Goal: Task Accomplishment & Management: Manage account settings

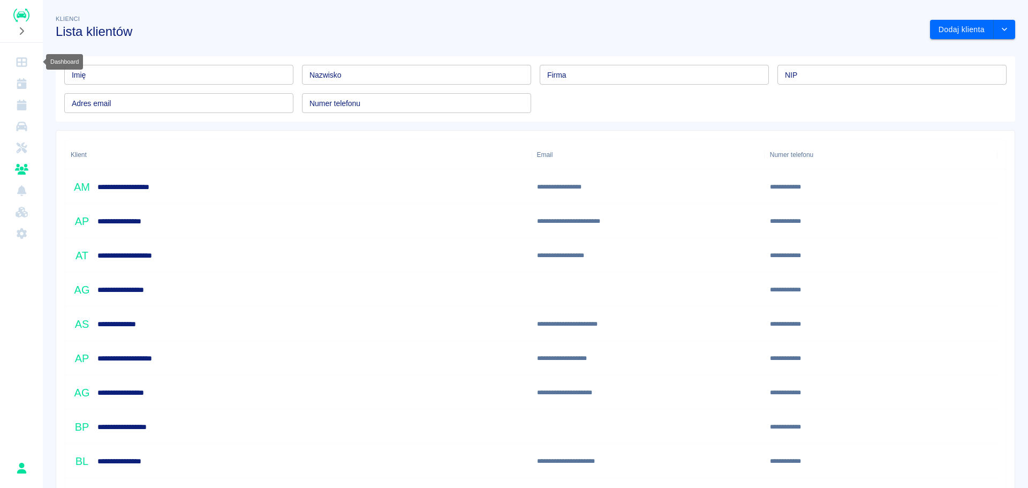
click at [24, 58] on icon "Dashboard" at bounding box center [21, 62] width 11 height 10
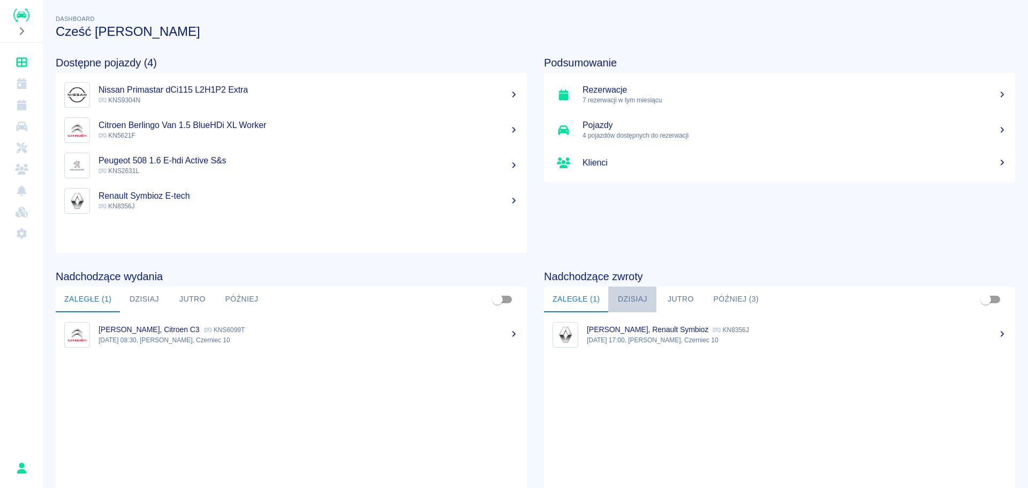
click at [635, 295] on button "Dzisiaj" at bounding box center [632, 299] width 48 height 26
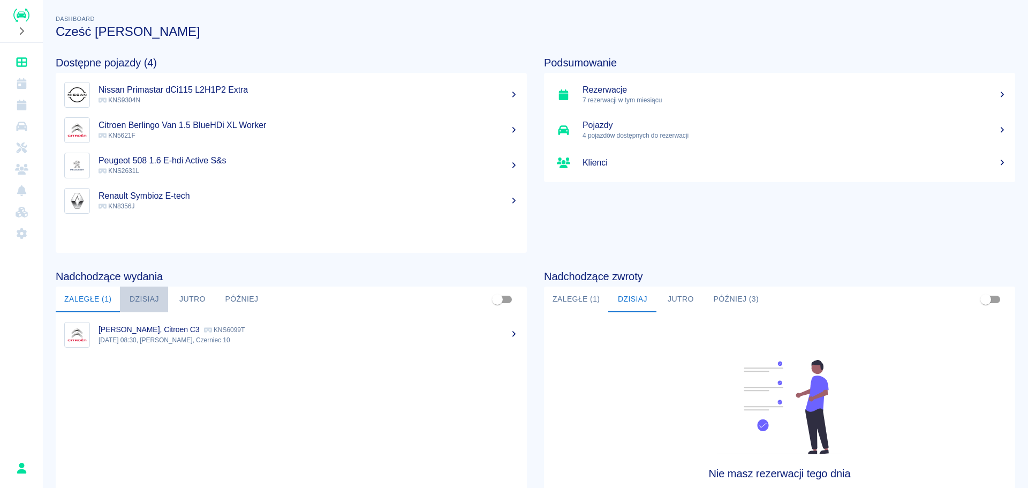
click at [133, 296] on button "Dzisiaj" at bounding box center [144, 299] width 48 height 26
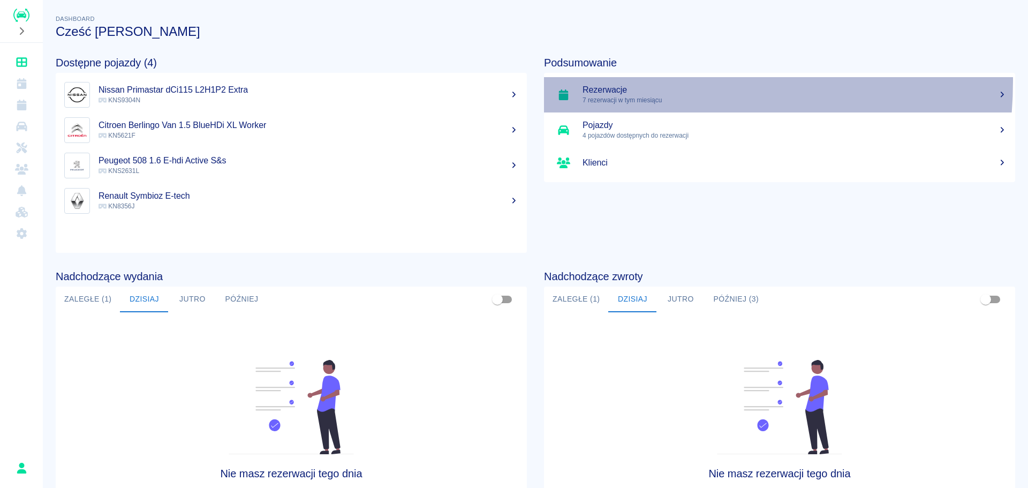
click at [612, 81] on link "Rezerwacje 7 rezerwacji w tym miesiącu" at bounding box center [779, 94] width 471 height 35
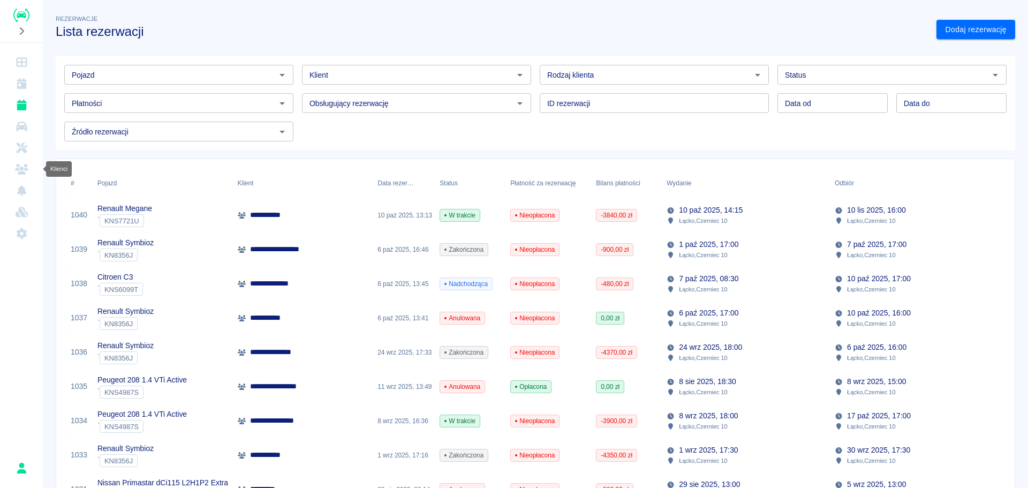
click at [18, 170] on icon "Klienci" at bounding box center [21, 169] width 13 height 11
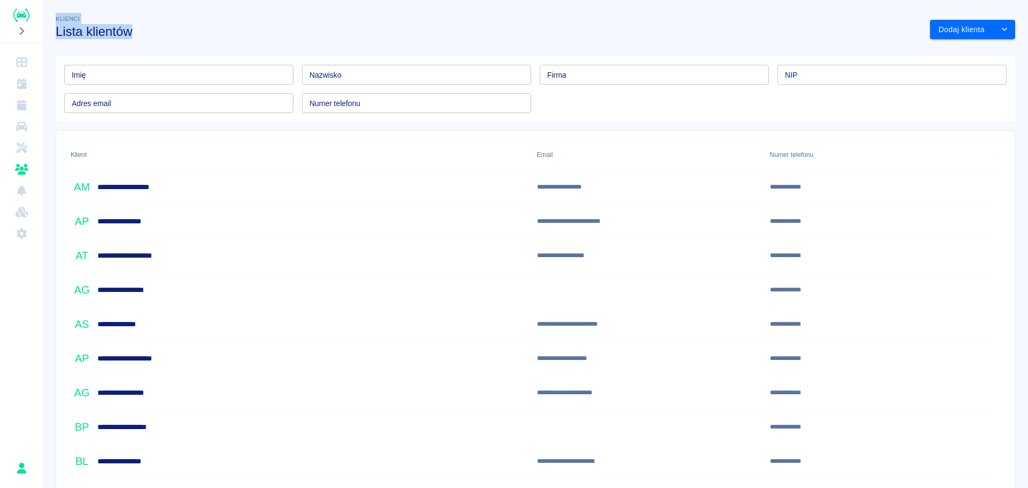
drag, startPoint x: 161, startPoint y: 33, endPoint x: 57, endPoint y: 18, distance: 105.4
click at [57, 18] on div "Klienci Lista klientów" at bounding box center [484, 21] width 874 height 35
click at [56, 19] on span "Klienci" at bounding box center [68, 19] width 24 height 6
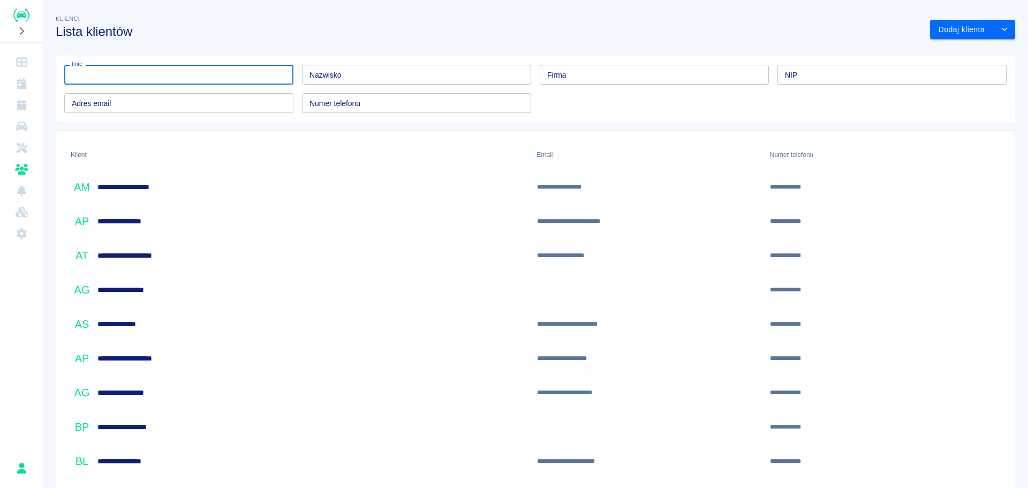
click at [213, 81] on input "Imię" at bounding box center [178, 75] width 229 height 20
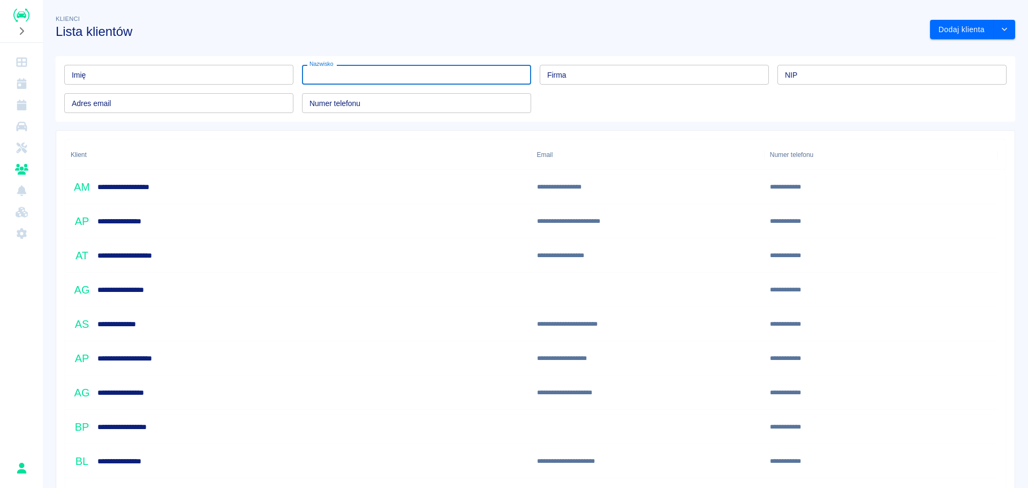
click at [443, 75] on input "Nazwisko" at bounding box center [416, 75] width 229 height 20
click at [653, 65] on input "Firma" at bounding box center [654, 75] width 229 height 20
click at [380, 74] on input "Nazwisko" at bounding box center [416, 75] width 229 height 20
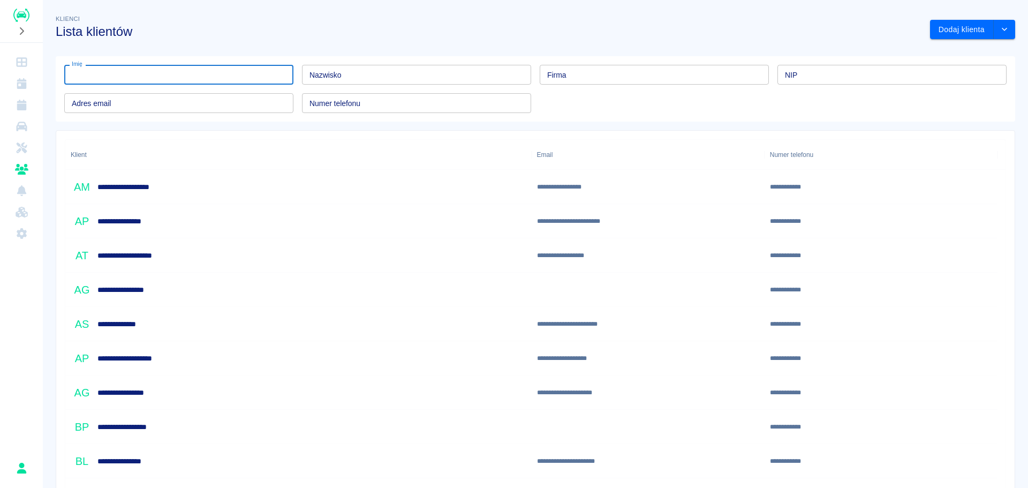
click at [201, 77] on input "Imię" at bounding box center [178, 75] width 229 height 20
click at [1004, 31] on button "drop-down" at bounding box center [1004, 30] width 21 height 20
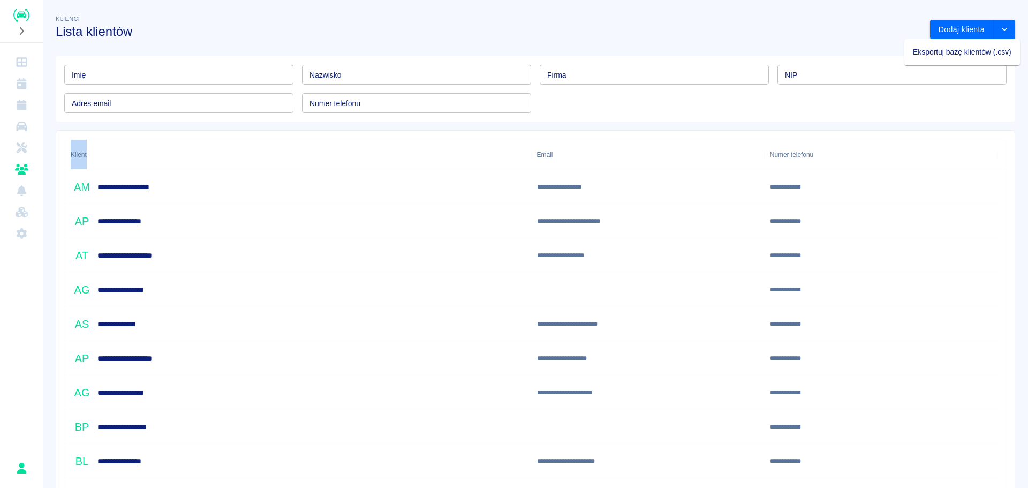
drag, startPoint x: 69, startPoint y: 154, endPoint x: 103, endPoint y: 153, distance: 34.3
click at [103, 153] on div "Klient" at bounding box center [298, 155] width 466 height 30
click at [103, 153] on div "Klient" at bounding box center [299, 155] width 456 height 30
drag, startPoint x: 94, startPoint y: 150, endPoint x: 51, endPoint y: 153, distance: 42.9
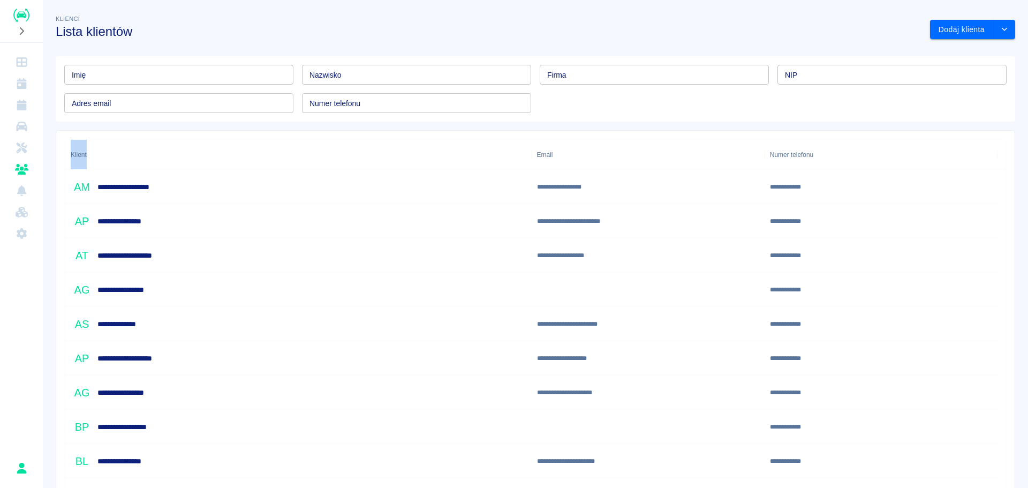
drag, startPoint x: 65, startPoint y: 150, endPoint x: 90, endPoint y: 154, distance: 24.8
click at [90, 154] on div "Klient" at bounding box center [298, 155] width 466 height 30
click at [104, 148] on div "Klient" at bounding box center [299, 155] width 456 height 30
click at [103, 148] on div "Klient" at bounding box center [299, 155] width 456 height 30
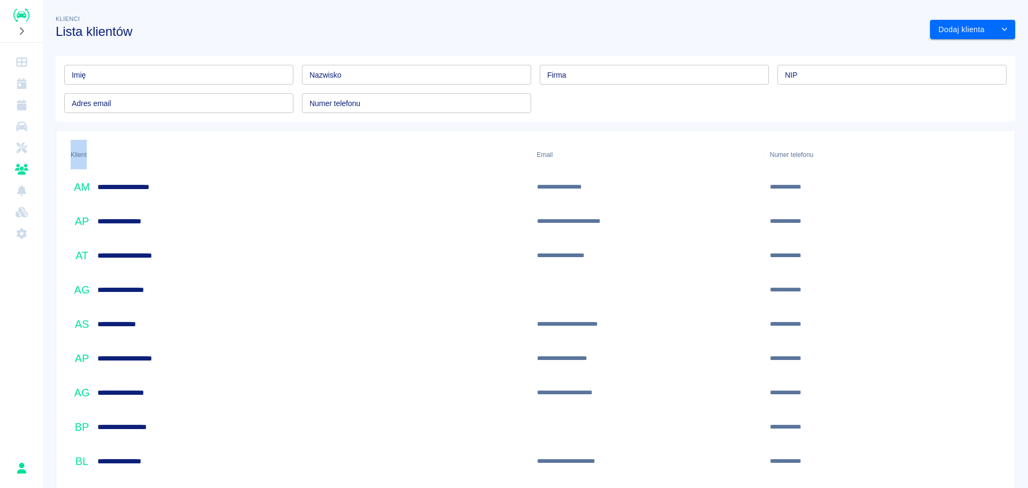
click at [90, 156] on div "Klient" at bounding box center [299, 155] width 456 height 30
click at [112, 149] on div "Klient" at bounding box center [299, 155] width 456 height 30
drag, startPoint x: 67, startPoint y: 154, endPoint x: 89, endPoint y: 154, distance: 22.5
click at [89, 154] on div "Klient" at bounding box center [298, 155] width 466 height 30
click at [108, 140] on div "Klient" at bounding box center [299, 155] width 456 height 30
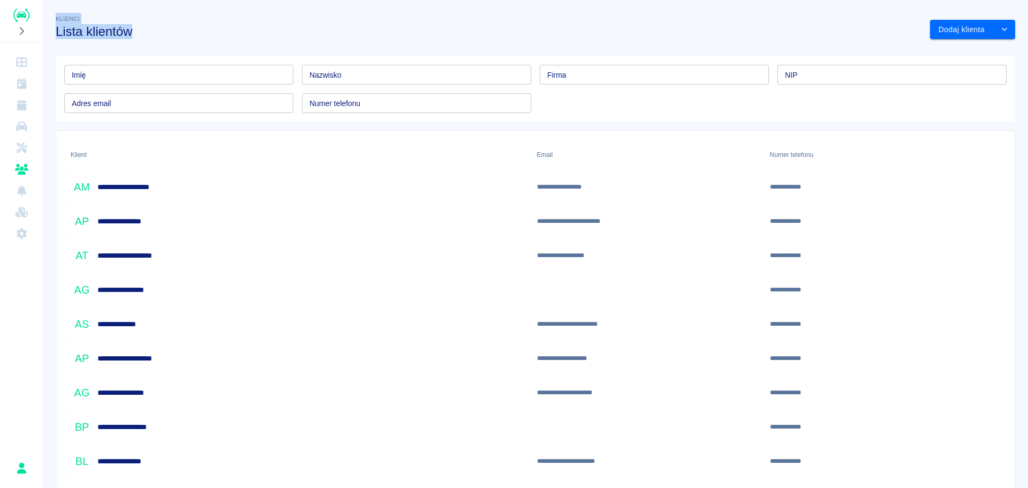
drag, startPoint x: 54, startPoint y: 18, endPoint x: 145, endPoint y: 36, distance: 93.2
click at [145, 35] on div "Klienci Lista klientów" at bounding box center [484, 21] width 874 height 35
click at [145, 36] on h3 "Lista klientów" at bounding box center [489, 31] width 866 height 15
click at [161, 77] on input "Imię" at bounding box center [178, 75] width 229 height 20
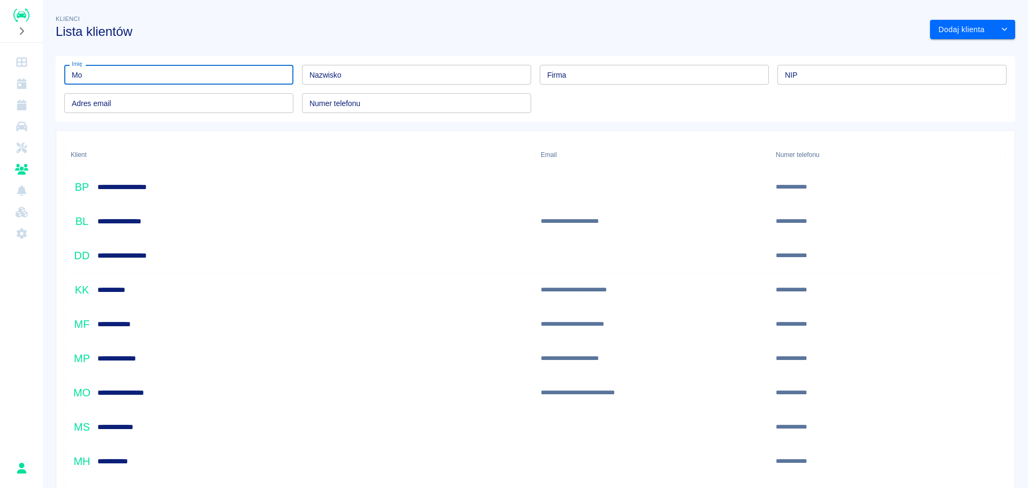
type input "M"
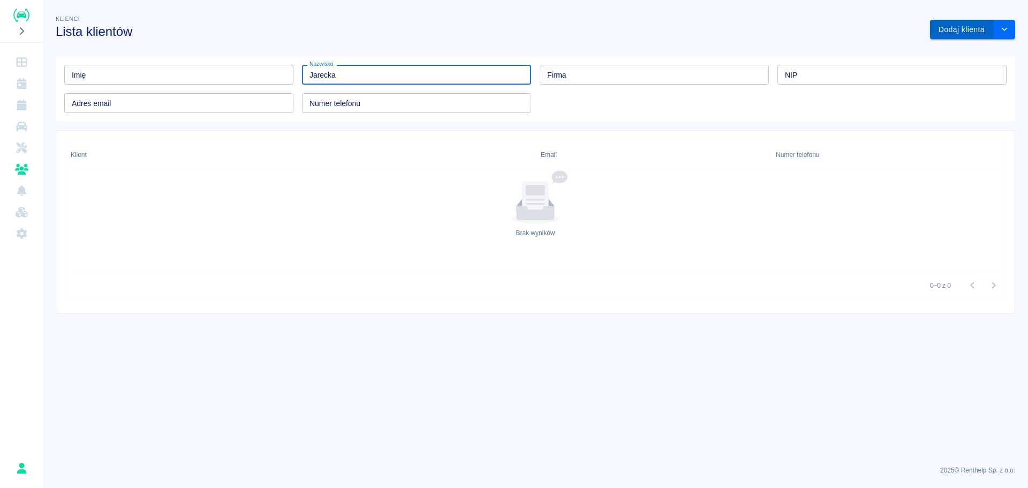
type input "Jarecka"
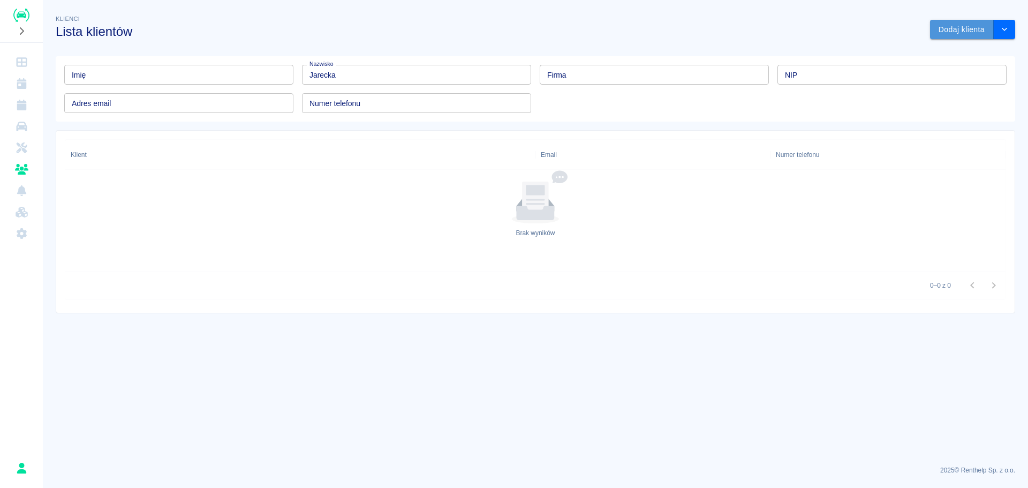
click at [961, 25] on button "Dodaj klienta" at bounding box center [962, 30] width 64 height 20
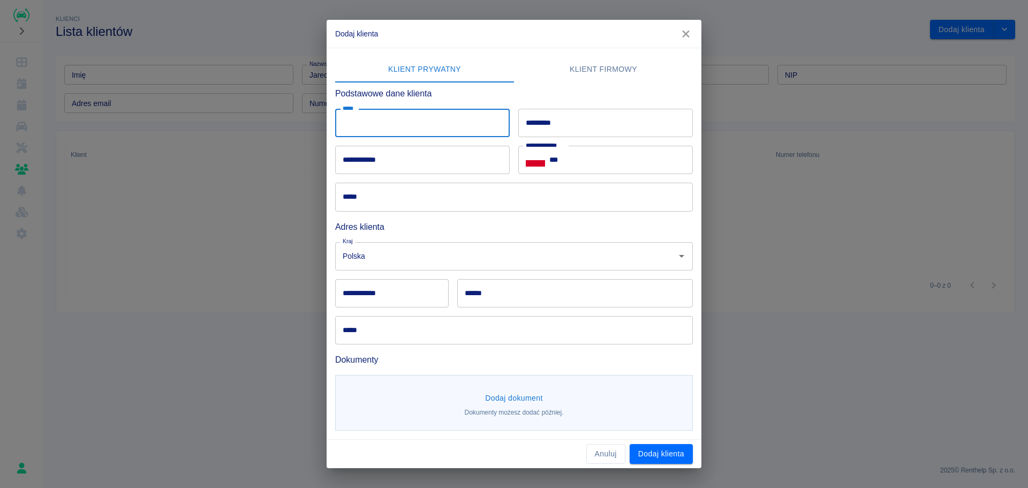
click at [377, 123] on input "*****" at bounding box center [422, 123] width 175 height 28
type input "******"
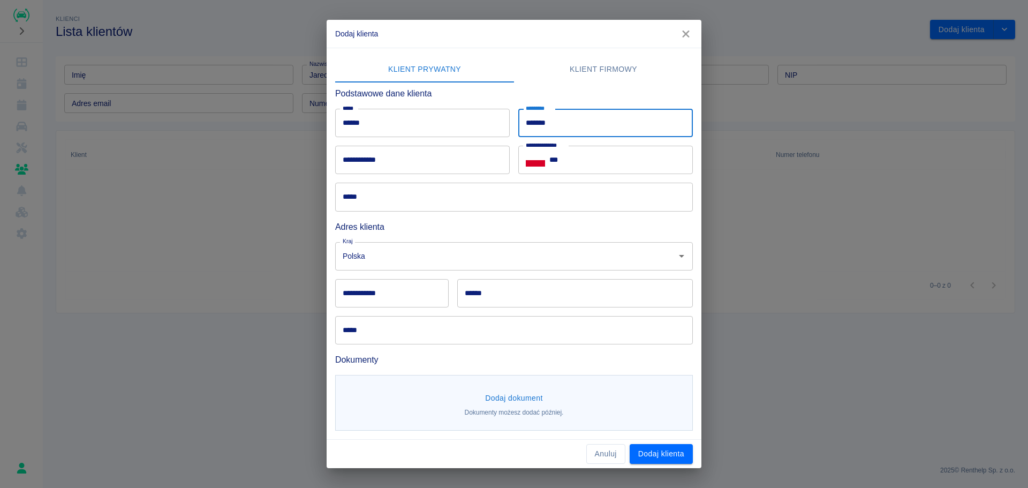
type input "*******"
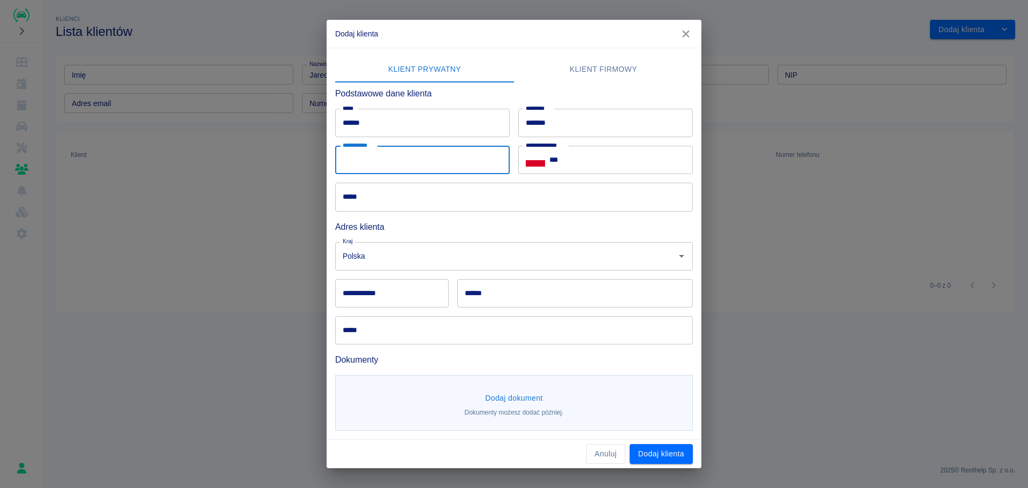
click at [425, 169] on input "**********" at bounding box center [422, 160] width 175 height 28
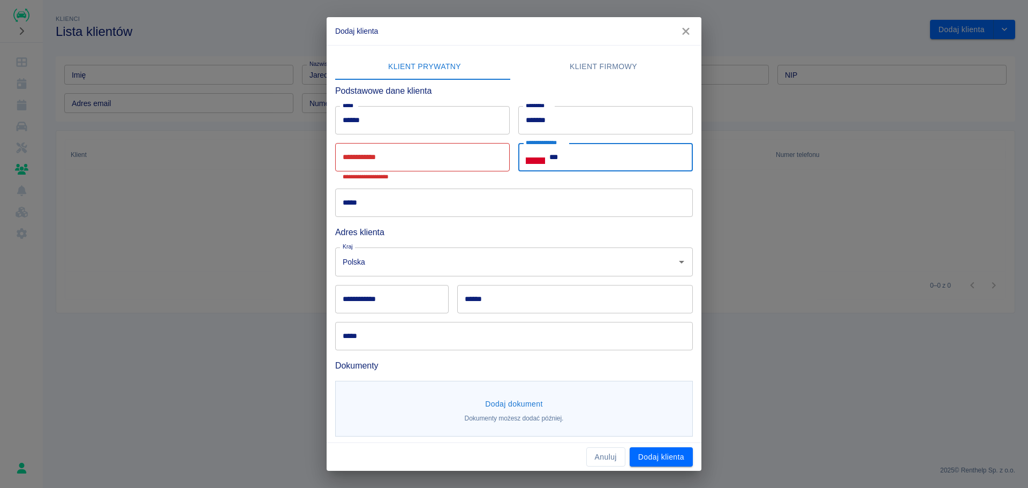
click at [595, 150] on input "***" at bounding box center [620, 157] width 143 height 28
paste input "**********"
type input "**********"
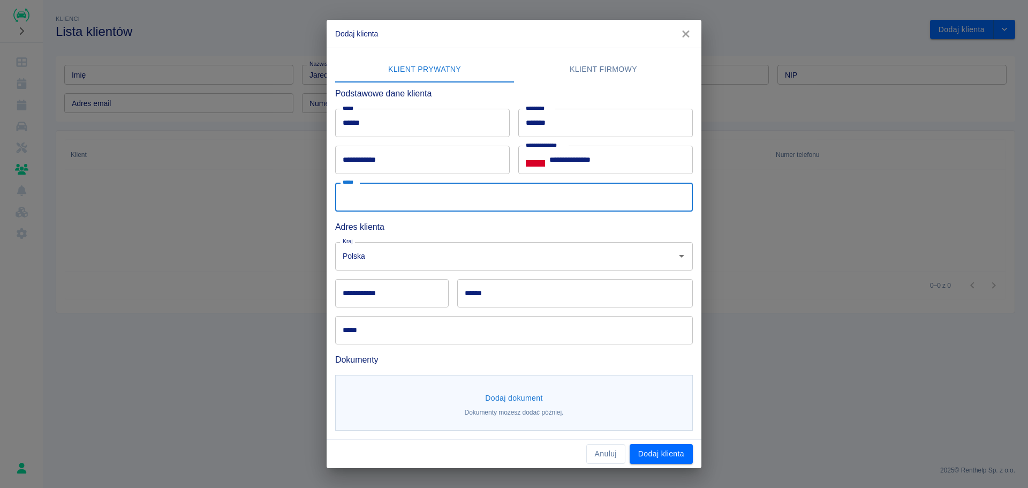
click at [428, 208] on input "*****" at bounding box center [514, 197] width 358 height 28
paste input "**********"
type input "**********"
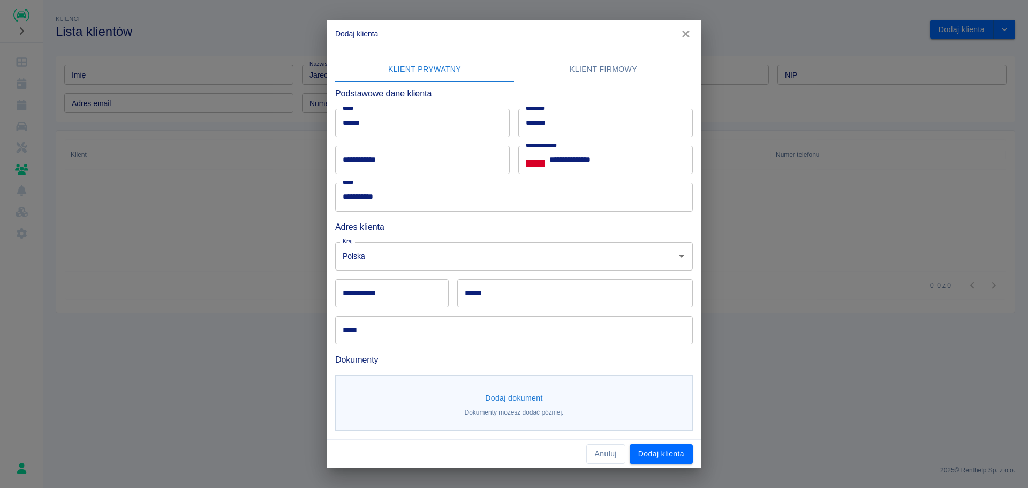
click at [469, 224] on h6 "Adres klienta" at bounding box center [514, 226] width 358 height 13
click at [498, 287] on input "******" at bounding box center [575, 293] width 236 height 28
paste input "**********"
drag, startPoint x: 486, startPoint y: 295, endPoint x: 462, endPoint y: 295, distance: 23.6
click at [462, 295] on input "**********" at bounding box center [575, 293] width 236 height 28
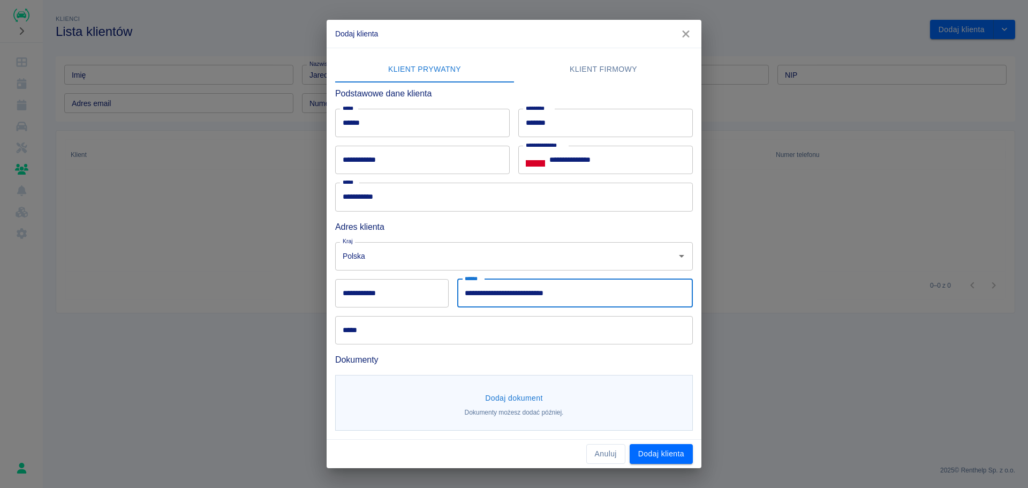
click at [465, 294] on input "**********" at bounding box center [575, 293] width 236 height 28
drag, startPoint x: 464, startPoint y: 294, endPoint x: 488, endPoint y: 294, distance: 24.6
click at [488, 294] on input "**********" at bounding box center [575, 293] width 236 height 28
type input "**********"
paste input "******"
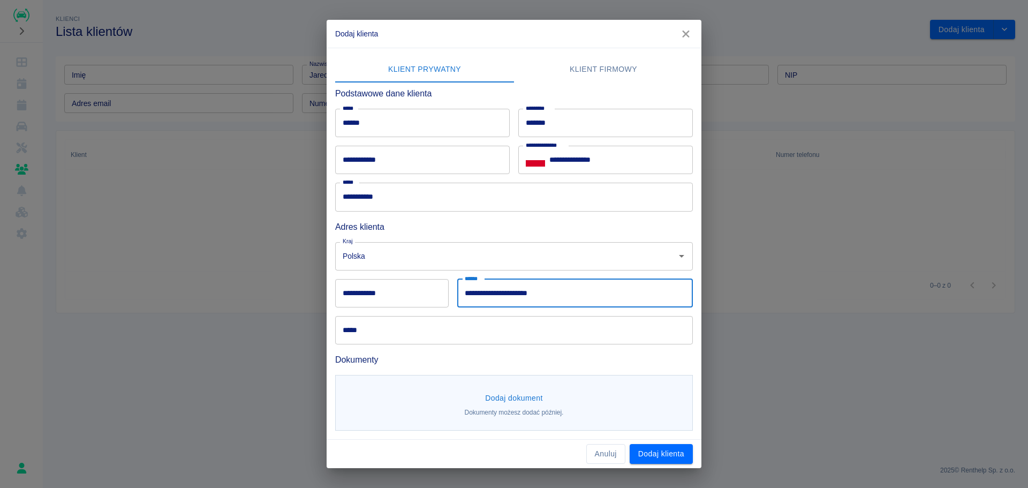
click at [406, 290] on input "**********" at bounding box center [391, 293] width 113 height 28
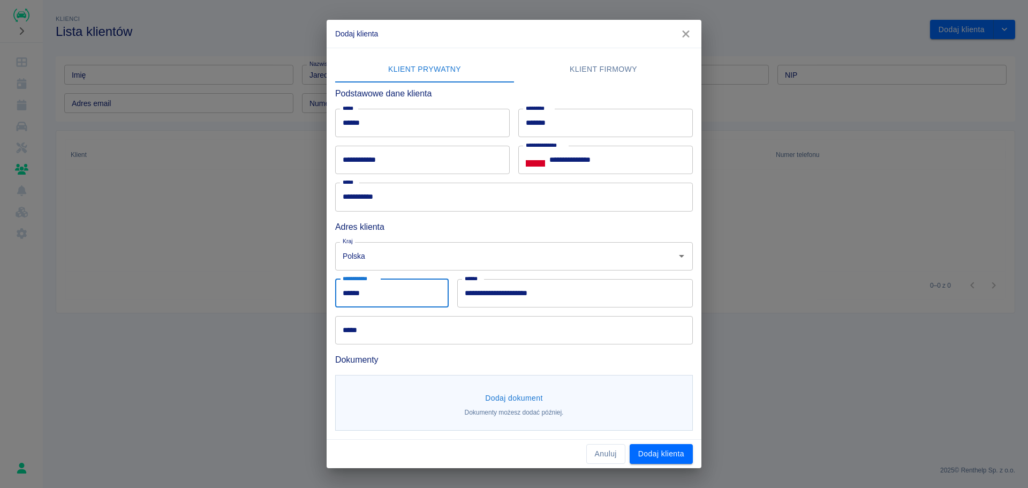
type input "******"
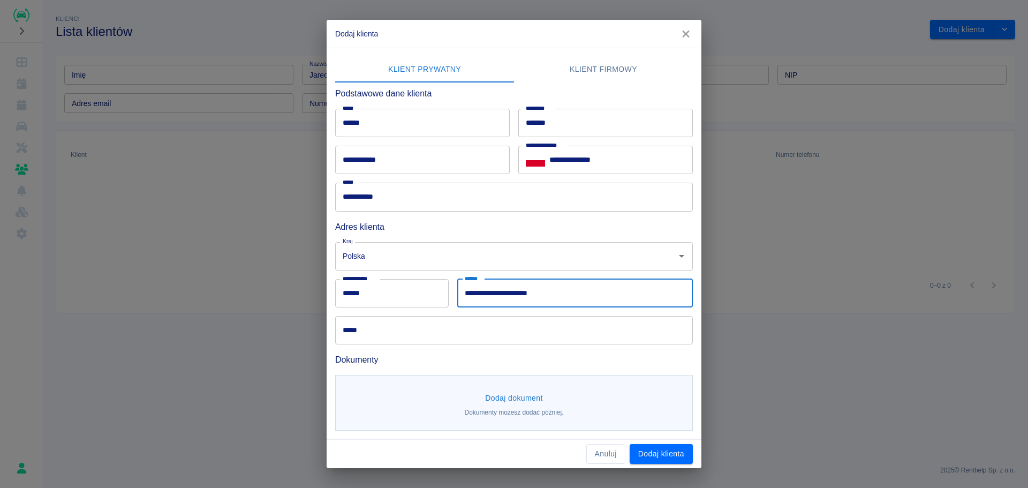
drag, startPoint x: 466, startPoint y: 294, endPoint x: 496, endPoint y: 292, distance: 30.1
click at [496, 292] on input "**********" at bounding box center [575, 293] width 236 height 28
drag, startPoint x: 588, startPoint y: 291, endPoint x: 497, endPoint y: 299, distance: 91.4
click at [497, 299] on input "**********" at bounding box center [575, 293] width 236 height 28
type input "*******"
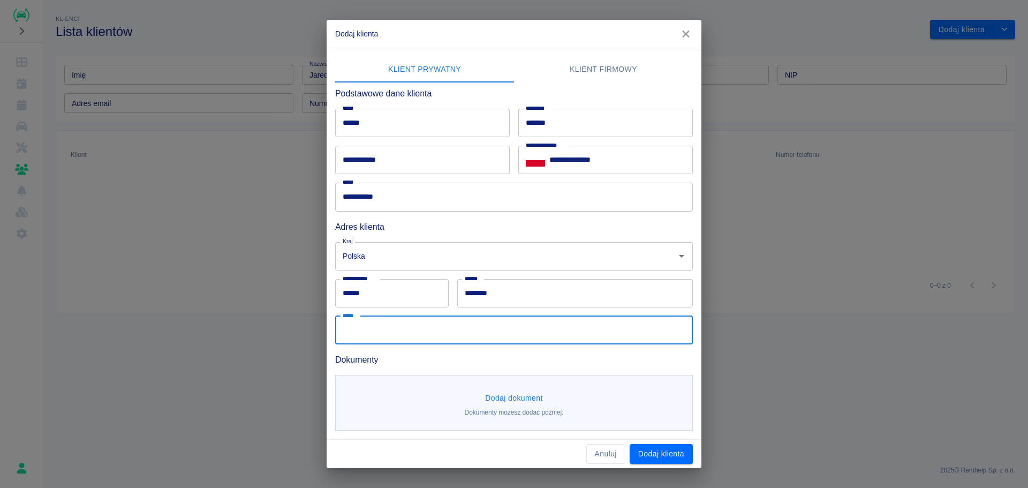
click at [456, 327] on input "*****" at bounding box center [514, 330] width 358 height 28
paste input "**********"
click at [351, 332] on input "**********" at bounding box center [514, 330] width 358 height 28
type input "**********"
click at [658, 451] on button "Dodaj klienta" at bounding box center [661, 454] width 63 height 20
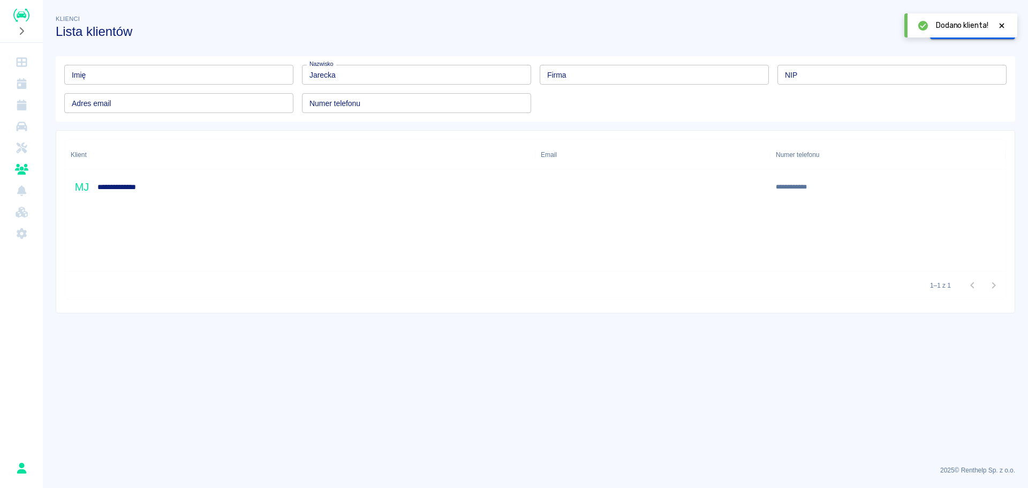
click at [168, 180] on div "**********" at bounding box center [300, 187] width 470 height 34
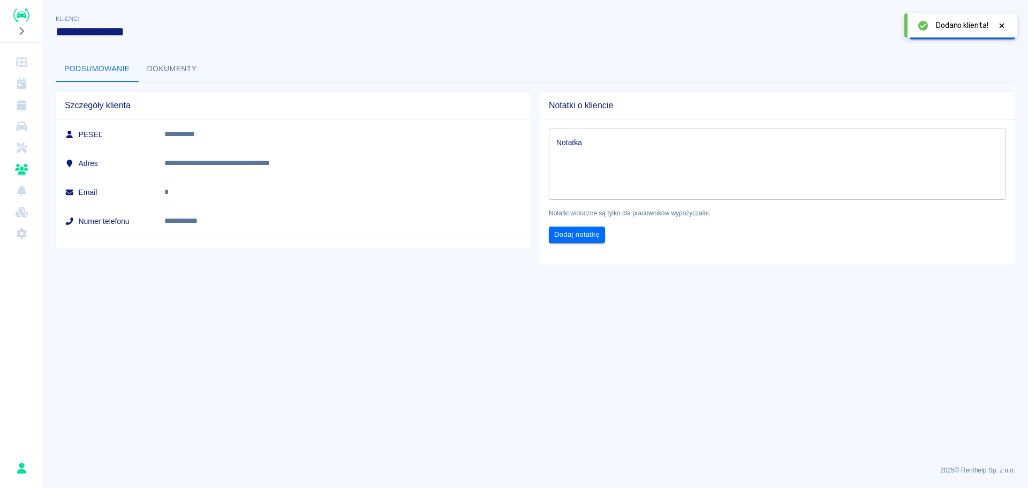
click at [672, 183] on textarea "Notatka" at bounding box center [777, 165] width 442 height 54
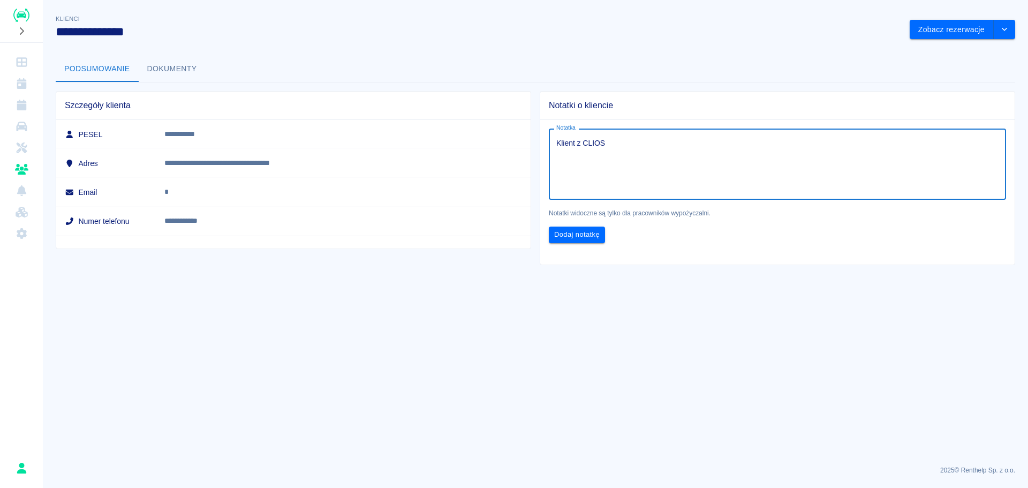
click at [555, 142] on div "Klient z CLIOS x Notatka" at bounding box center [777, 163] width 457 height 71
type textarea "1. Klient z CLIOS"
click at [577, 231] on button "Dodaj notatkę" at bounding box center [577, 234] width 56 height 17
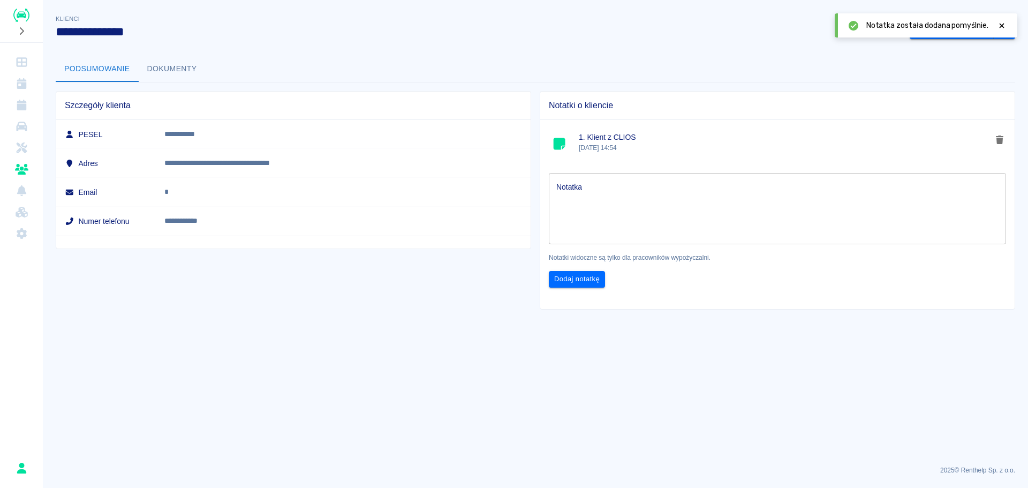
click at [196, 76] on button "Dokumenty" at bounding box center [172, 69] width 67 height 26
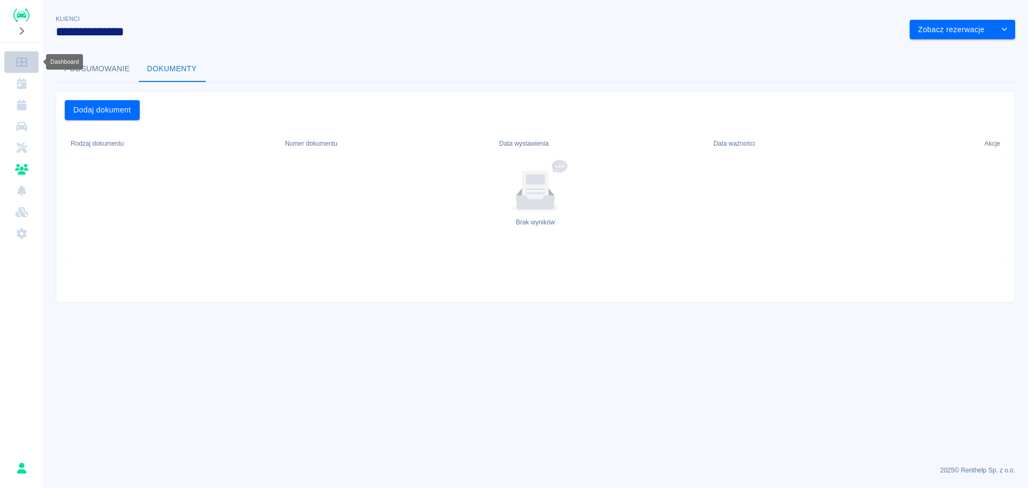
click at [23, 62] on icon "Dashboard" at bounding box center [21, 62] width 11 height 10
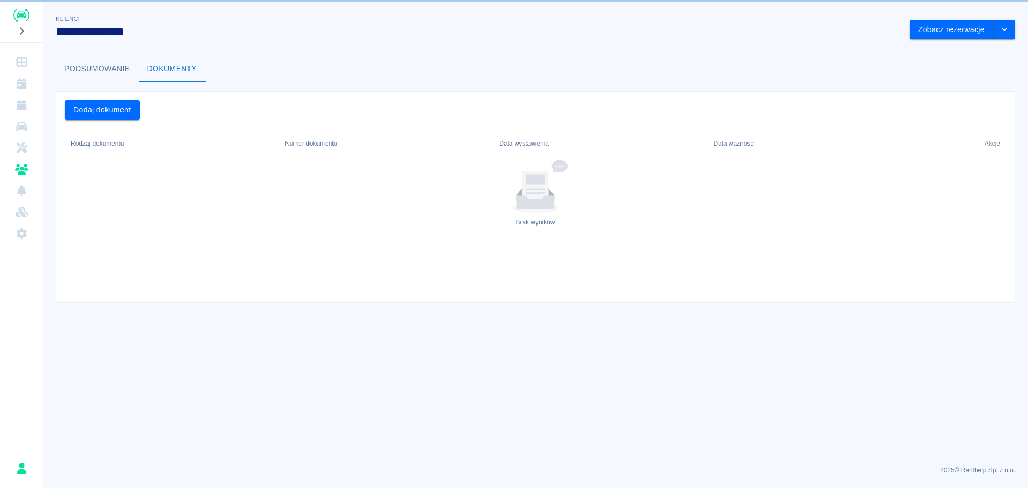
click at [107, 62] on button "Podsumowanie" at bounding box center [97, 69] width 83 height 26
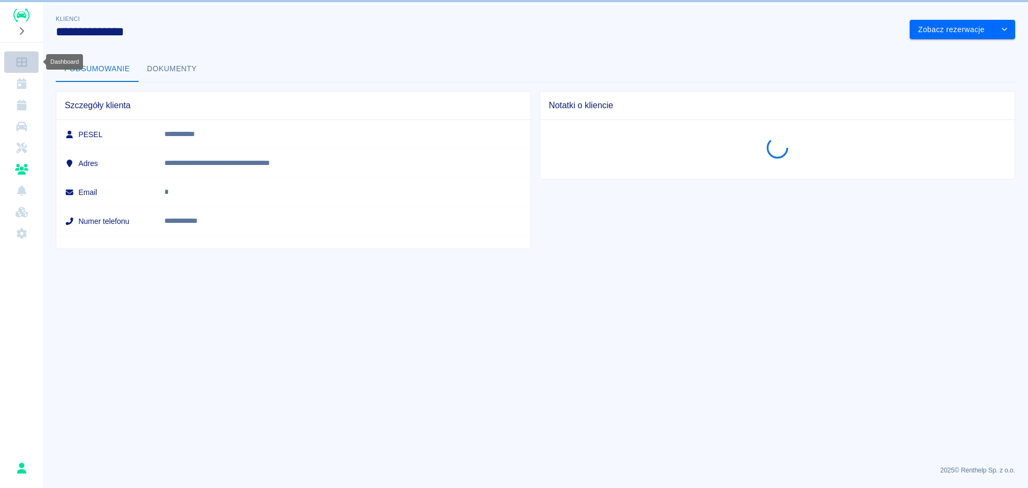
click at [19, 59] on icon "Dashboard" at bounding box center [21, 62] width 13 height 11
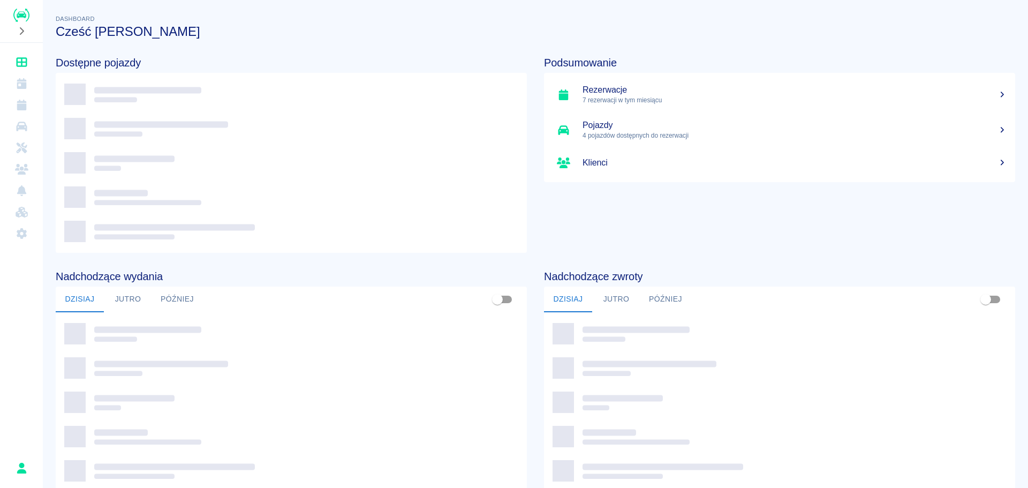
click at [818, 95] on p "7 rezerwacji w tym miesiącu" at bounding box center [794, 100] width 424 height 10
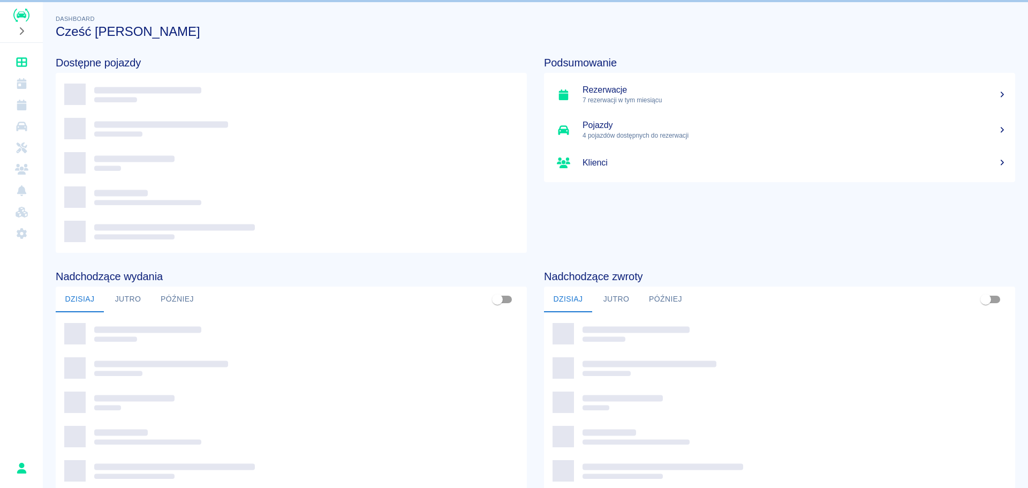
click at [672, 91] on h5 "Rezerwacje" at bounding box center [794, 90] width 424 height 11
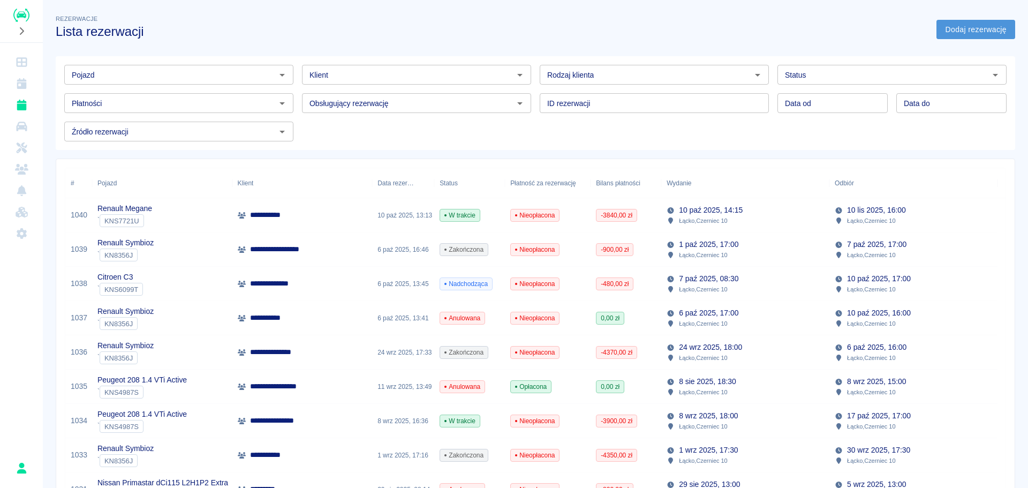
click at [991, 36] on link "Dodaj rezerwację" at bounding box center [975, 30] width 79 height 20
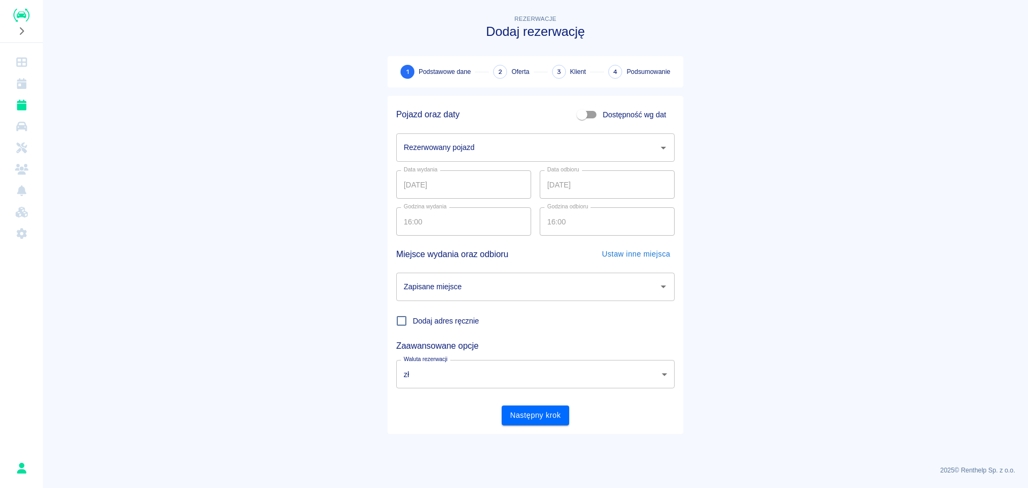
click at [666, 146] on icon "Otwórz" at bounding box center [663, 147] width 13 height 13
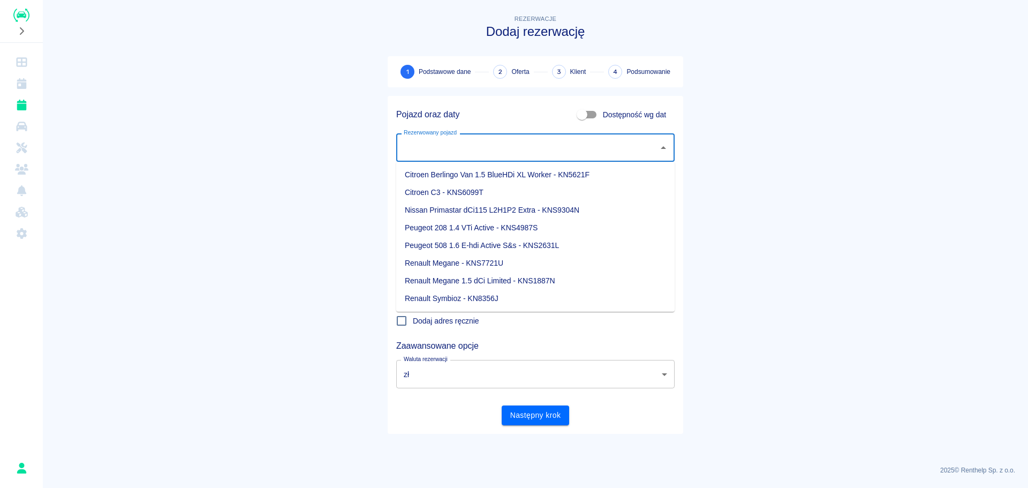
click at [461, 294] on li "Renault Symbioz - KN8356J" at bounding box center [535, 299] width 278 height 18
type input "Renault Symbioz - KN8356J"
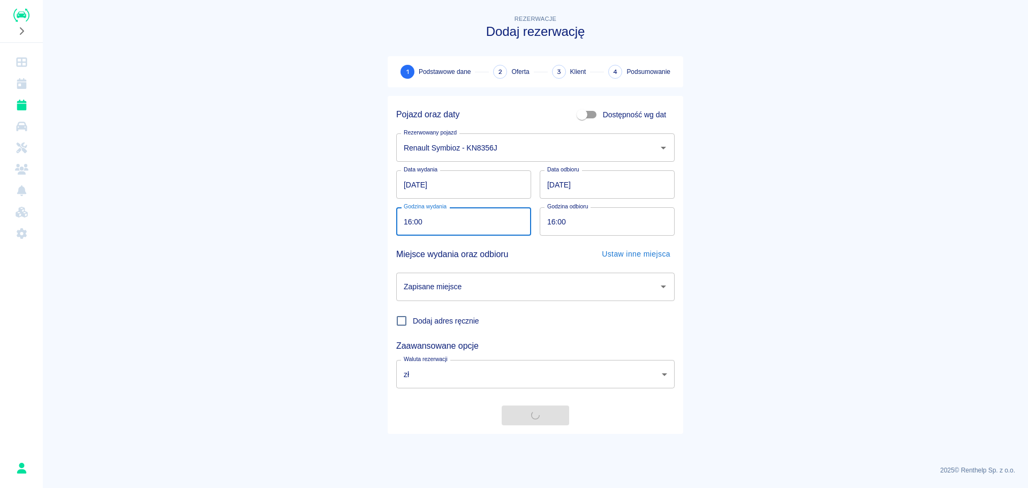
click at [438, 228] on input "16:00" at bounding box center [459, 221] width 127 height 28
type input "17:30"
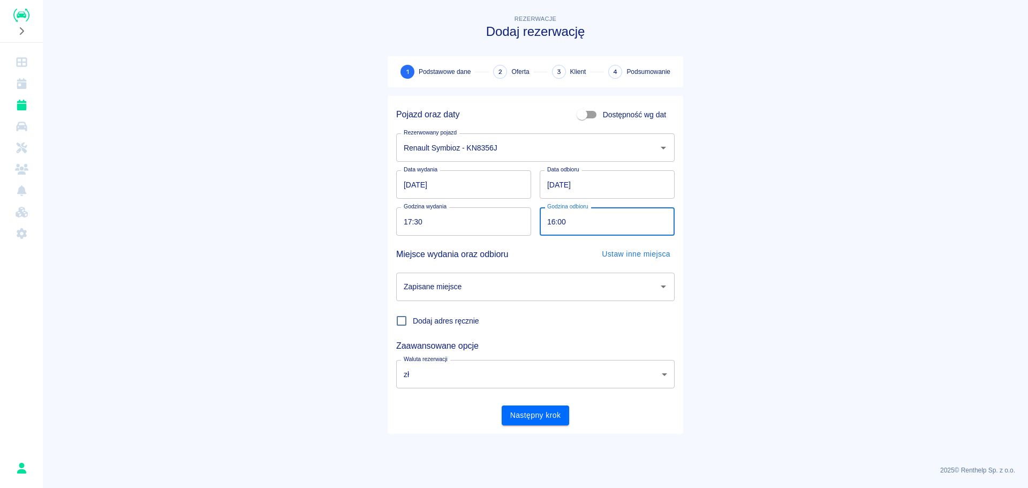
click at [560, 216] on input "16:00" at bounding box center [603, 221] width 127 height 28
click at [550, 221] on input "16:00" at bounding box center [603, 221] width 127 height 28
type input "17:30"
click at [580, 183] on input "[DATE]" at bounding box center [607, 184] width 135 height 28
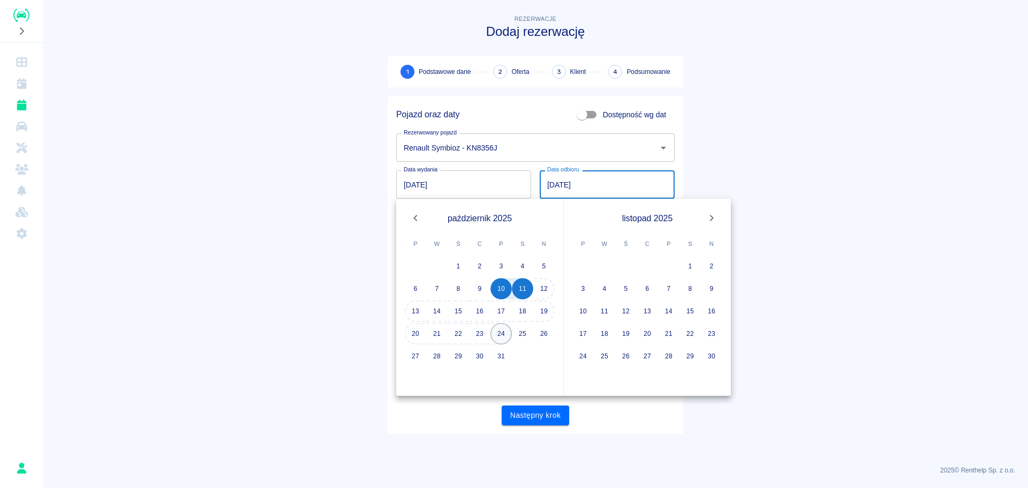
click at [501, 335] on button "24" at bounding box center [500, 333] width 21 height 21
type input "[DATE]"
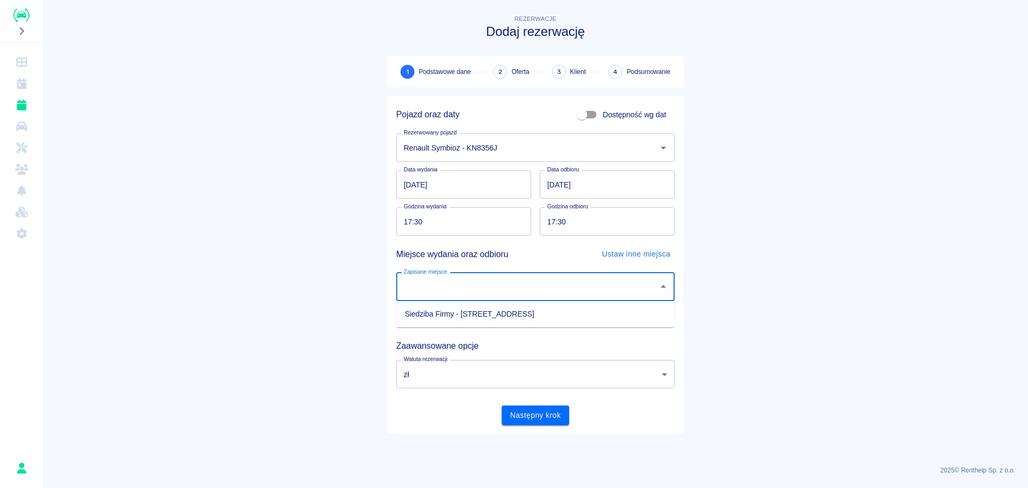
click at [595, 286] on input "Zapisane miejsce" at bounding box center [527, 286] width 253 height 19
click at [650, 254] on button "Ustaw inne miejsca" at bounding box center [635, 254] width 77 height 20
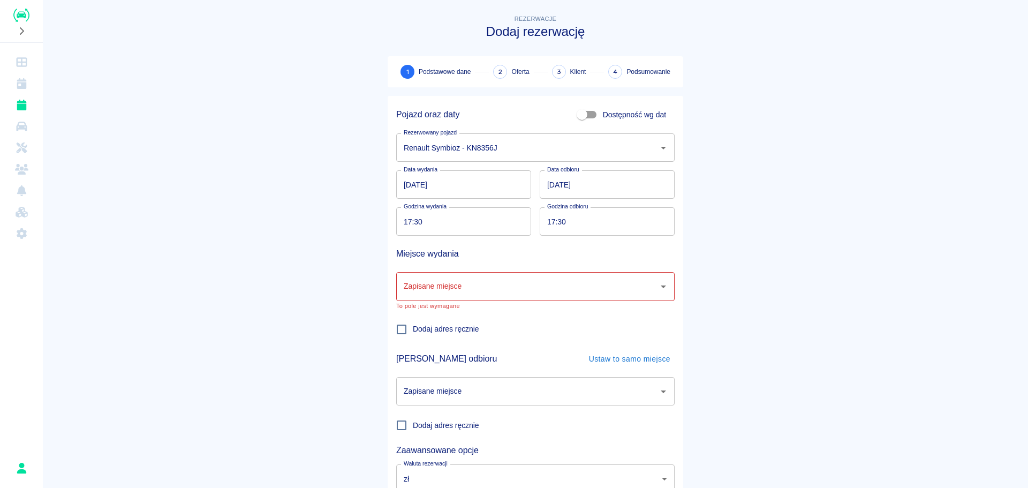
click at [398, 330] on input "Dodaj adres ręcznie" at bounding box center [401, 329] width 22 height 22
checkbox input "true"
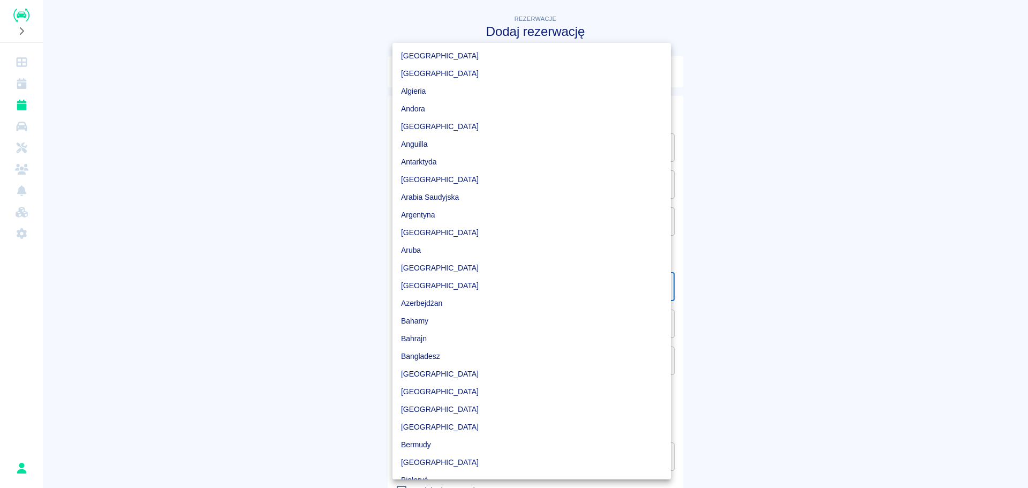
click at [441, 284] on body "Używamy plików Cookies, by zapewnić Ci najlepsze możliwe doświadczenie. Aby dow…" at bounding box center [514, 244] width 1028 height 488
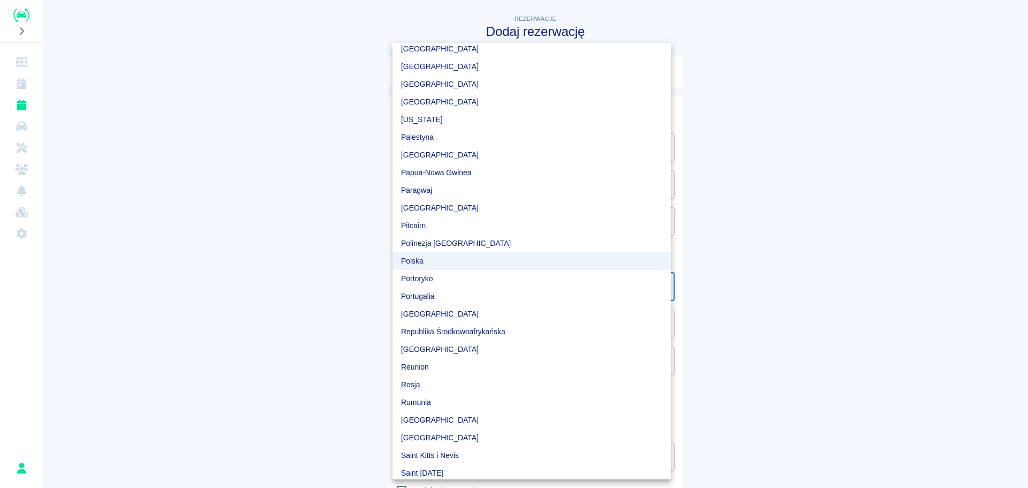
click at [314, 296] on div at bounding box center [514, 244] width 1028 height 488
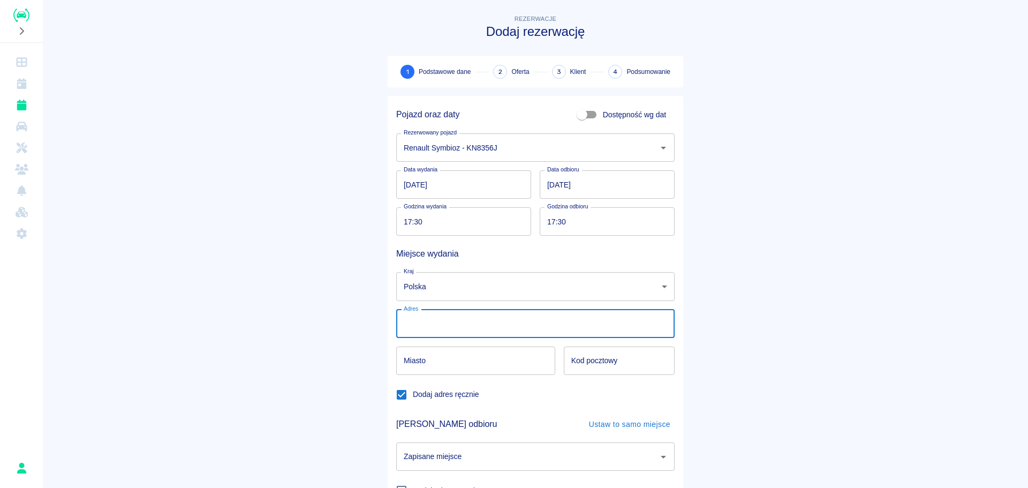
click at [448, 330] on input "Adres" at bounding box center [535, 323] width 278 height 28
type input "ul. Piwna 27/6"
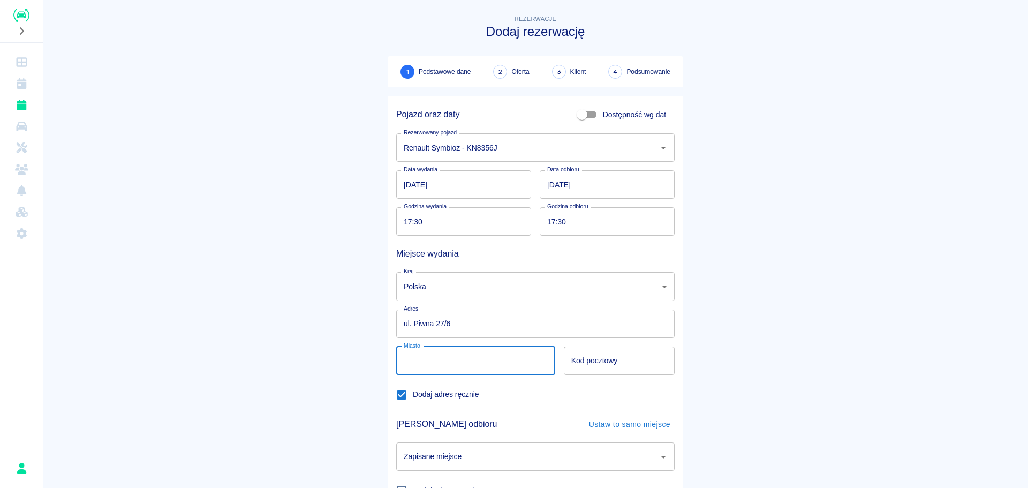
click at [423, 369] on input "Miasto" at bounding box center [475, 360] width 159 height 28
type input "3-527"
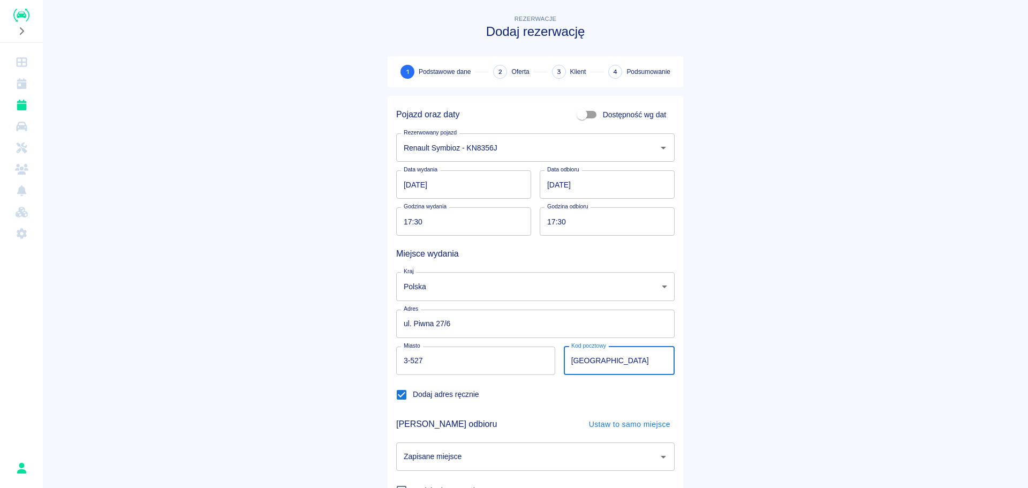
type input "[GEOGRAPHIC_DATA]"
click at [405, 365] on input "3-527" at bounding box center [475, 360] width 159 height 28
type input "30-527"
click at [789, 335] on main "Rezerwacje Dodaj rezerwację 1 Podstawowe dane 2 Oferta 3 Klient 4 Podsumowanie …" at bounding box center [535, 308] width 985 height 590
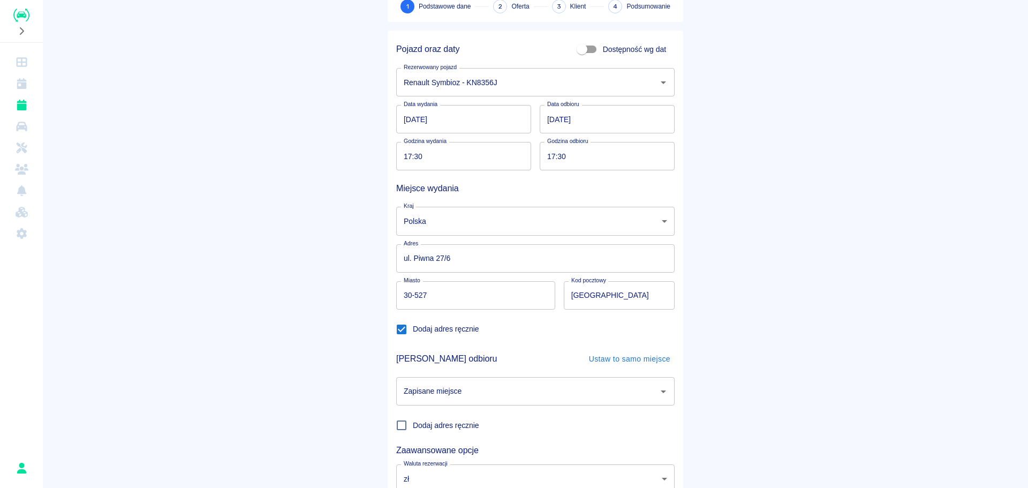
scroll to position [147, 0]
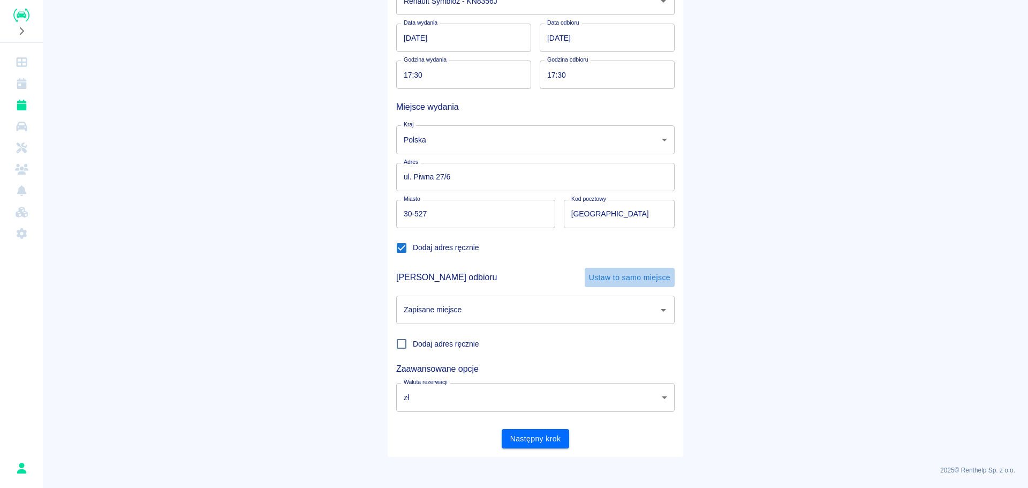
click at [649, 278] on button "Ustaw to samo miejsce" at bounding box center [630, 278] width 90 height 20
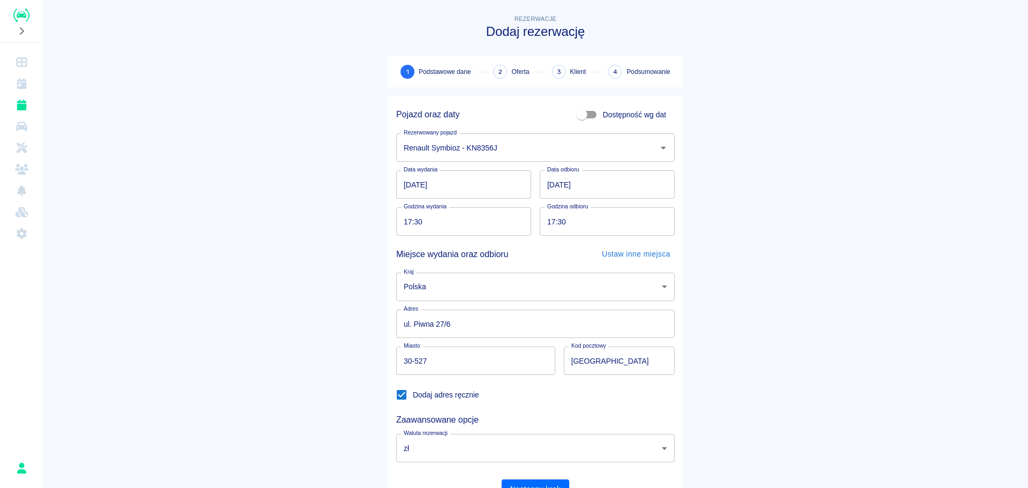
scroll to position [51, 0]
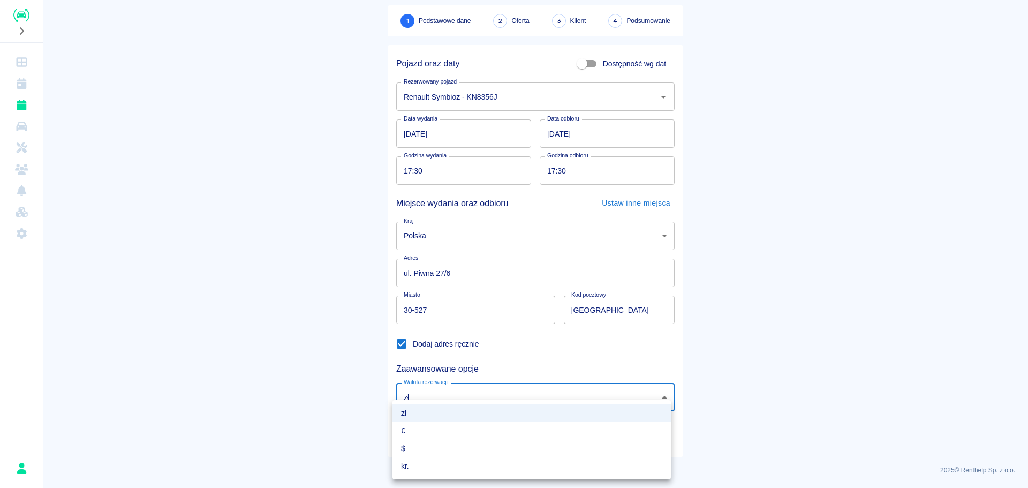
click at [655, 392] on body "Używamy plików Cookies, by zapewnić Ci najlepsze możliwe doświadczenie. Aby dow…" at bounding box center [514, 244] width 1028 height 488
click at [693, 361] on div at bounding box center [514, 244] width 1028 height 488
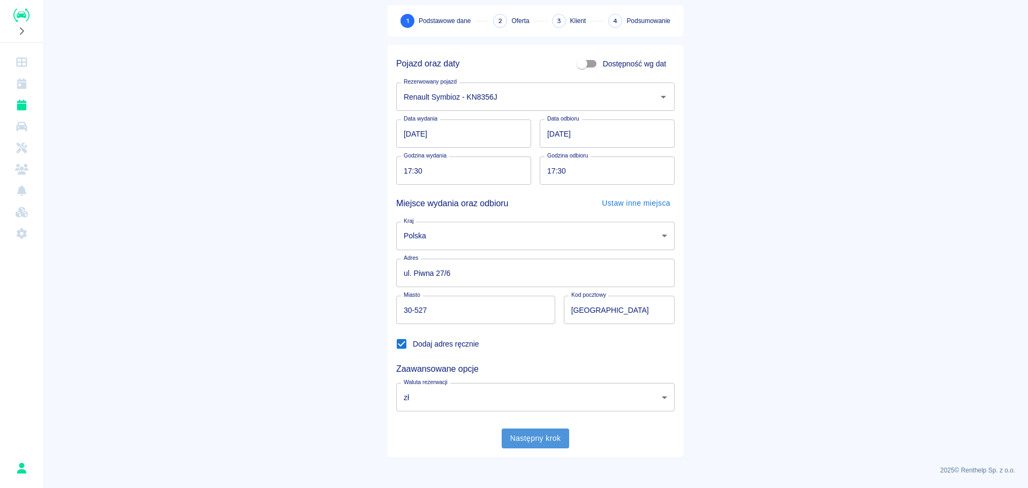
click at [547, 438] on button "Następny krok" at bounding box center [536, 438] width 68 height 20
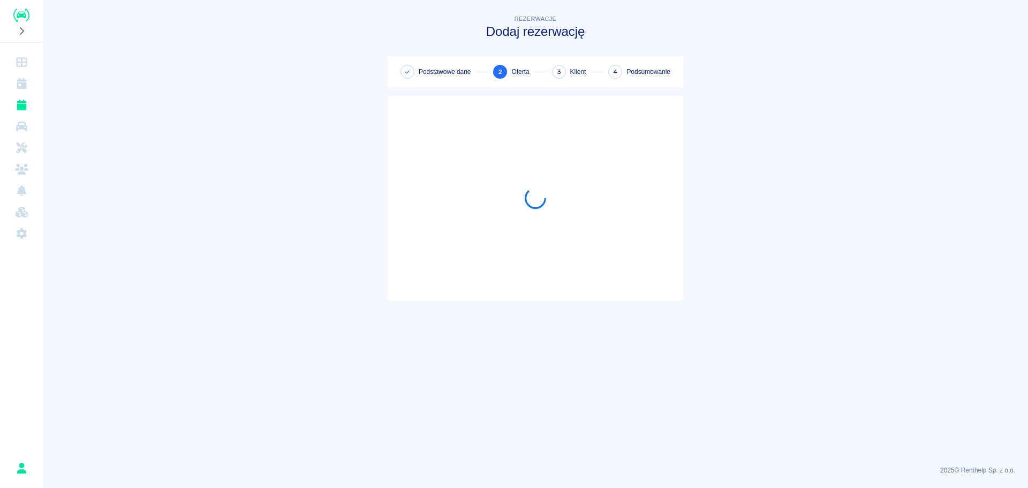
scroll to position [0, 0]
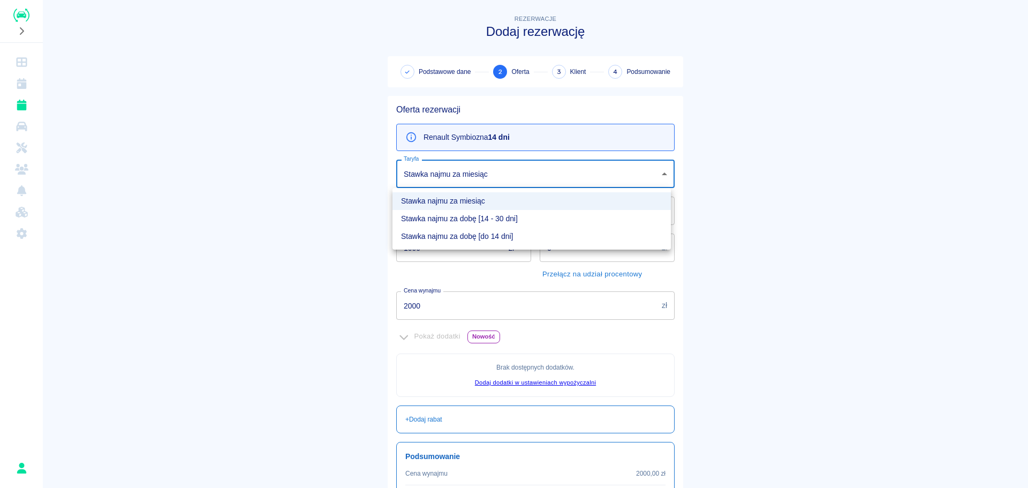
click at [526, 168] on body "Używamy plików Cookies, by zapewnić Ci najlepsze możliwe doświadczenie. Aby dow…" at bounding box center [514, 244] width 1028 height 488
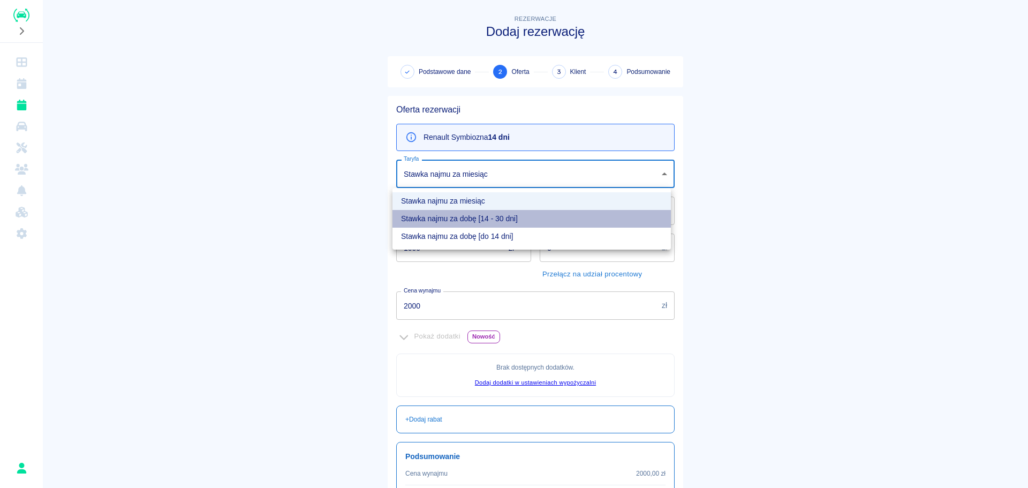
click at [508, 220] on li "Stawka najmu za dobę [14 - 30 dni]" at bounding box center [531, 219] width 278 height 18
type input "6b716ff2-8e82-4fd0-a55d-9ecf6491e800"
type input "2100"
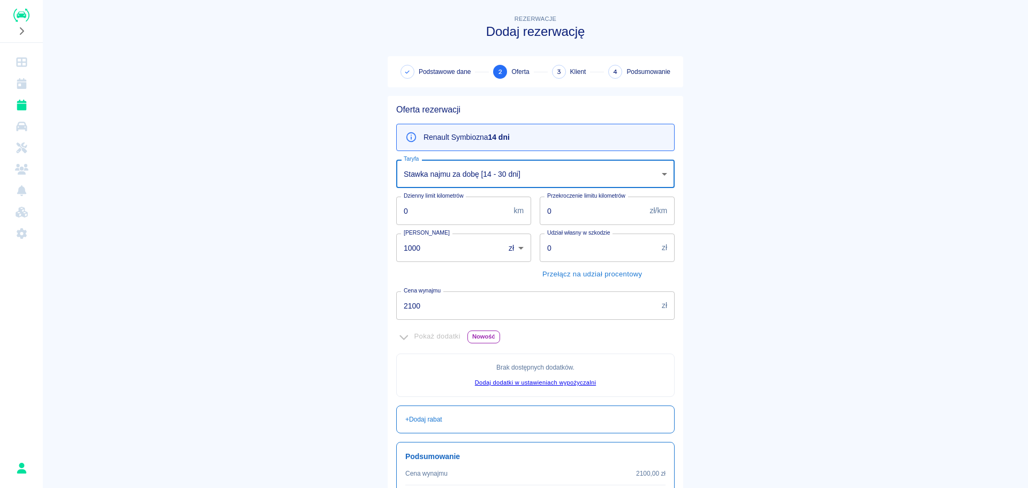
click at [454, 249] on input "1000" at bounding box center [446, 247] width 101 height 28
click at [800, 233] on main "Rezerwacje Dodaj rezerwację Podstawowe dane 2 Oferta 3 Klient 4 Podsumowanie Of…" at bounding box center [535, 293] width 985 height 560
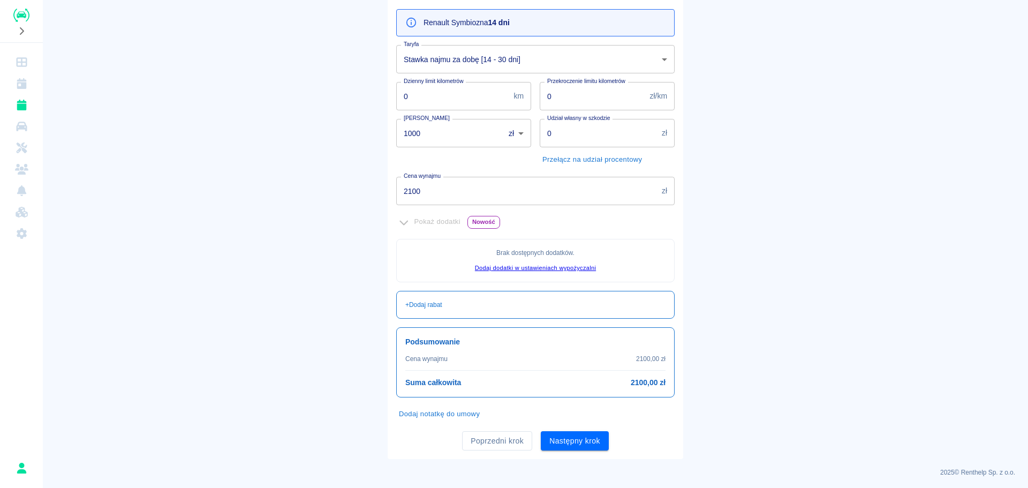
scroll to position [117, 0]
click at [430, 408] on button "Dodaj notatkę do umowy" at bounding box center [439, 412] width 86 height 17
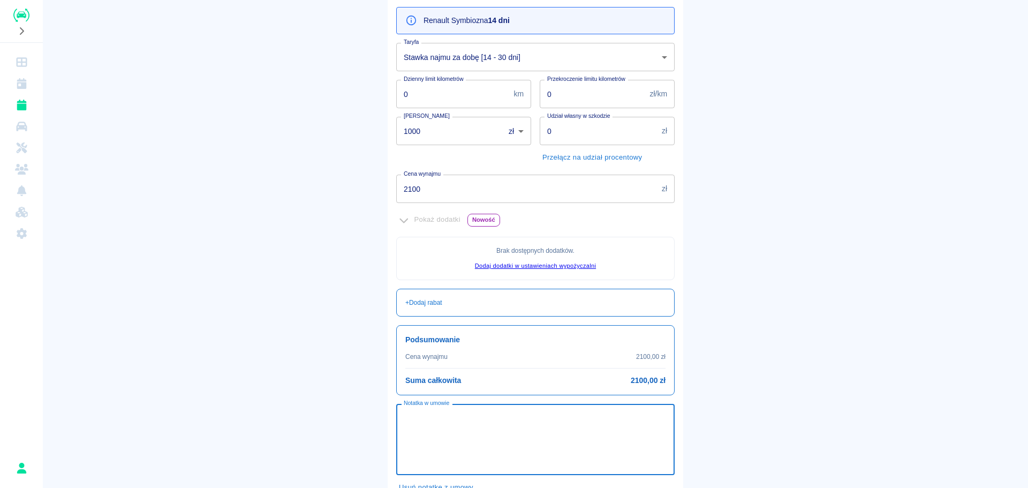
click at [446, 423] on textarea "Notatka w umowie" at bounding box center [535, 440] width 263 height 54
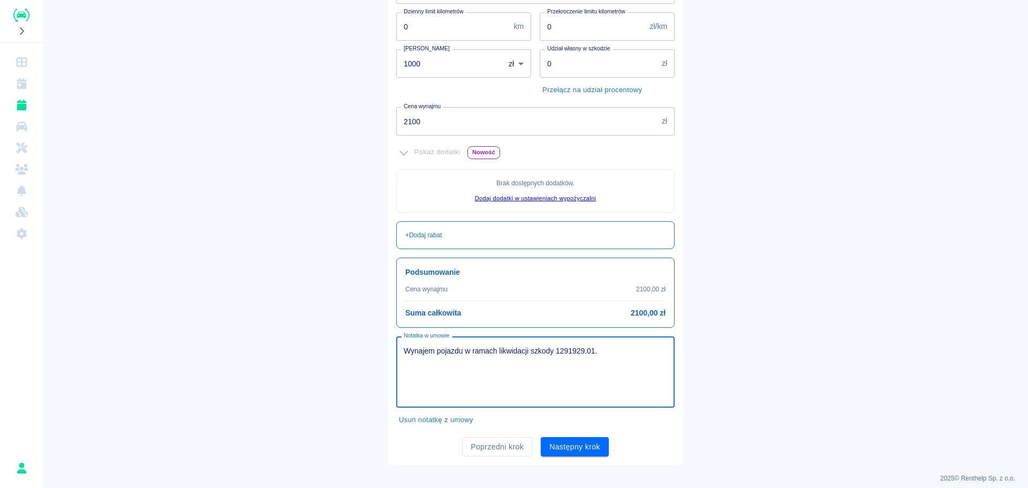
scroll to position [192, 0]
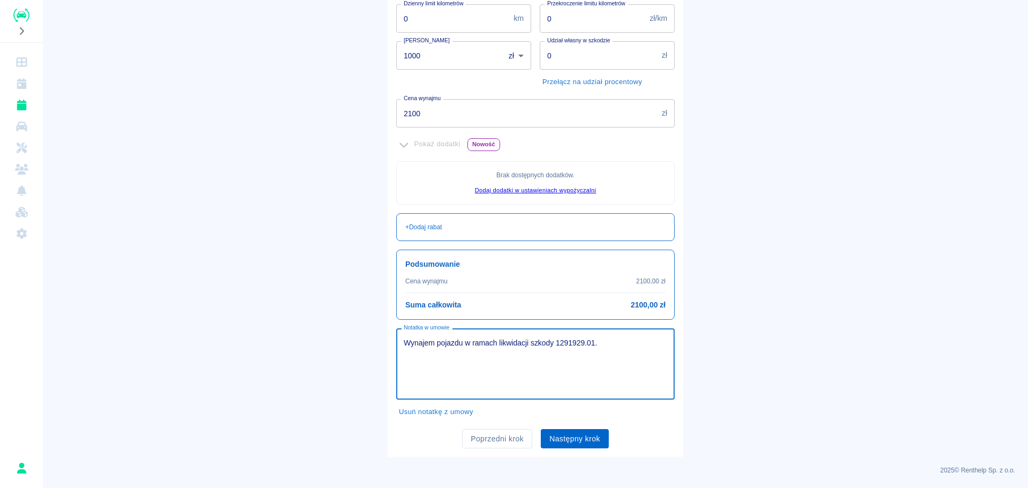
type textarea "Wynajem pojazdu w ramach likwidacji szkody 1291929.01."
click at [582, 432] on button "Następny krok" at bounding box center [575, 439] width 68 height 20
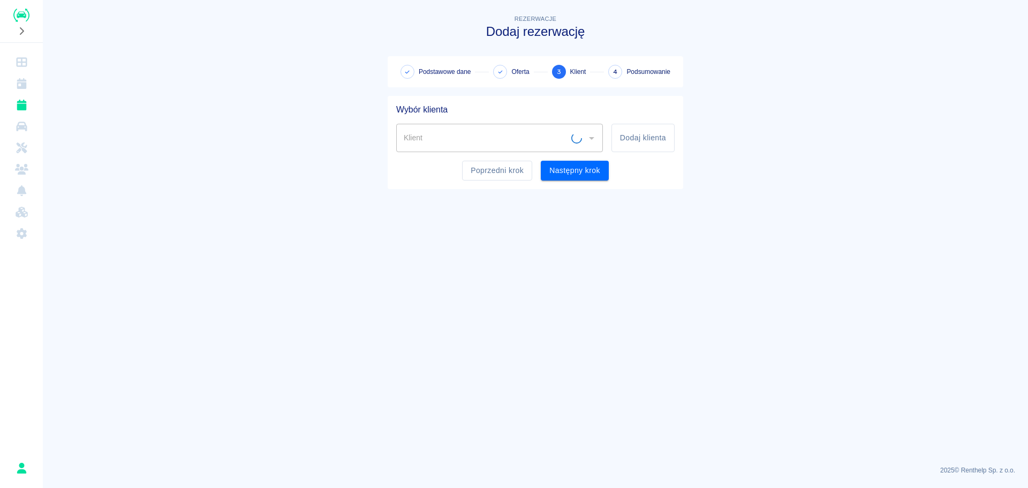
scroll to position [0, 0]
drag, startPoint x: 587, startPoint y: 128, endPoint x: 593, endPoint y: 131, distance: 5.8
click at [593, 131] on div "Klient" at bounding box center [499, 138] width 207 height 28
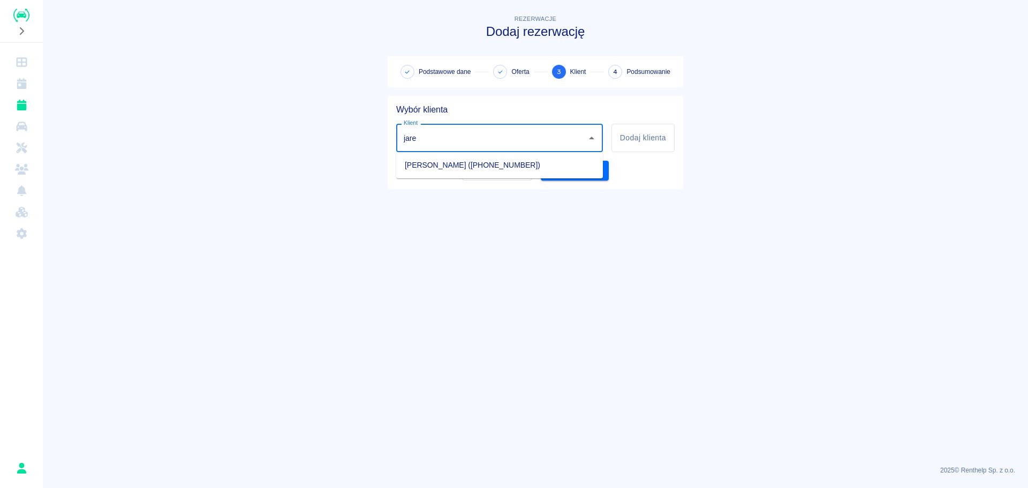
click at [525, 164] on li "[PERSON_NAME] ([PHONE_NUMBER])" at bounding box center [499, 165] width 207 height 18
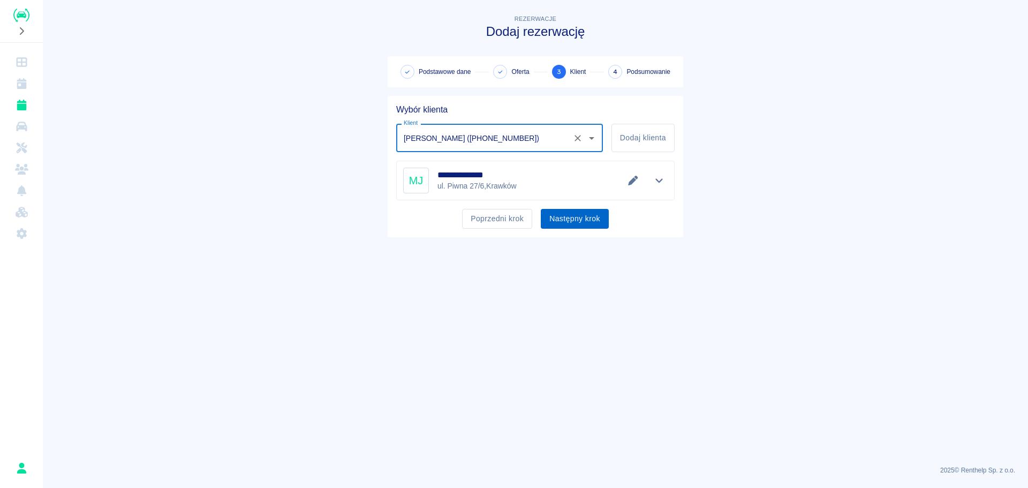
type input "[PERSON_NAME] ([PHONE_NUMBER])"
click at [576, 217] on button "Następny krok" at bounding box center [575, 219] width 68 height 20
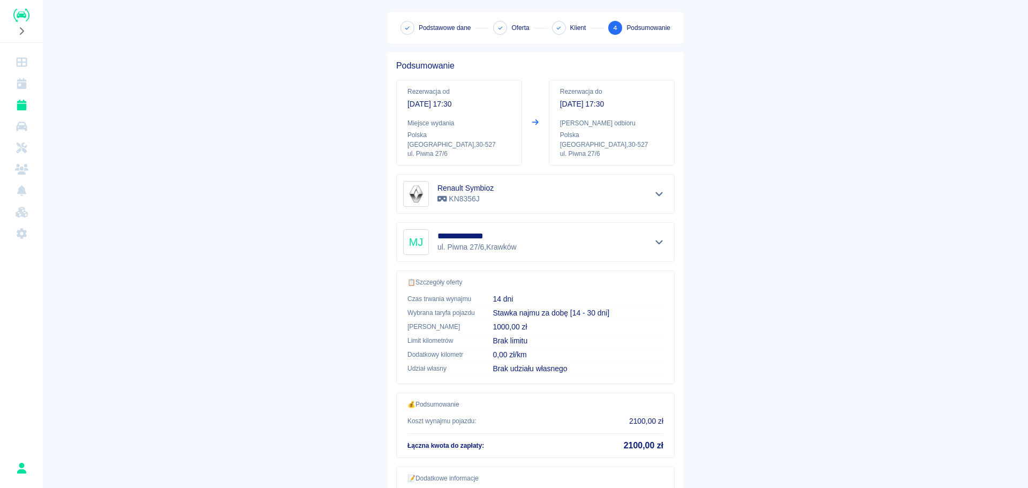
scroll to position [127, 0]
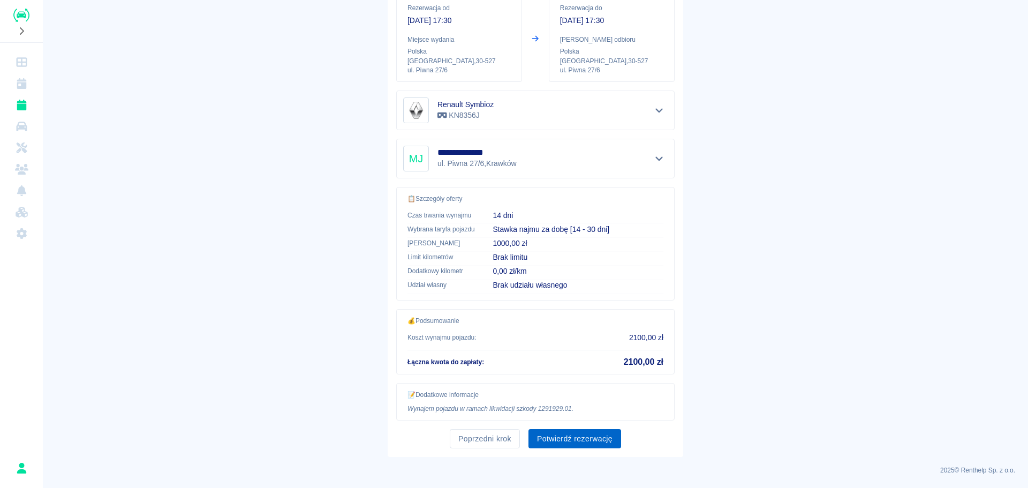
click at [565, 439] on button "Potwierdź rezerwację" at bounding box center [574, 439] width 93 height 20
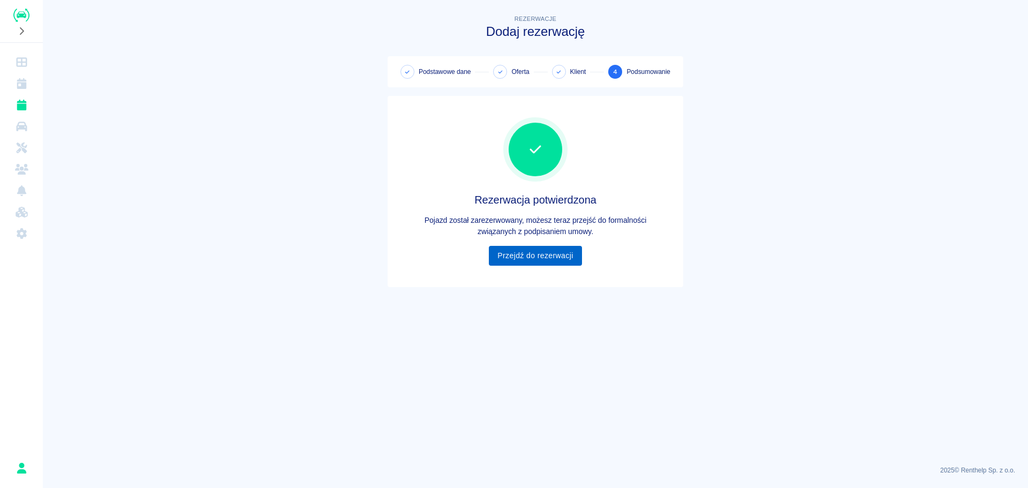
click at [531, 257] on link "Przejdź do rezerwacji" at bounding box center [535, 256] width 93 height 20
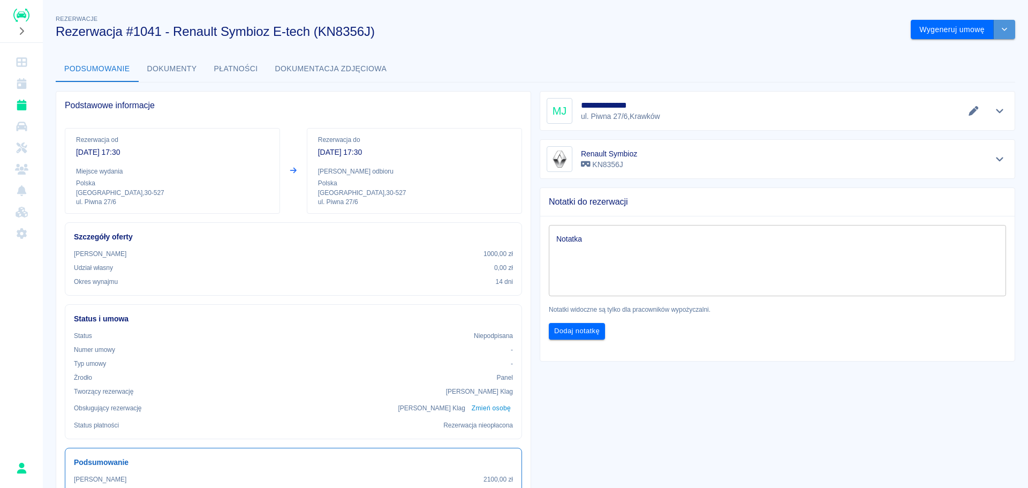
click at [1001, 27] on button "drop-down" at bounding box center [1004, 30] width 21 height 20
click at [728, 54] on div "**********" at bounding box center [535, 357] width 985 height 706
click at [967, 113] on icon "Edytuj dane" at bounding box center [973, 111] width 12 height 10
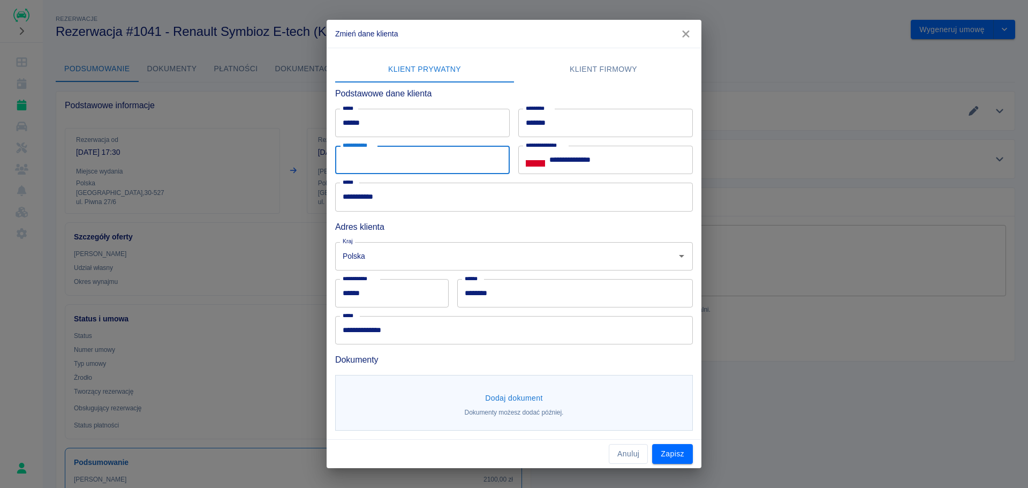
click at [448, 163] on input "**********" at bounding box center [422, 160] width 175 height 28
click at [517, 296] on input "*******" at bounding box center [575, 293] width 236 height 28
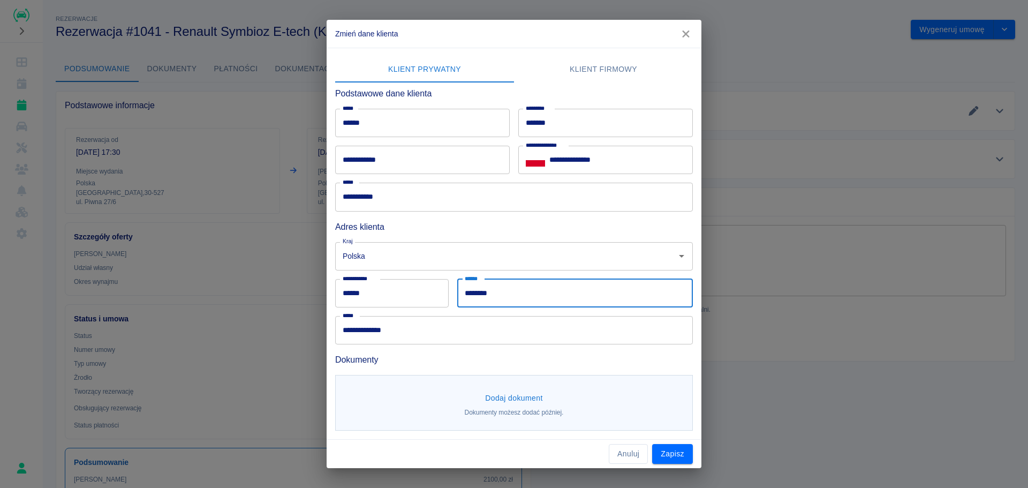
click at [487, 294] on input "*******" at bounding box center [575, 293] width 236 height 28
click at [621, 302] on input "******" at bounding box center [575, 293] width 236 height 28
type input "******"
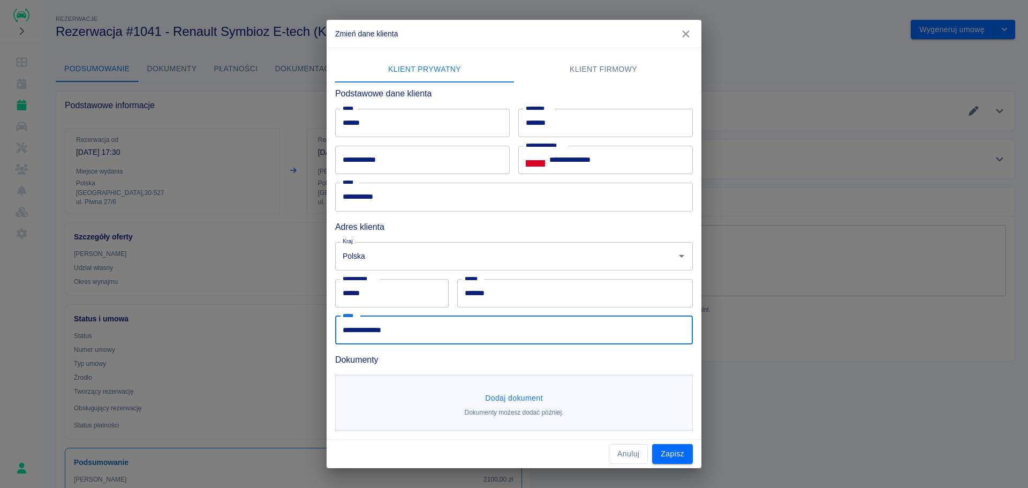
click at [517, 328] on input "**********" at bounding box center [514, 330] width 358 height 28
click at [525, 300] on input "******" at bounding box center [575, 293] width 236 height 28
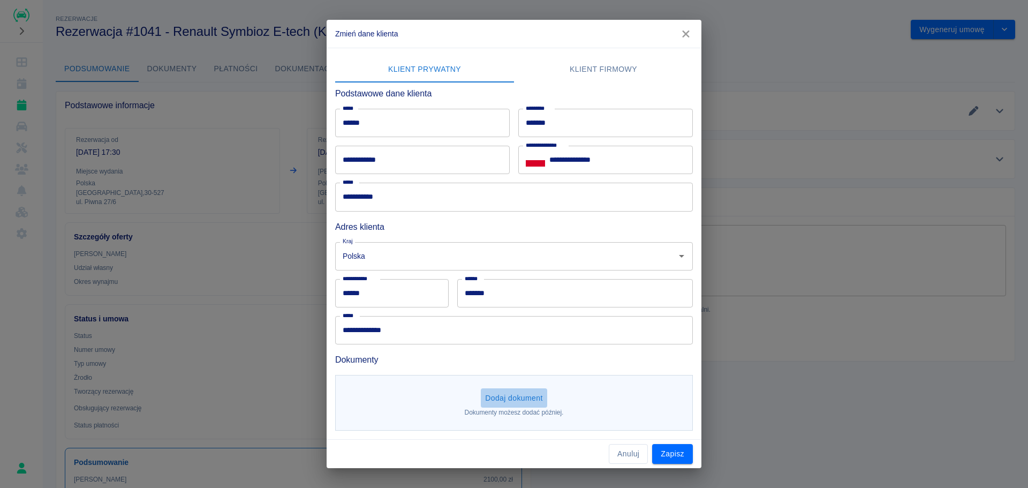
click at [534, 400] on button "Dodaj dokument" at bounding box center [514, 398] width 66 height 20
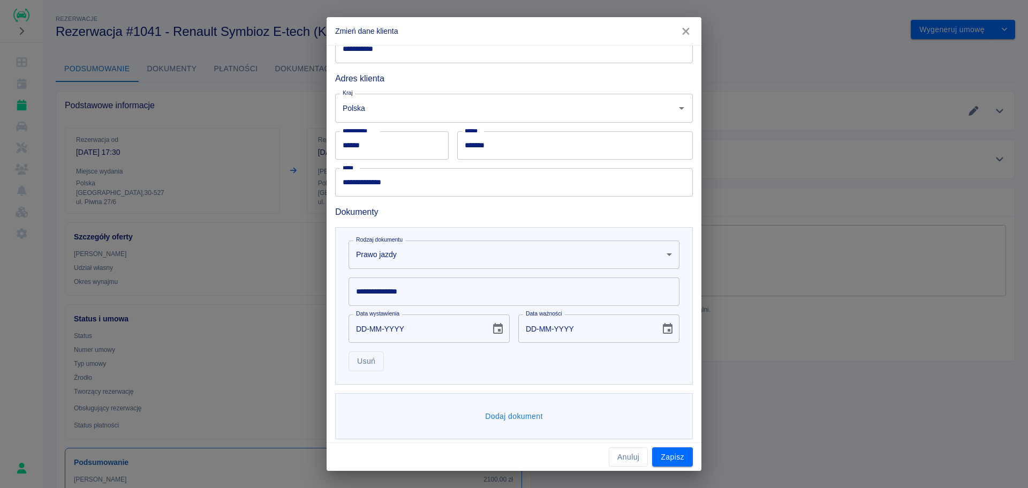
scroll to position [150, 0]
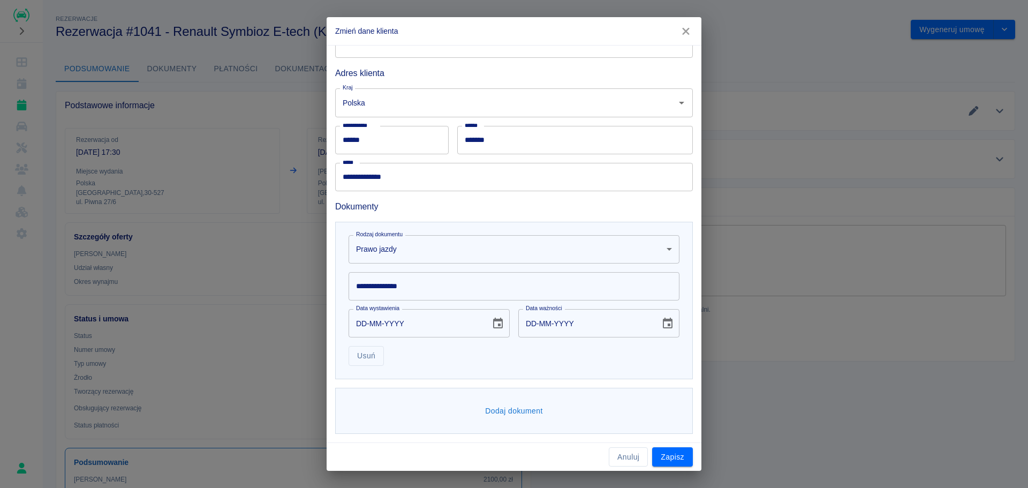
click at [490, 287] on input "**********" at bounding box center [513, 286] width 331 height 28
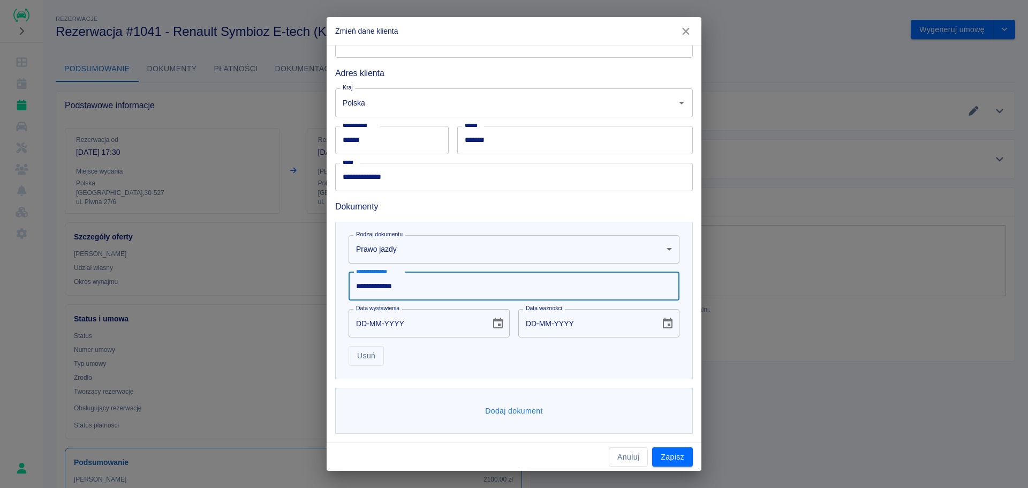
type input "**********"
click at [405, 323] on input "DD-MM-YYYY" at bounding box center [415, 323] width 134 height 28
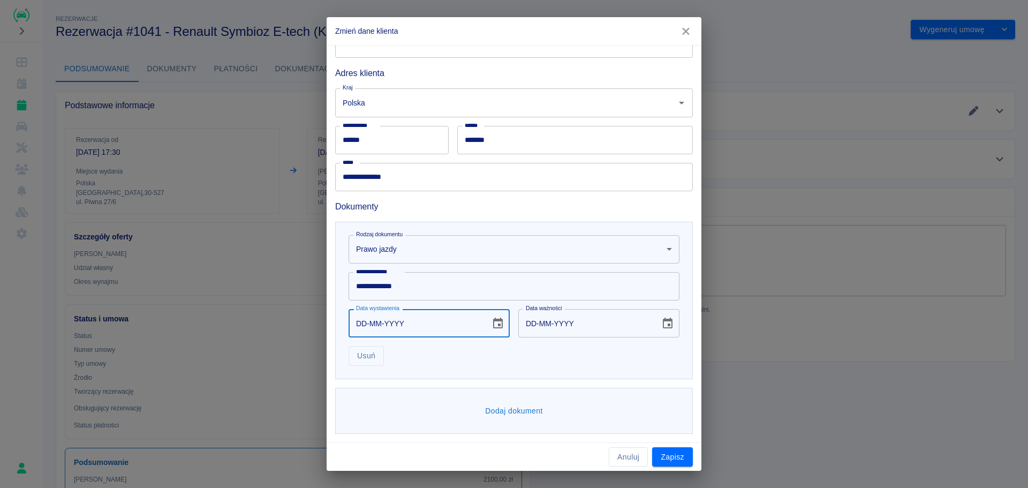
click at [496, 324] on icon "Choose date" at bounding box center [498, 322] width 10 height 11
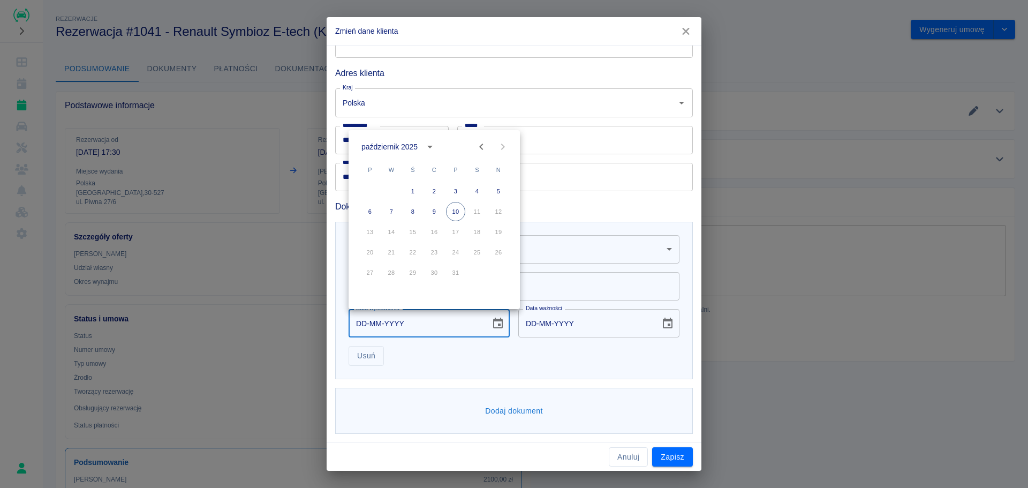
click at [417, 145] on div "październik 2025" at bounding box center [389, 146] width 56 height 11
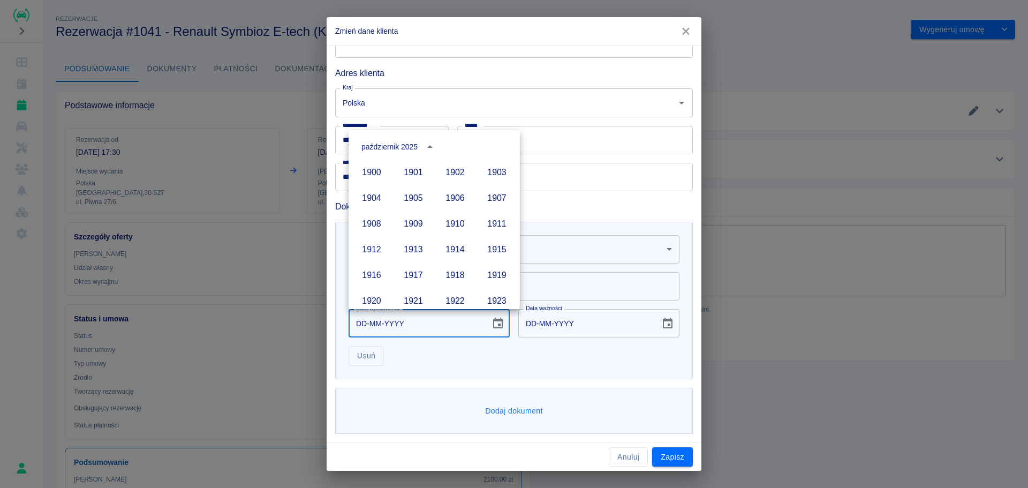
scroll to position [734, 0]
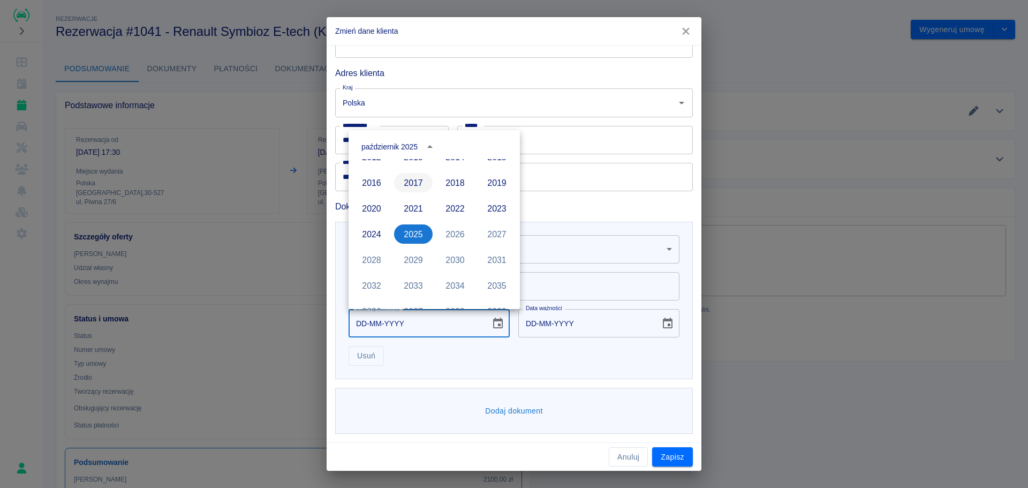
click at [416, 176] on button "2017" at bounding box center [413, 182] width 39 height 19
type input "10-10-2017"
type input "10-10-2027"
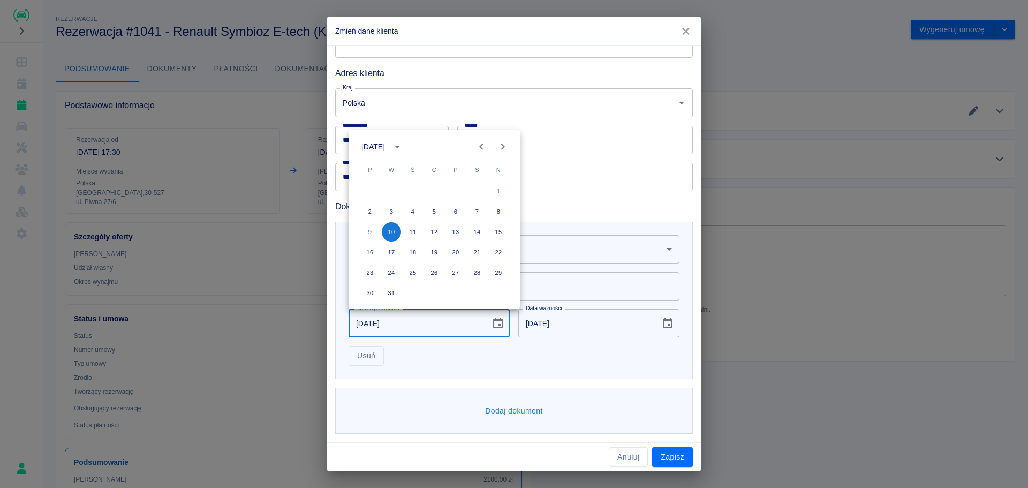
click at [477, 146] on icon "Previous month" at bounding box center [481, 146] width 13 height 13
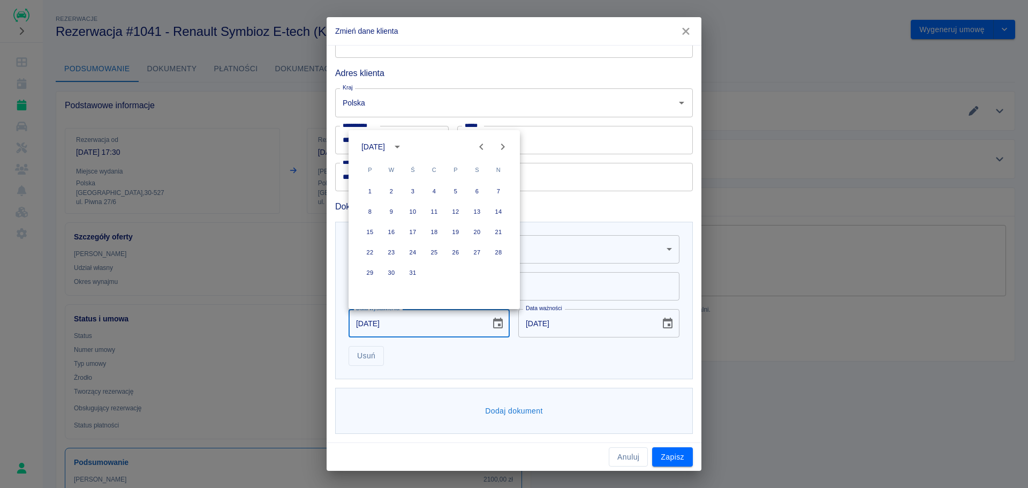
click at [477, 146] on icon "Previous month" at bounding box center [481, 146] width 13 height 13
click at [453, 211] on button "10" at bounding box center [455, 211] width 19 height 19
type input "10-02-2017"
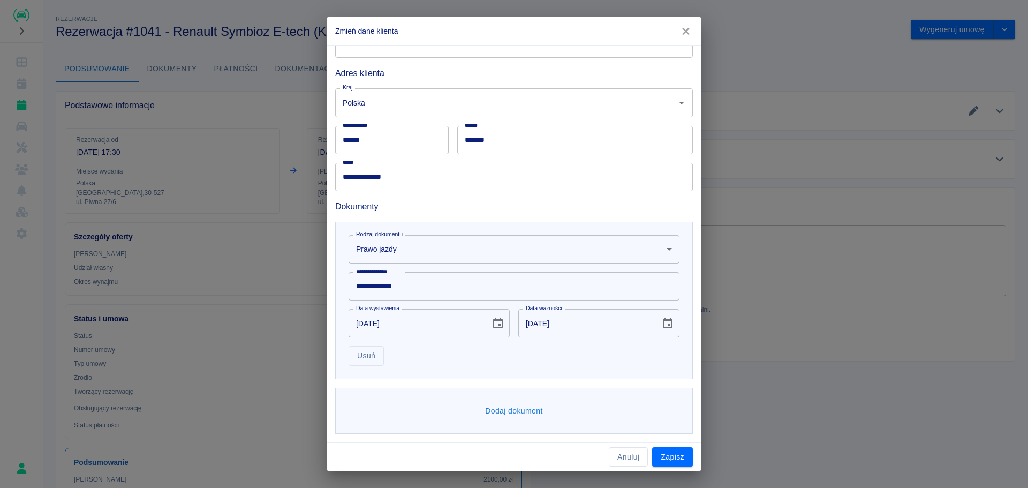
click at [662, 330] on button "Choose date, selected date is 10 lut 2027" at bounding box center [667, 323] width 21 height 21
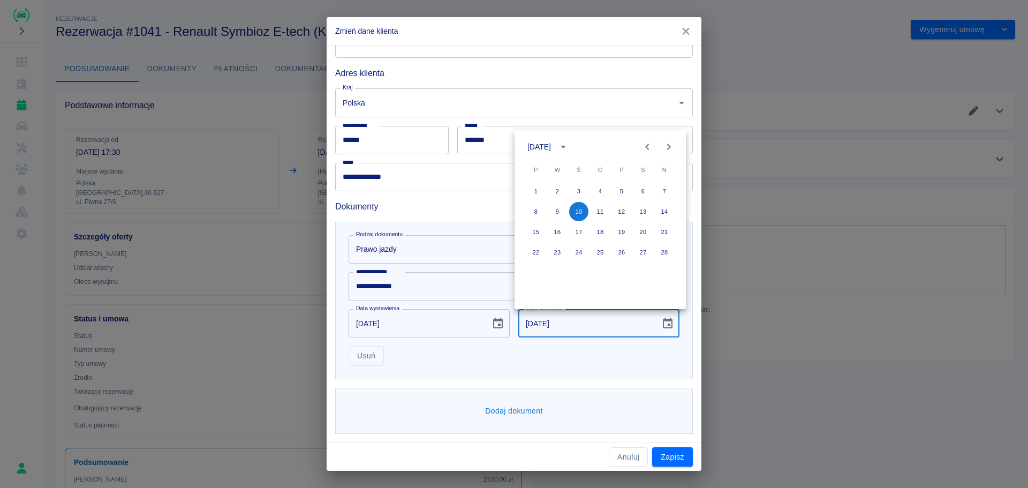
click at [570, 146] on icon "calendar view is open, switch to year view" at bounding box center [563, 146] width 13 height 13
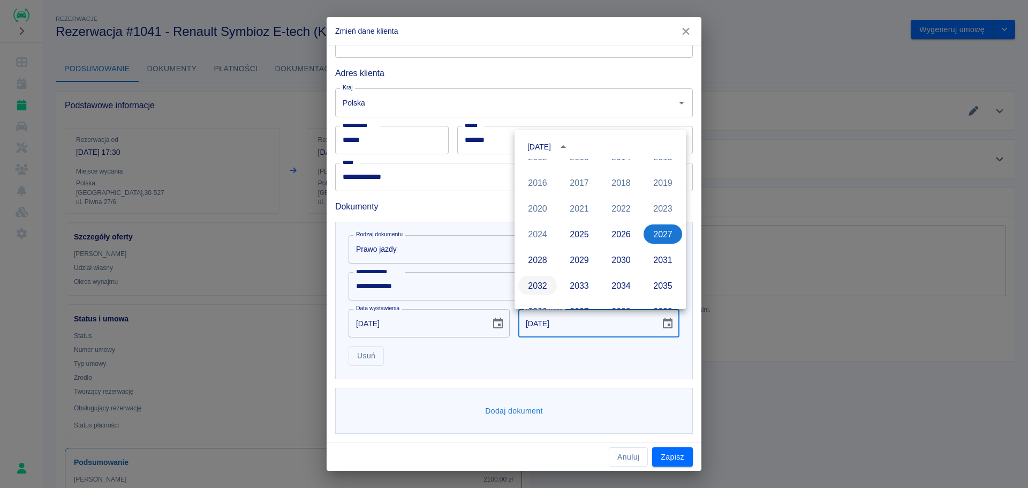
click at [536, 286] on button "2032" at bounding box center [537, 285] width 39 height 19
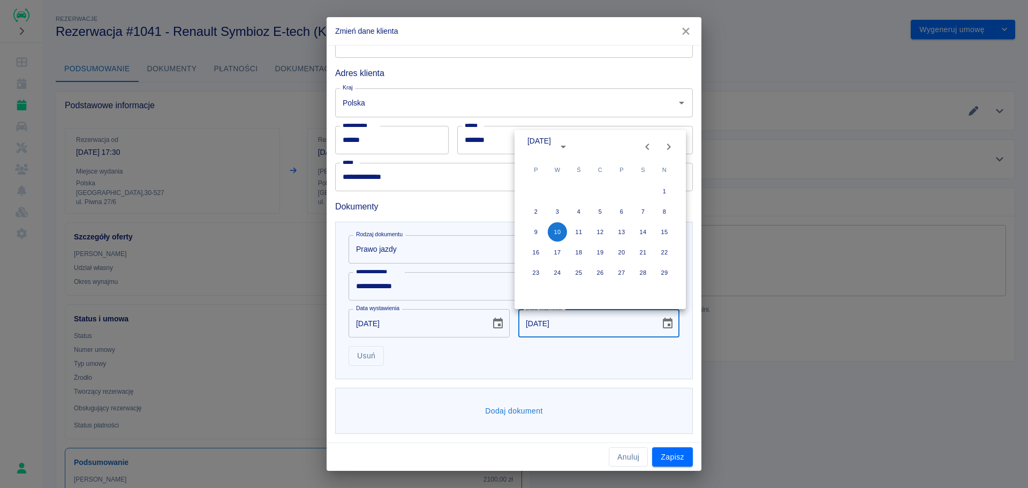
type input "10-02-2032"
click at [622, 367] on div "**********" at bounding box center [514, 300] width 358 height 157
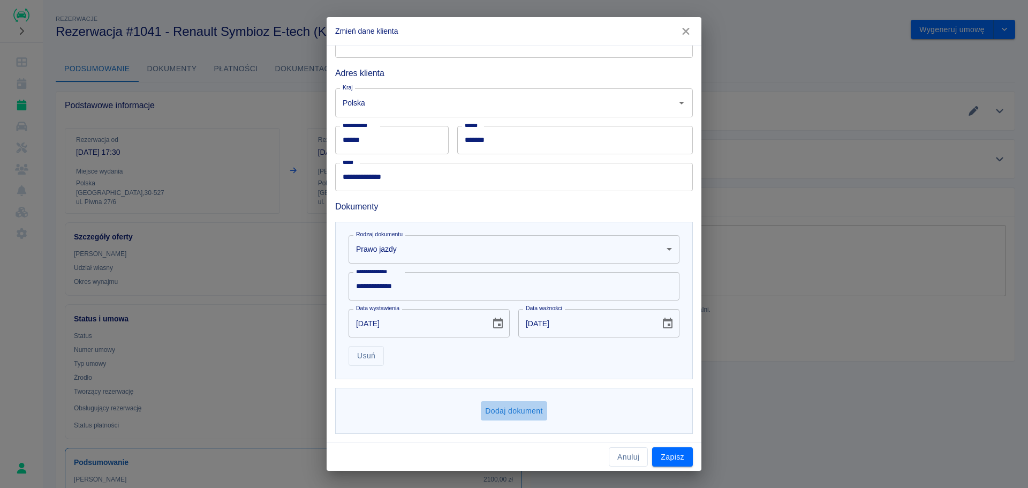
click at [507, 411] on button "Dodaj dokument" at bounding box center [514, 411] width 66 height 20
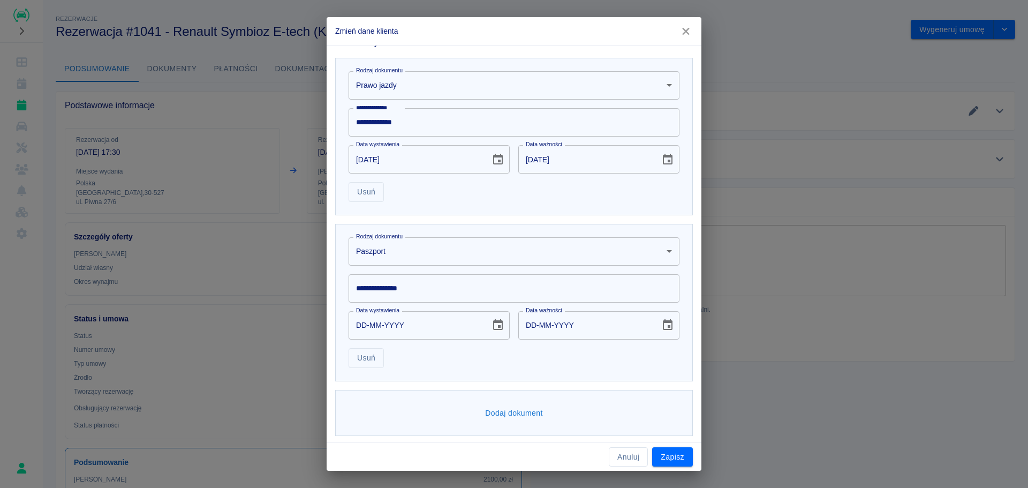
scroll to position [316, 0]
click at [493, 255] on body "**********" at bounding box center [514, 244] width 1028 height 488
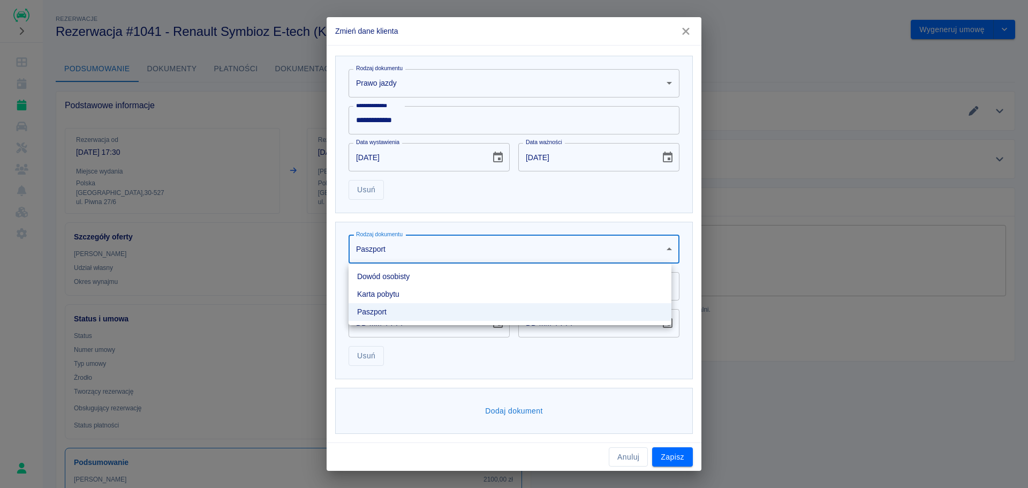
click at [446, 279] on li "Dowód osobisty" at bounding box center [509, 277] width 323 height 18
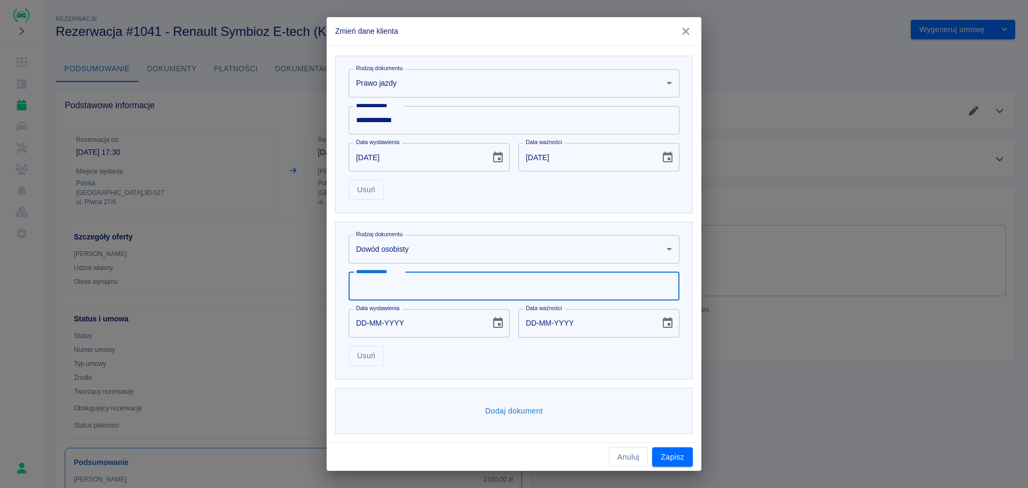
click at [454, 281] on input "**********" at bounding box center [513, 286] width 331 height 28
type input "*"
type input "*********"
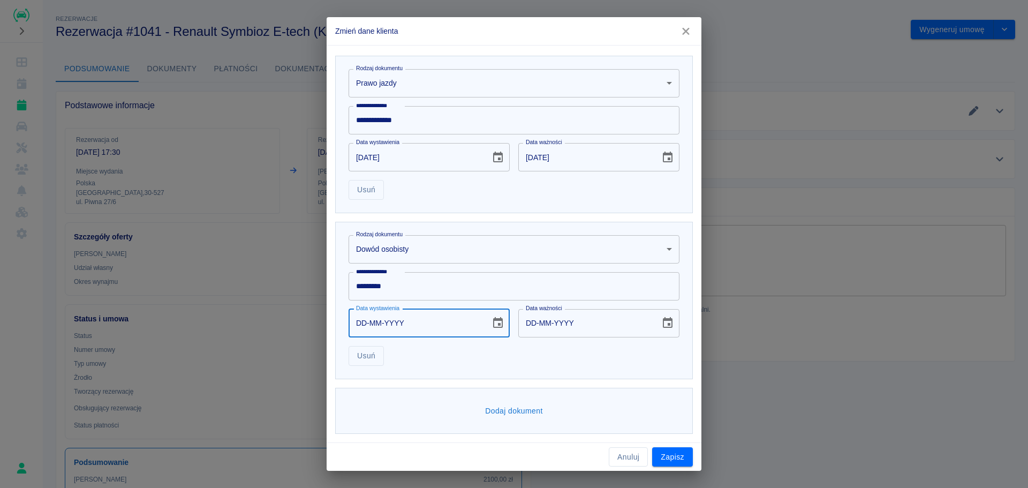
click at [420, 328] on input "DD-MM-YYYY" at bounding box center [415, 323] width 134 height 28
click at [493, 326] on icon "Choose date" at bounding box center [498, 322] width 10 height 11
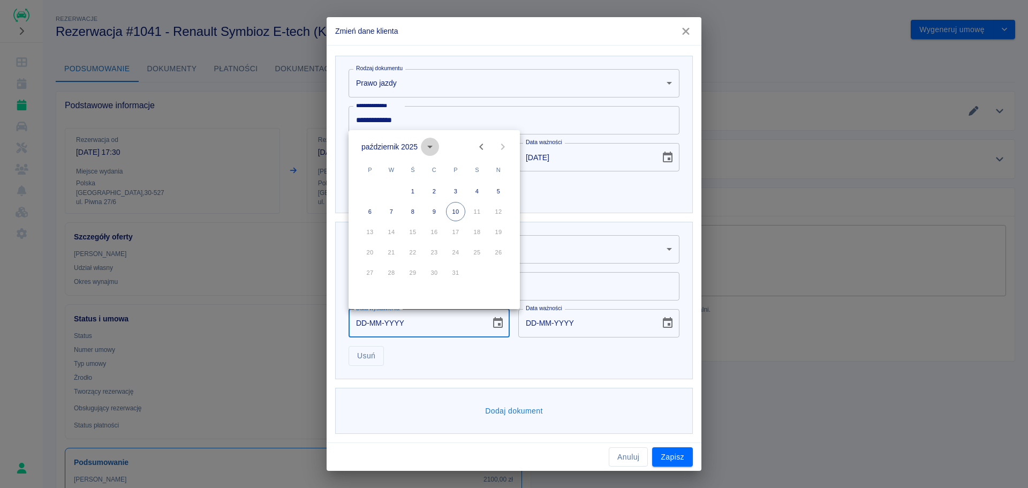
click at [424, 147] on icon "calendar view is open, switch to year view" at bounding box center [429, 146] width 13 height 13
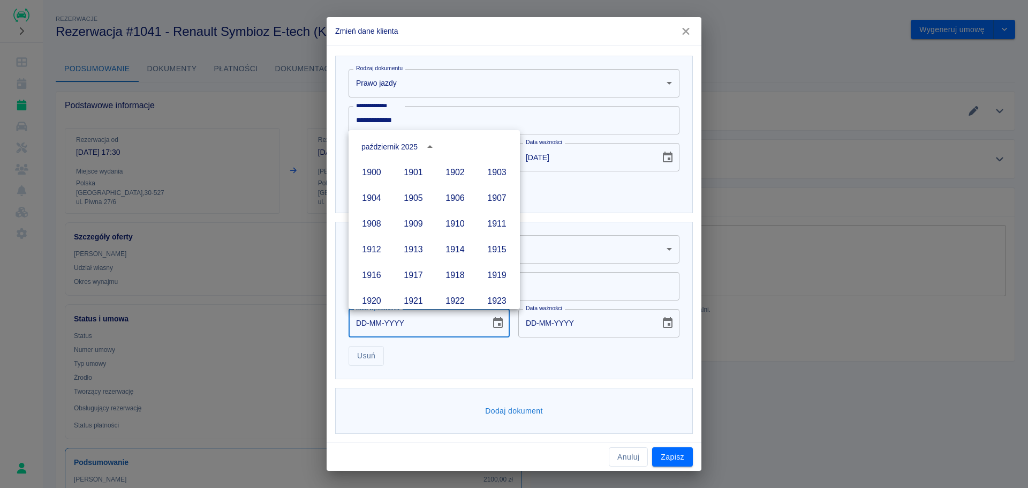
scroll to position [734, 0]
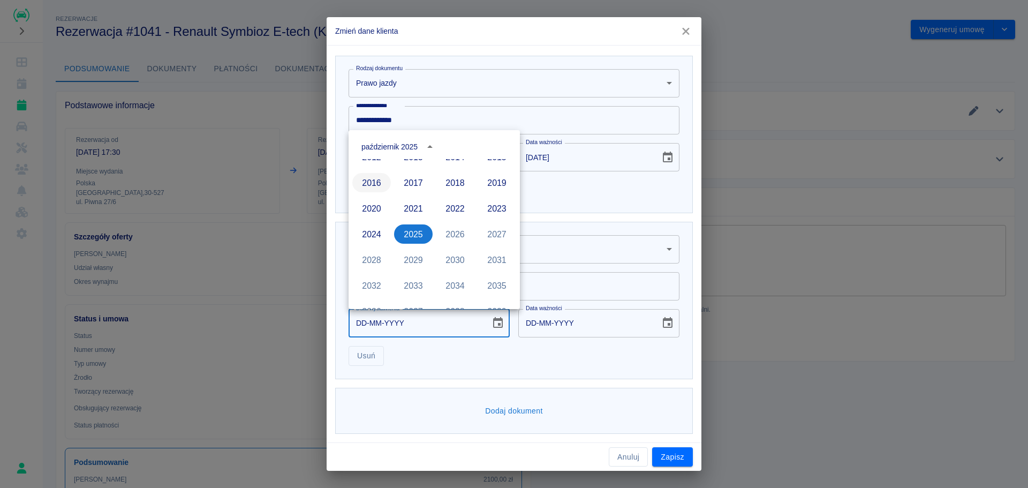
click at [369, 185] on button "2016" at bounding box center [371, 182] width 39 height 19
type input "10-10-2016"
type input "10-10-2026"
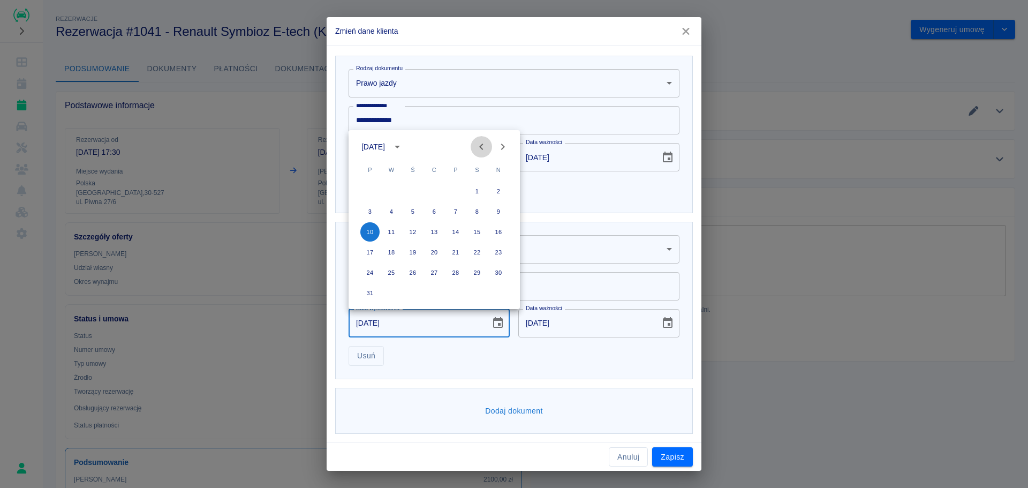
click at [480, 147] on icon "Previous month" at bounding box center [481, 146] width 4 height 6
click at [461, 213] on button "12" at bounding box center [455, 211] width 19 height 19
type input "12-08-2016"
type input "12-08-2026"
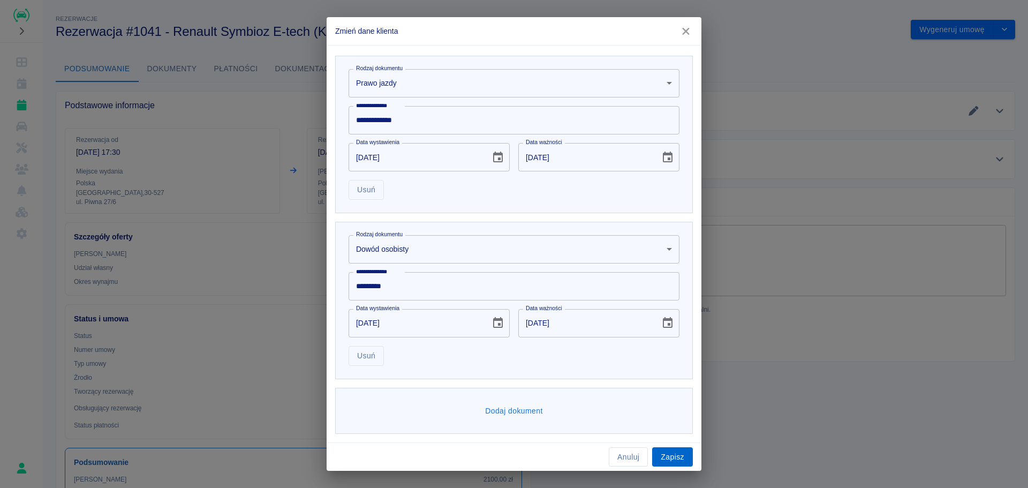
click at [668, 459] on button "Zapisz" at bounding box center [672, 457] width 41 height 20
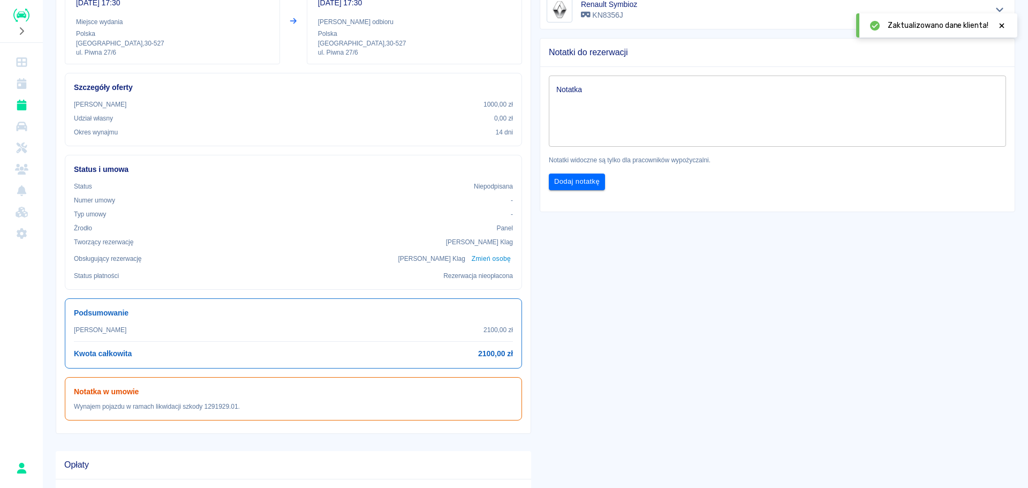
scroll to position [146, 0]
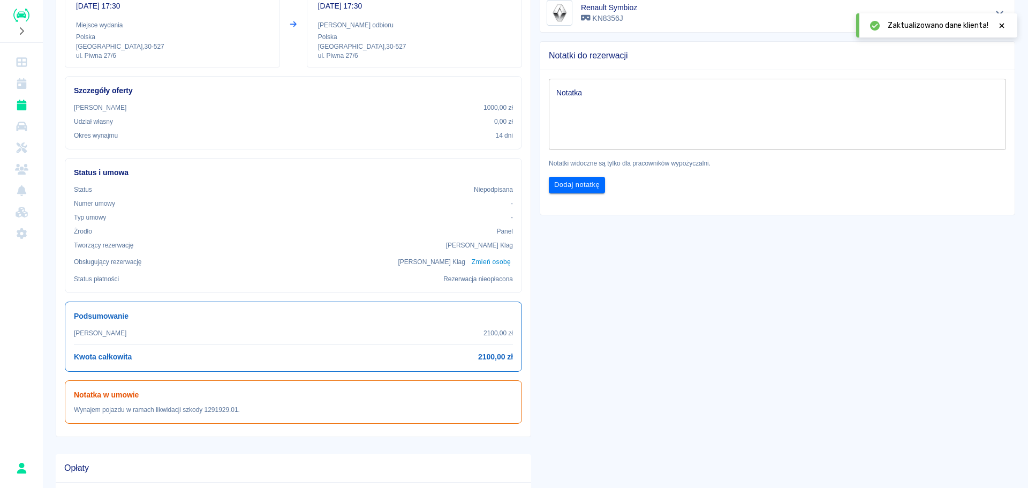
click at [484, 185] on p "Niepodpisana" at bounding box center [493, 190] width 39 height 10
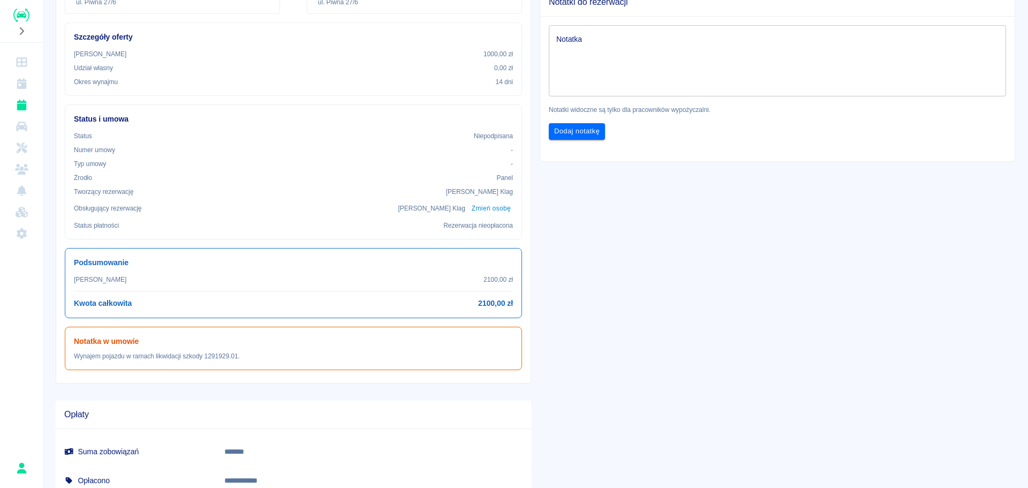
scroll to position [0, 0]
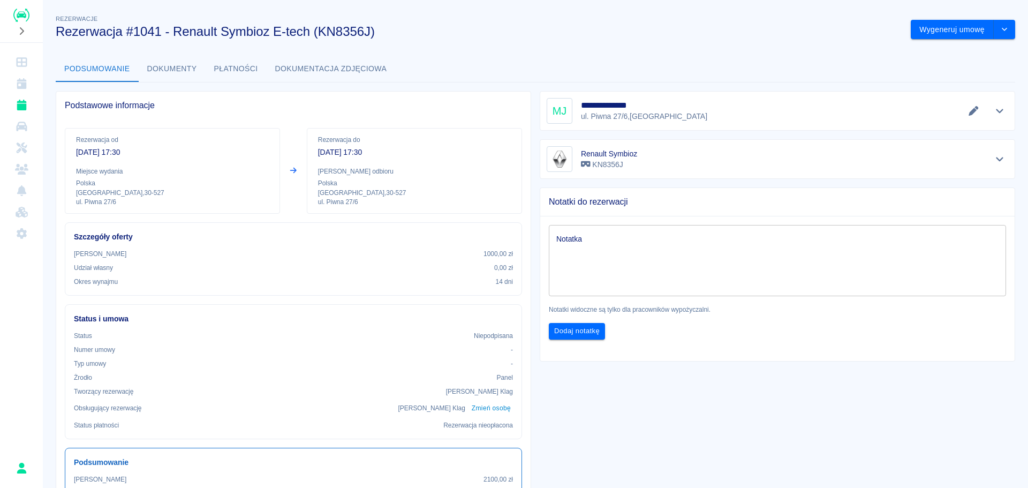
click at [501, 252] on p "1000,00 zł" at bounding box center [497, 254] width 29 height 10
click at [496, 256] on p "1000,00 zł" at bounding box center [497, 254] width 29 height 10
click at [946, 33] on button "Wygeneruj umowę" at bounding box center [952, 30] width 83 height 20
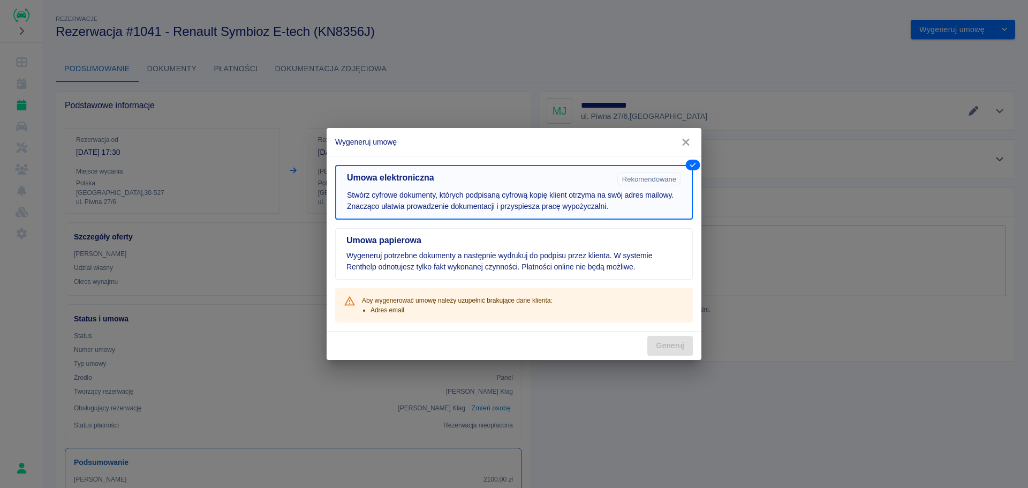
click at [633, 195] on p "Stwórz cyfrowe dokumenty, których podpisaną cyfrową kopię klient otrzyma na swó…" at bounding box center [514, 201] width 334 height 22
click at [687, 145] on icon "button" at bounding box center [686, 142] width 14 height 11
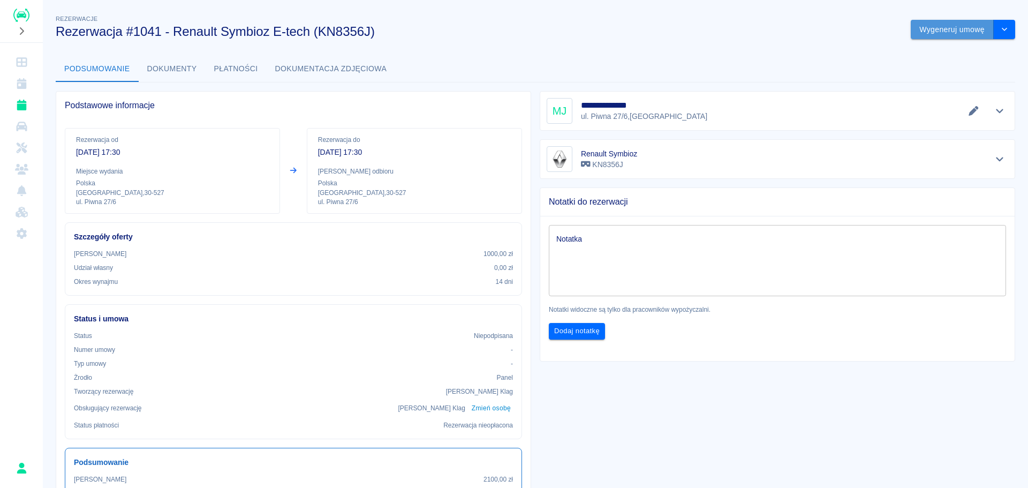
click at [930, 33] on button "Wygeneruj umowę" at bounding box center [952, 30] width 83 height 20
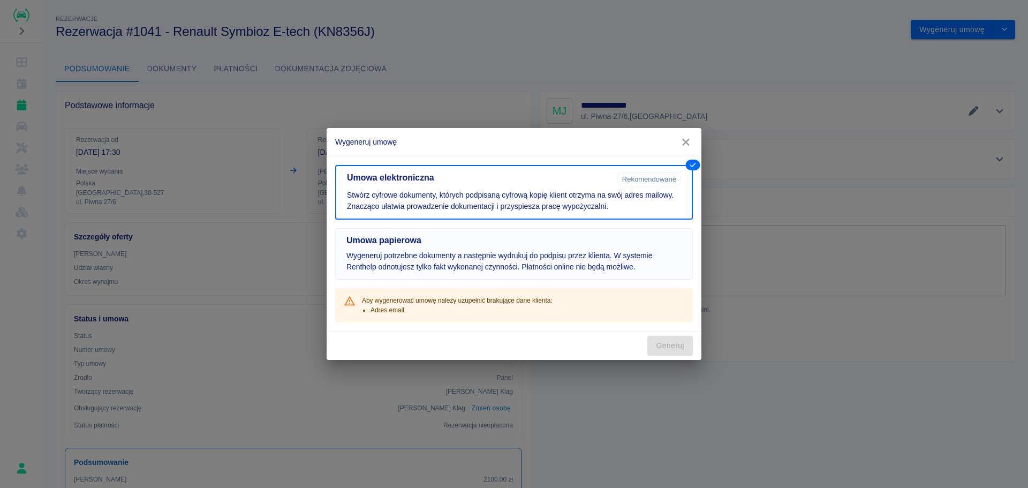
click at [631, 245] on h5 "Umowa papierowa" at bounding box center [513, 240] width 335 height 11
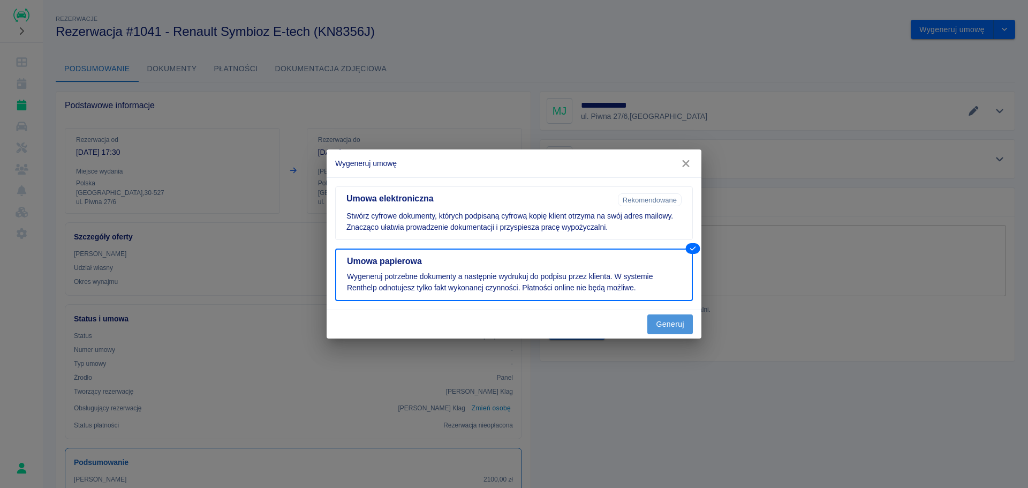
click at [677, 323] on button "Generuj" at bounding box center [670, 324] width 46 height 20
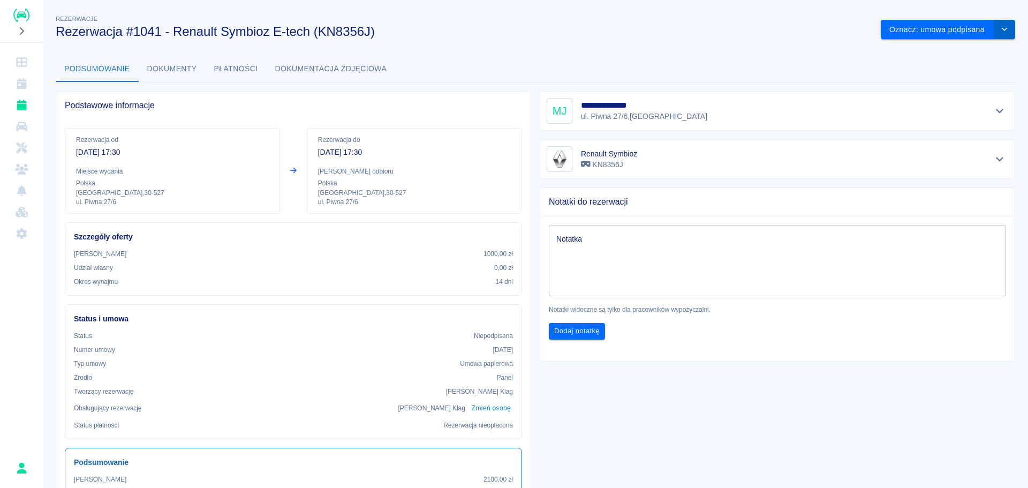
drag, startPoint x: 949, startPoint y: 35, endPoint x: 986, endPoint y: 31, distance: 37.1
click at [1008, 43] on div "**********" at bounding box center [535, 357] width 985 height 706
click at [994, 31] on button "drop-down" at bounding box center [1004, 30] width 21 height 20
click at [951, 52] on li "Podgląd umowy" at bounding box center [940, 52] width 76 height 18
click at [1000, 26] on icon at bounding box center [1002, 25] width 10 height 7
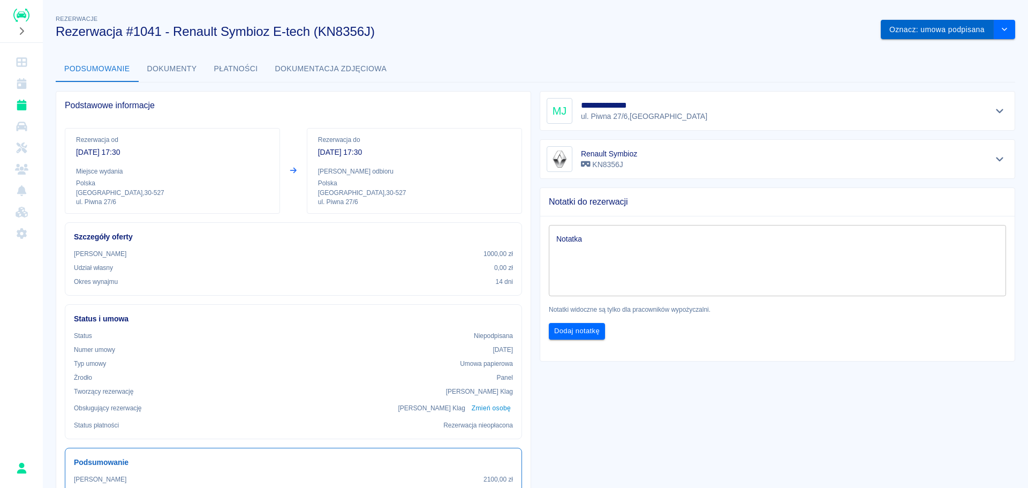
click at [942, 30] on button "Oznacz: umowa podpisana" at bounding box center [937, 30] width 113 height 20
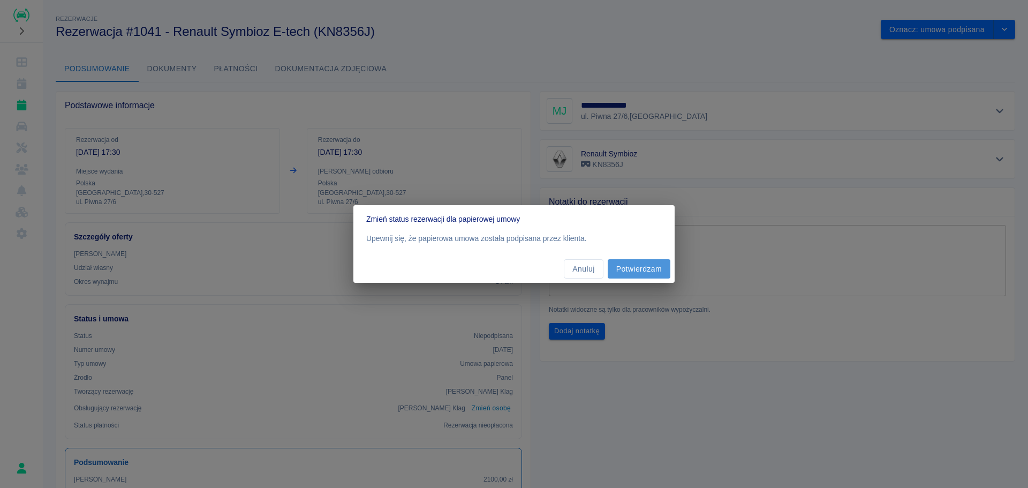
click at [629, 270] on button "Potwierdzam" at bounding box center [639, 269] width 63 height 20
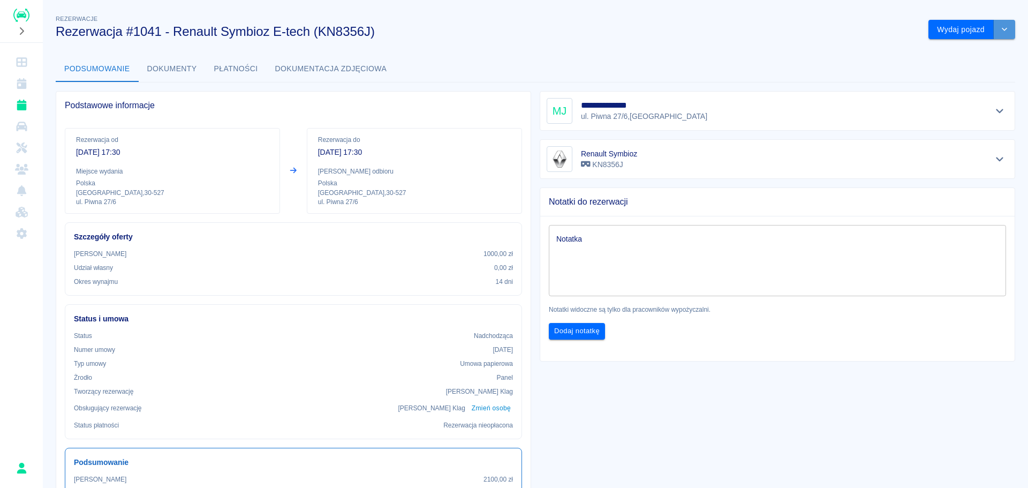
click at [1000, 28] on icon "drop-down" at bounding box center [1004, 29] width 9 height 7
click at [823, 40] on div "**********" at bounding box center [535, 357] width 985 height 706
click at [1002, 33] on button "drop-down" at bounding box center [1004, 30] width 21 height 20
click at [949, 31] on button "Wydaj pojazd" at bounding box center [960, 30] width 65 height 20
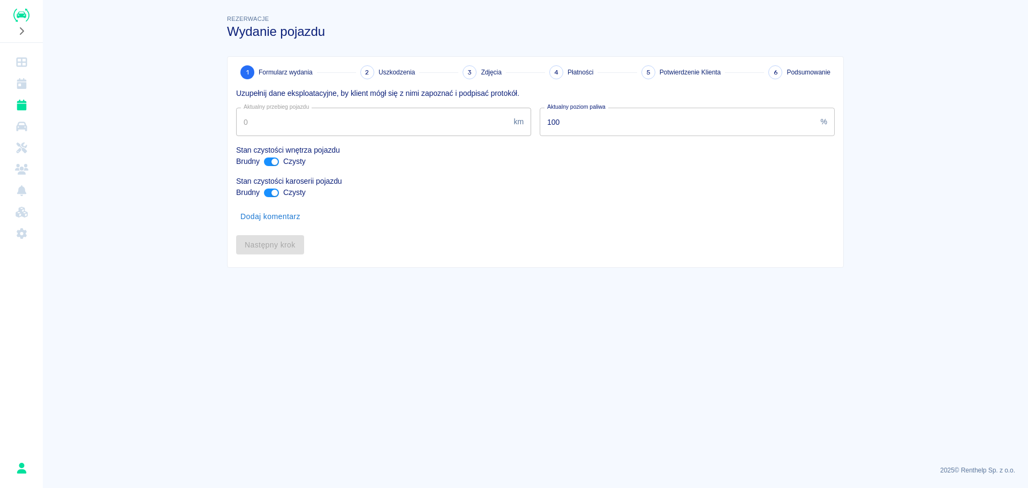
type input "3778"
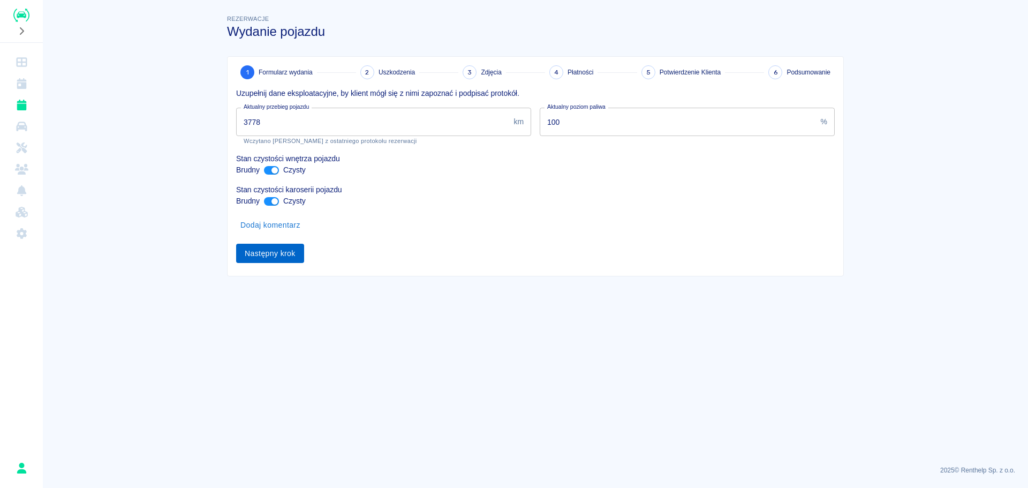
click at [279, 249] on button "Następny krok" at bounding box center [270, 254] width 68 height 20
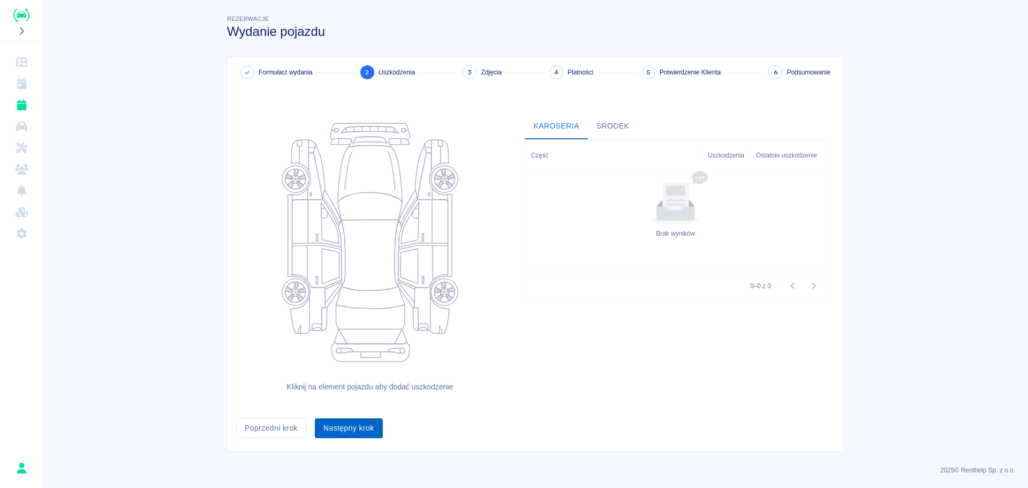
click at [365, 428] on button "Następny krok" at bounding box center [349, 428] width 68 height 20
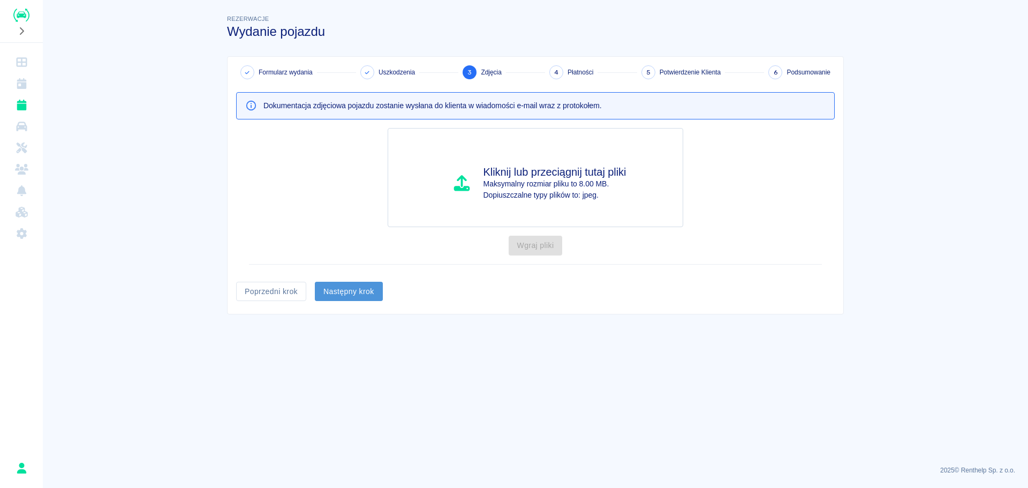
click at [364, 292] on button "Następny krok" at bounding box center [349, 292] width 68 height 20
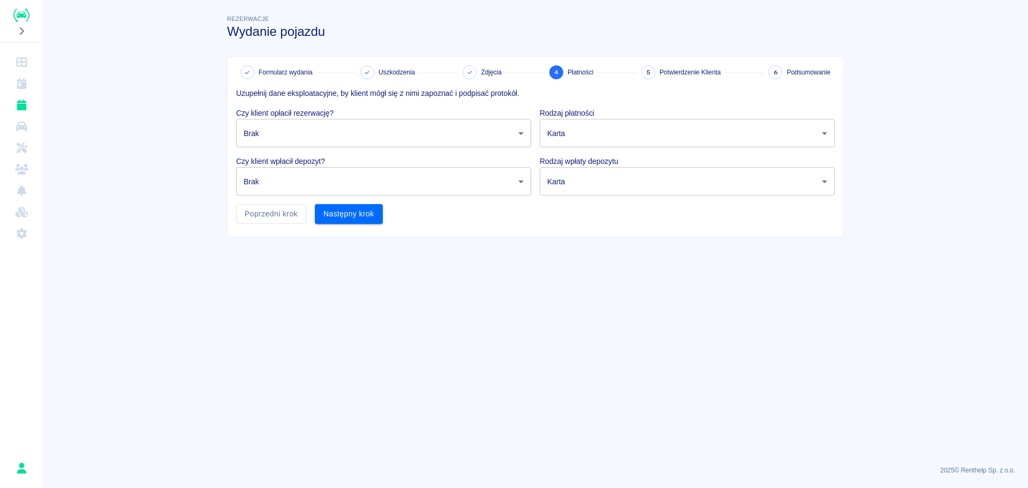
click at [512, 133] on body "Używamy plików Cookies, by zapewnić Ci najlepsze możliwe doświadczenie. Aby dow…" at bounding box center [514, 244] width 1028 height 488
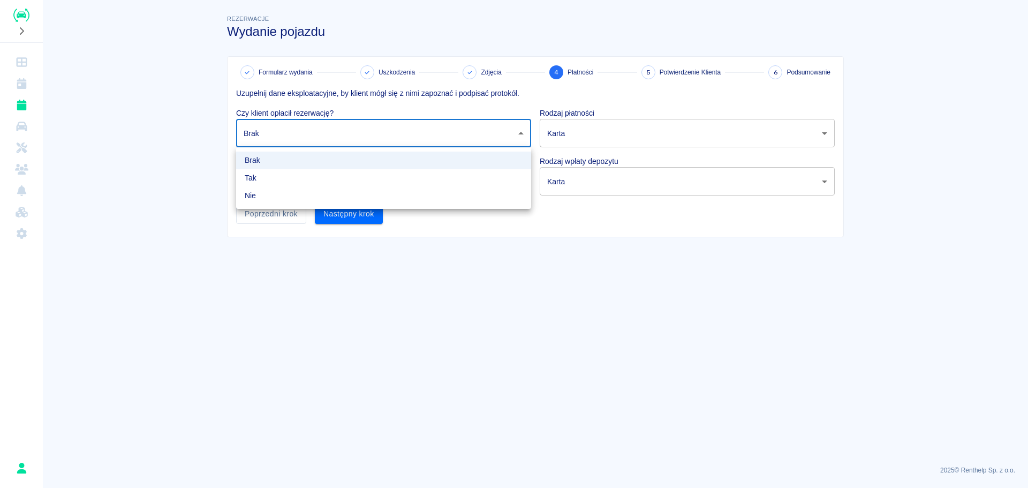
click at [419, 188] on li "Nie" at bounding box center [383, 196] width 295 height 18
type input "false"
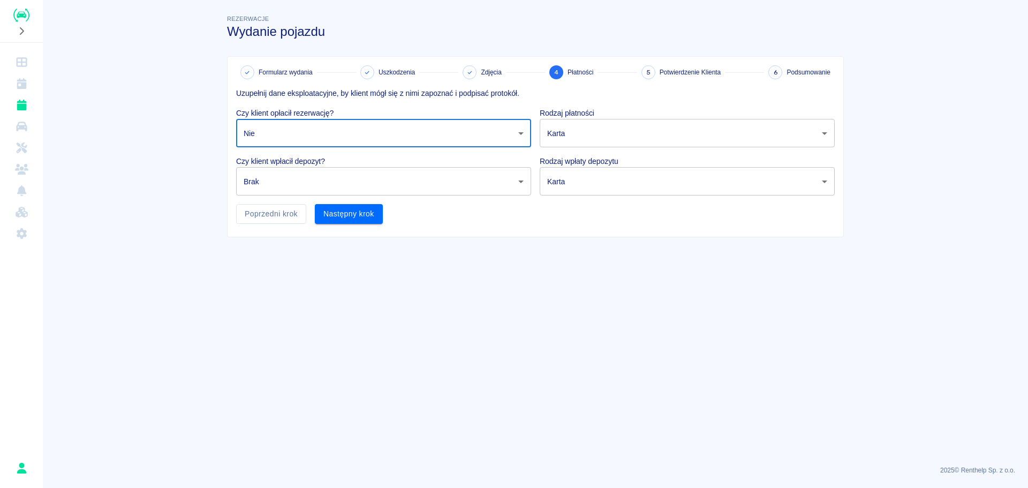
click at [489, 184] on body "Używamy plików Cookies, by zapewnić Ci najlepsze możliwe doświadczenie. Aby dow…" at bounding box center [514, 244] width 1028 height 488
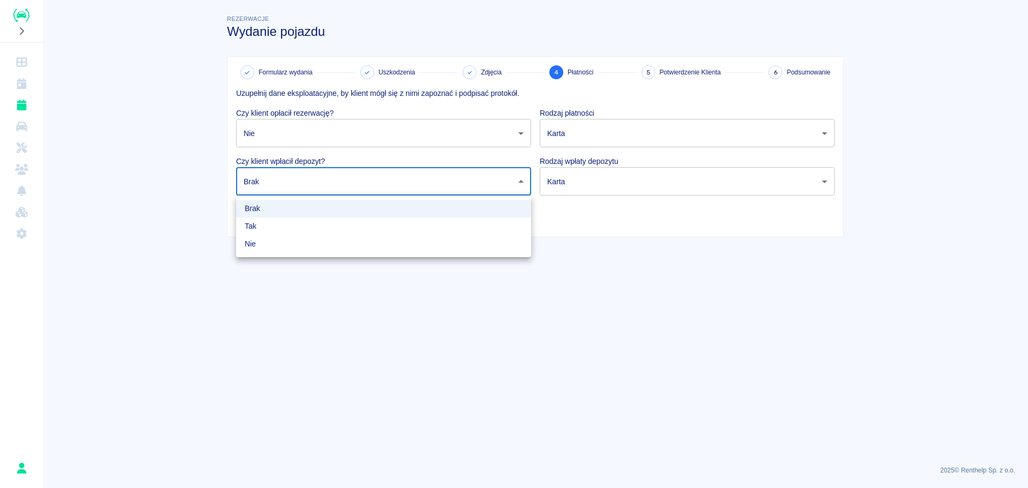
click at [405, 240] on li "Nie" at bounding box center [383, 244] width 295 height 18
type input "false"
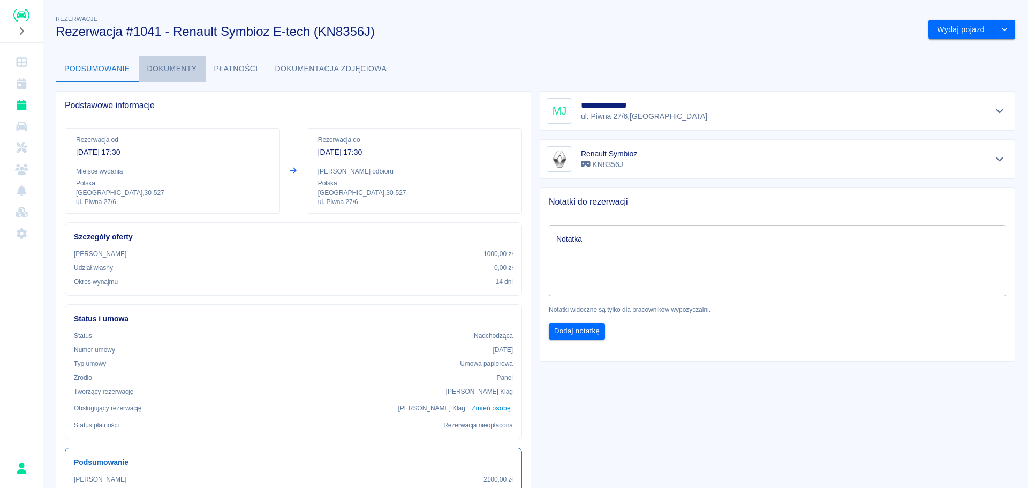
click at [200, 65] on button "Dokumenty" at bounding box center [172, 69] width 67 height 26
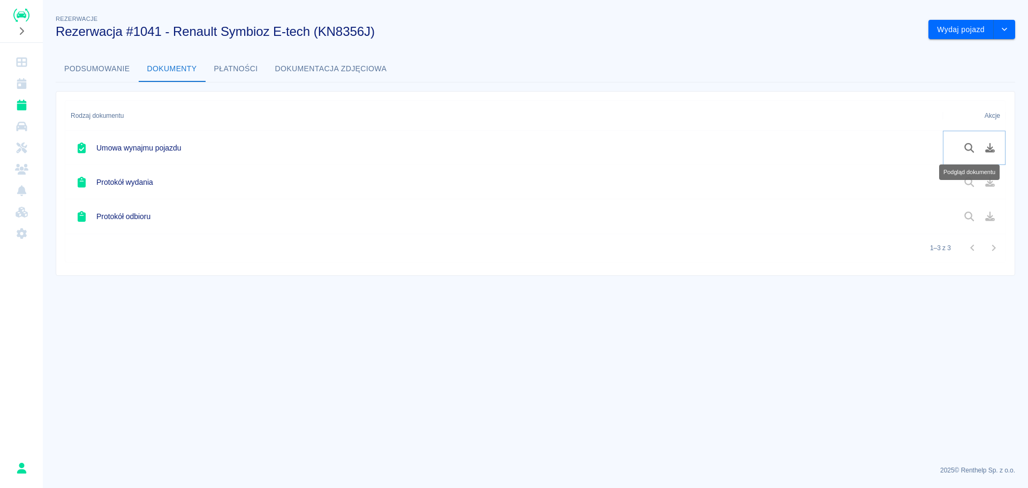
click at [968, 145] on icon "Podgląd dokumentu" at bounding box center [969, 148] width 12 height 10
click at [251, 60] on button "Płatności" at bounding box center [236, 69] width 61 height 26
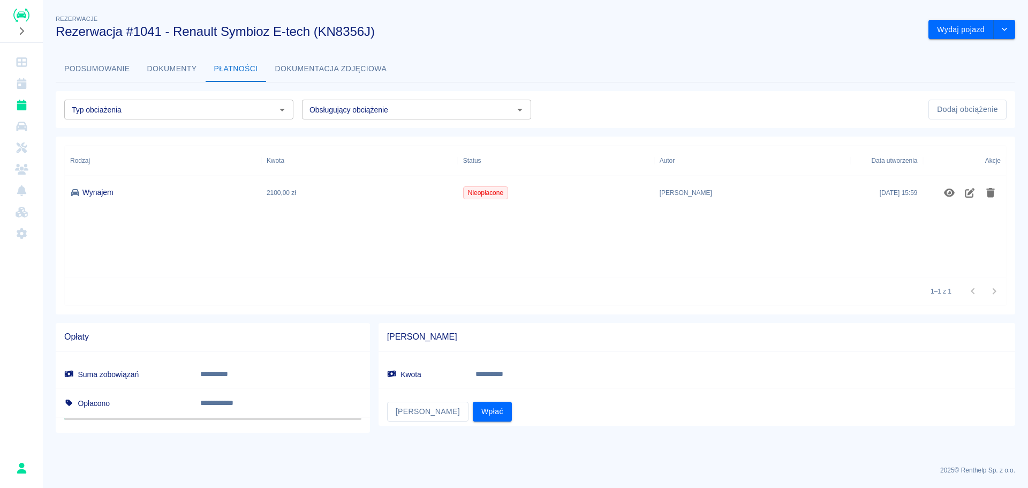
click at [368, 62] on button "Dokumentacja zdjęciowa" at bounding box center [331, 69] width 129 height 26
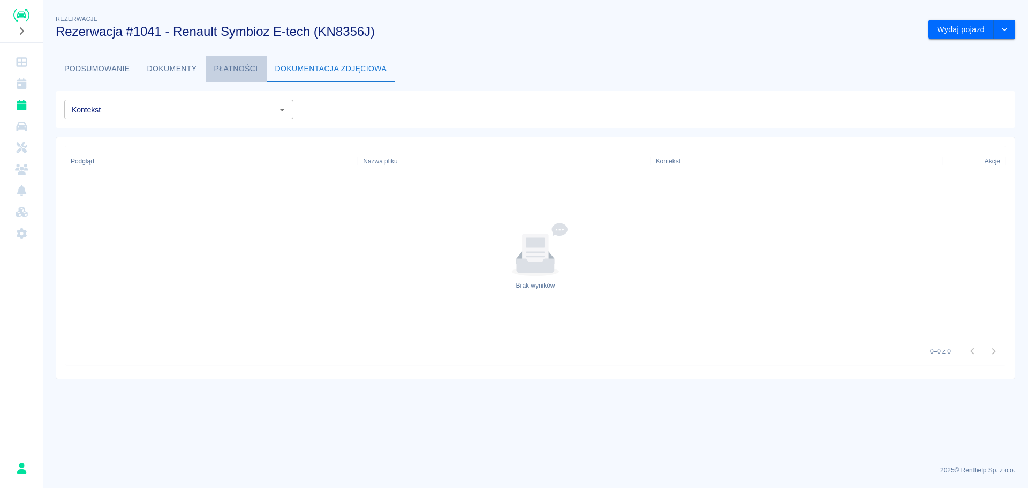
click at [219, 69] on button "Płatności" at bounding box center [236, 69] width 61 height 26
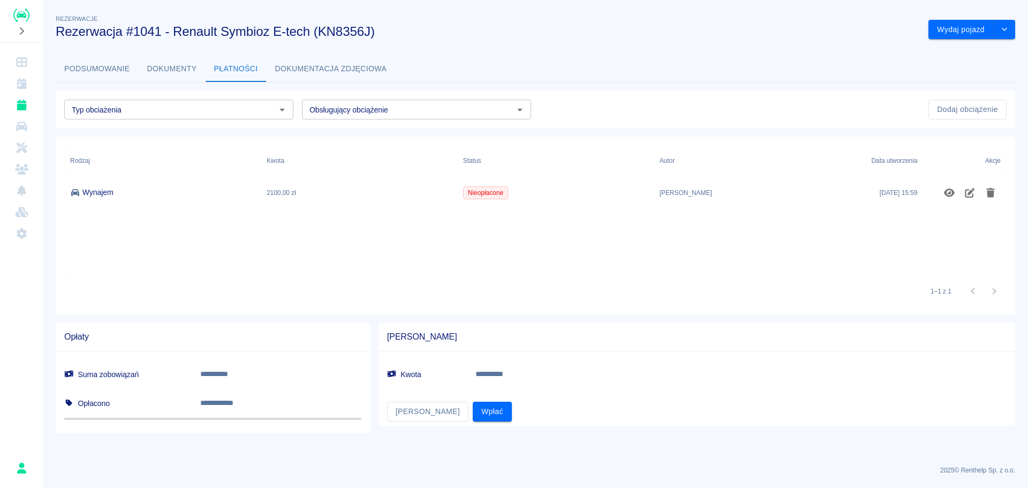
click at [158, 69] on button "Dokumenty" at bounding box center [172, 69] width 67 height 26
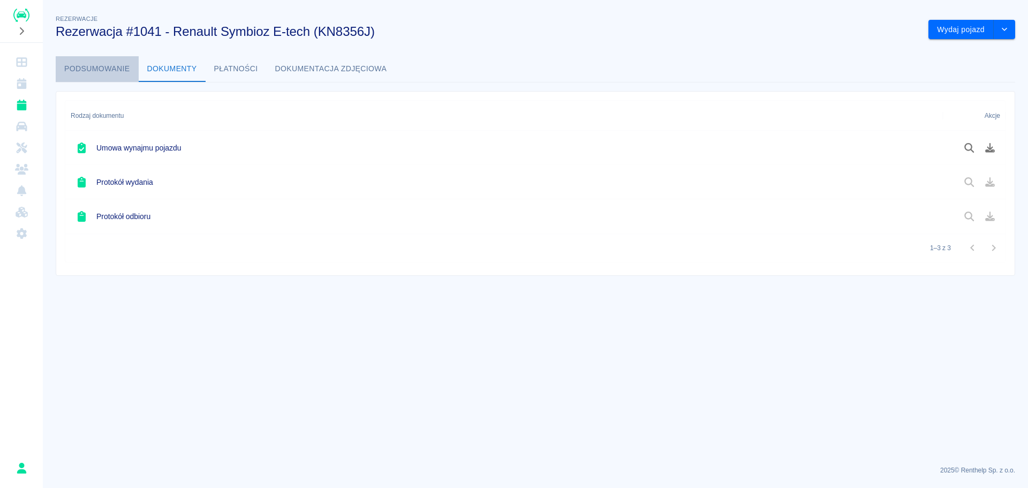
click at [125, 69] on button "Podsumowanie" at bounding box center [97, 69] width 83 height 26
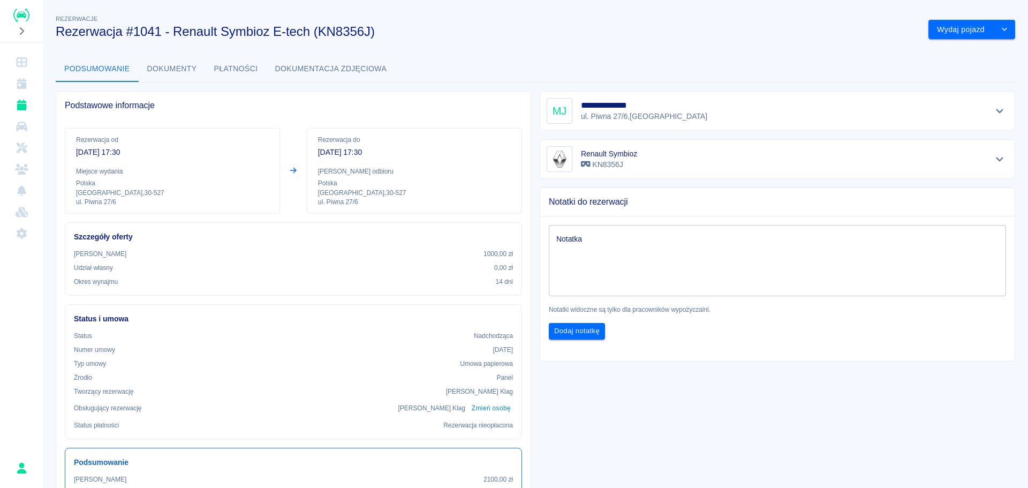
click at [501, 357] on div "Status Nadchodząca Numer umowy 4/10/2025 Typ umowy Umowa papierowa Żrodło Panel…" at bounding box center [293, 380] width 439 height 99
click at [997, 25] on button "drop-down" at bounding box center [1004, 30] width 21 height 20
drag, startPoint x: 621, startPoint y: 40, endPoint x: 281, endPoint y: 65, distance: 341.4
click at [621, 39] on div "**********" at bounding box center [535, 357] width 985 height 706
click at [200, 62] on button "Dokumenty" at bounding box center [172, 69] width 67 height 26
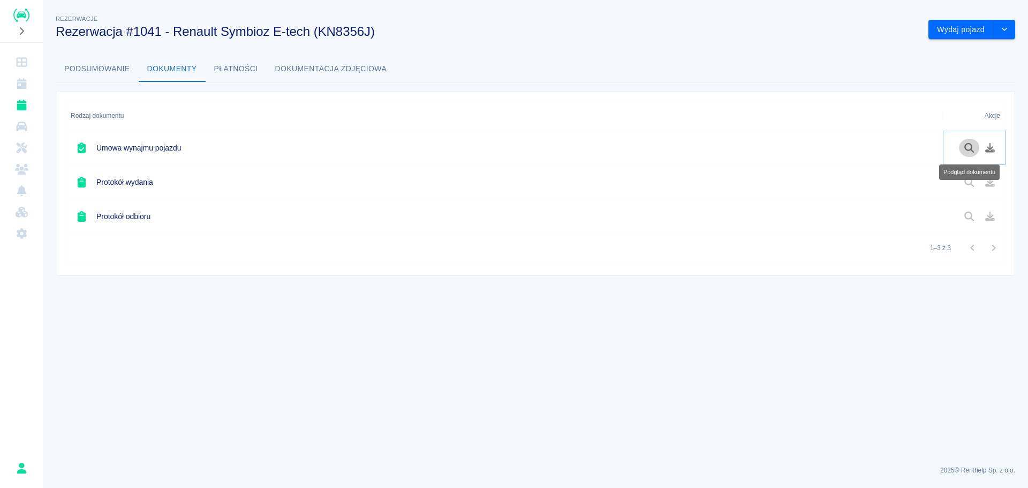
click at [968, 147] on icon "Podgląd dokumentu" at bounding box center [969, 148] width 12 height 10
click at [129, 71] on button "Podsumowanie" at bounding box center [97, 69] width 83 height 26
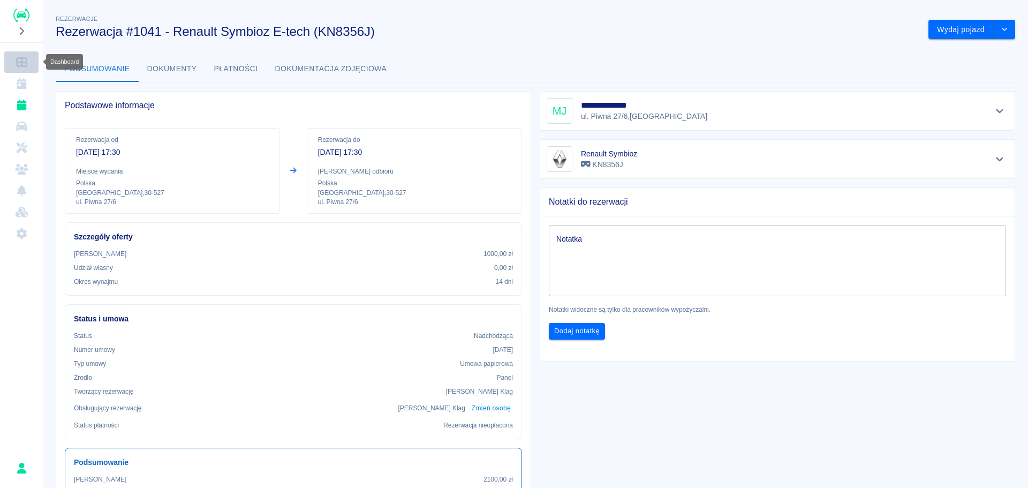
click at [21, 58] on icon "Dashboard" at bounding box center [21, 62] width 11 height 10
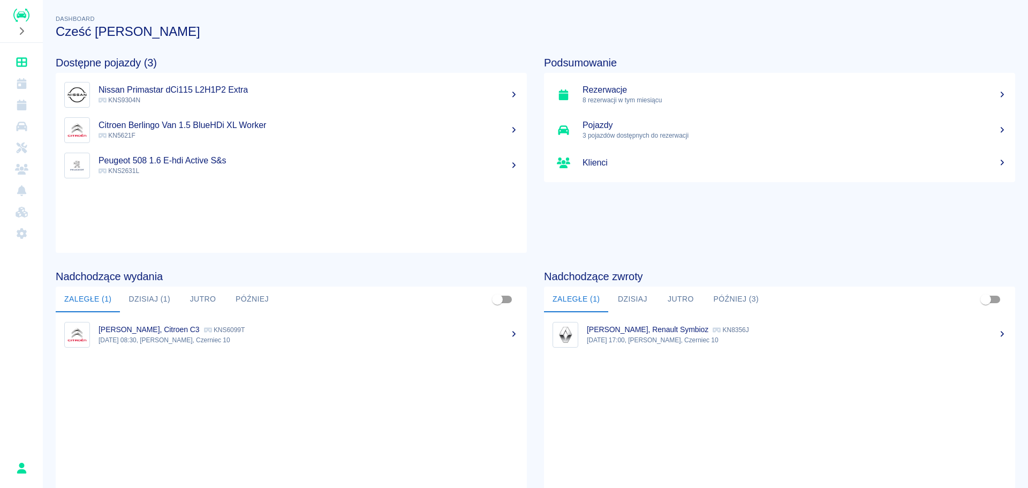
click at [833, 90] on h5 "Rezerwacje" at bounding box center [794, 90] width 424 height 11
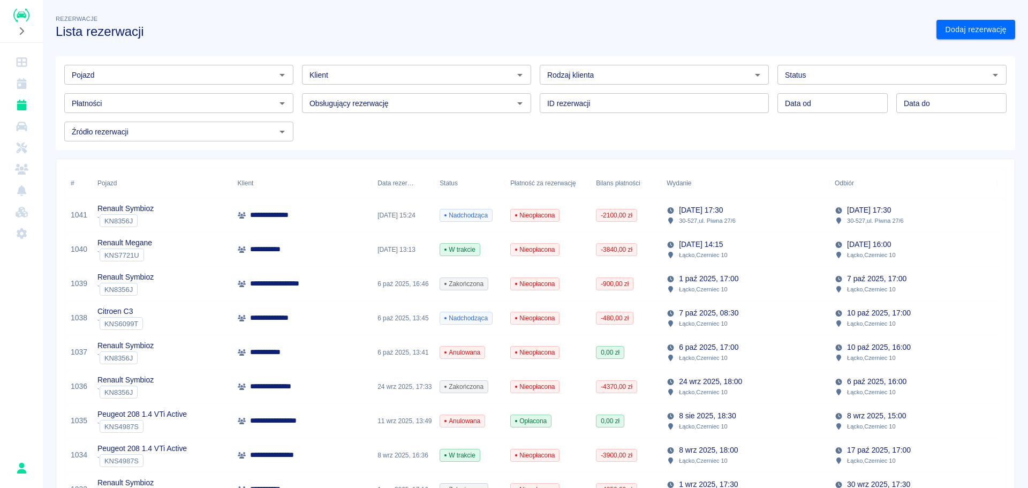
click at [258, 220] on p "**********" at bounding box center [276, 214] width 52 height 11
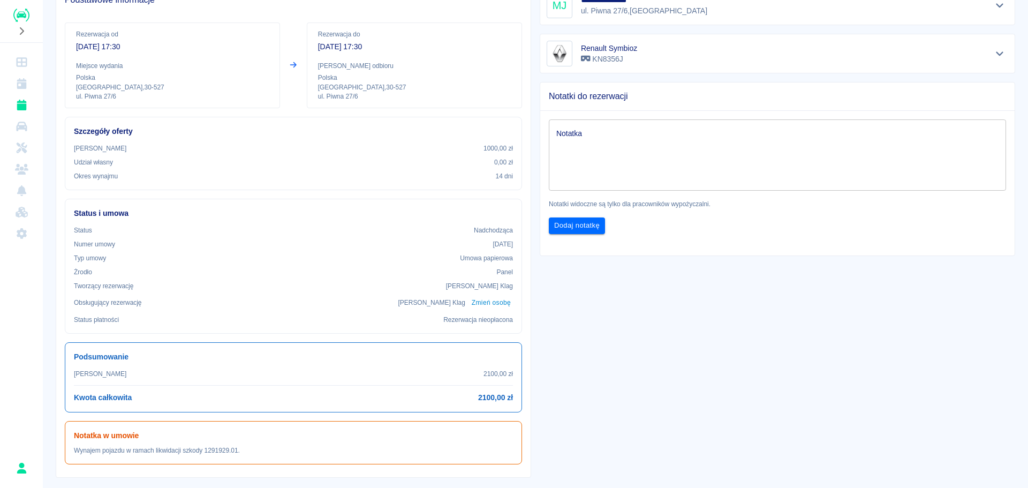
scroll to position [253, 0]
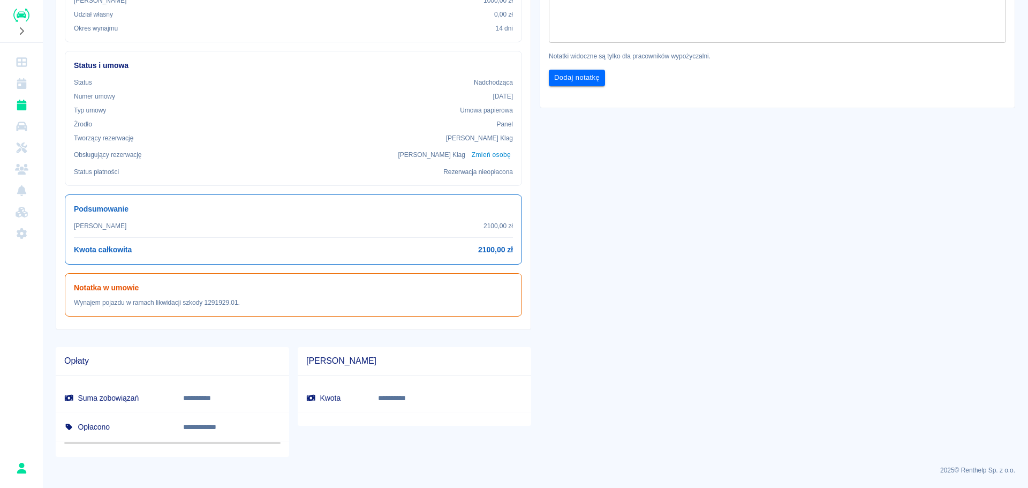
click at [495, 110] on p "Umowa papierowa" at bounding box center [486, 110] width 53 height 10
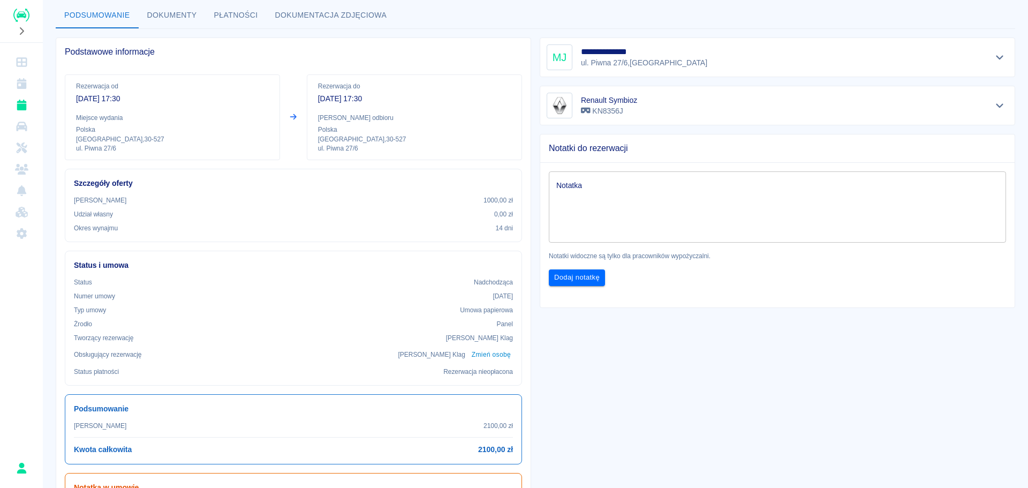
scroll to position [39, 0]
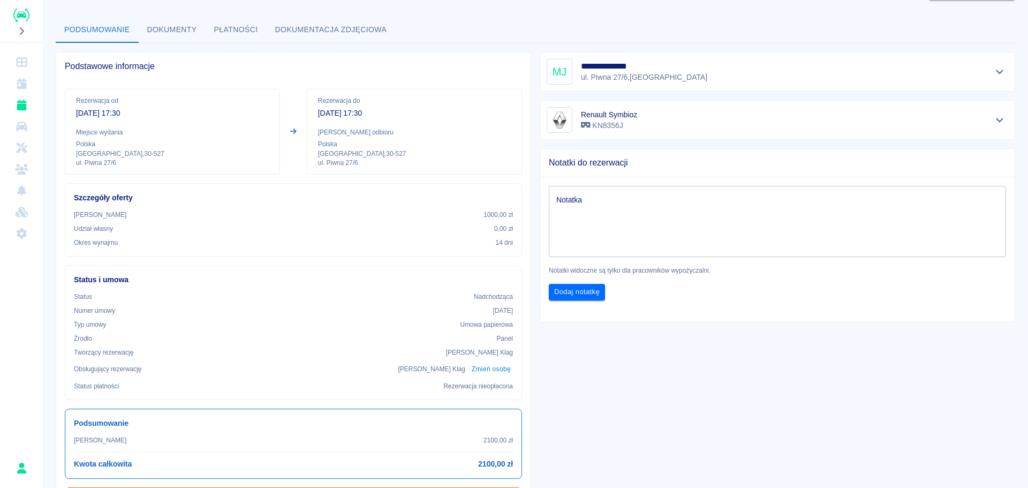
click at [172, 28] on button "Dokumenty" at bounding box center [172, 30] width 67 height 26
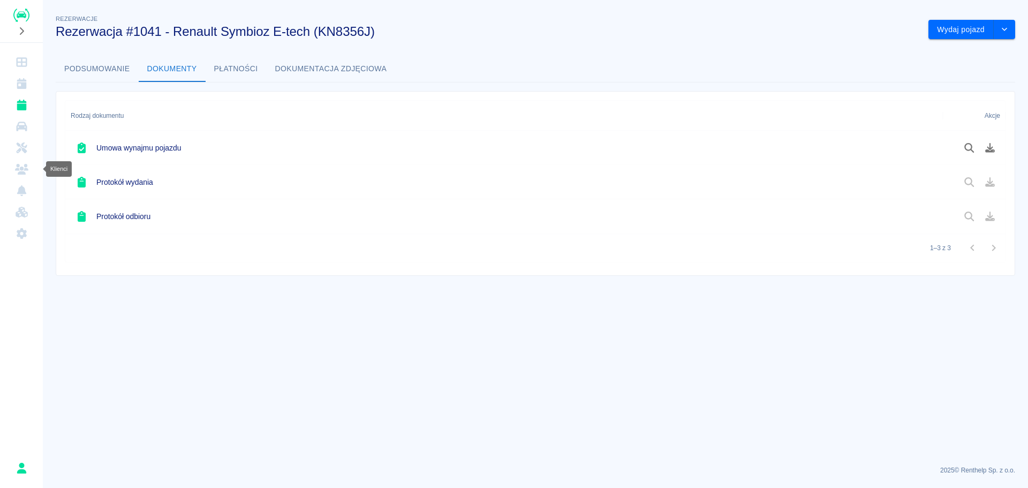
click at [22, 170] on icon "Klienci" at bounding box center [21, 169] width 13 height 11
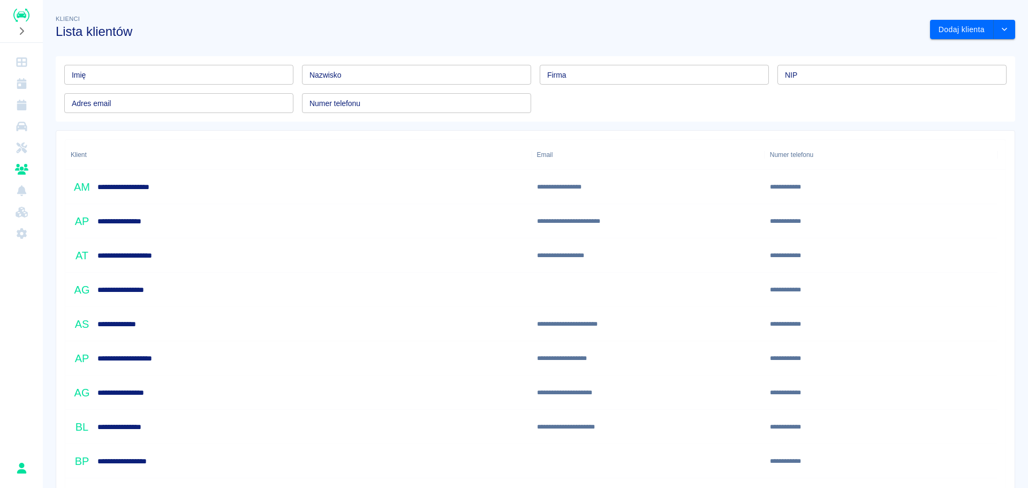
click at [196, 85] on input "Imię" at bounding box center [178, 75] width 229 height 20
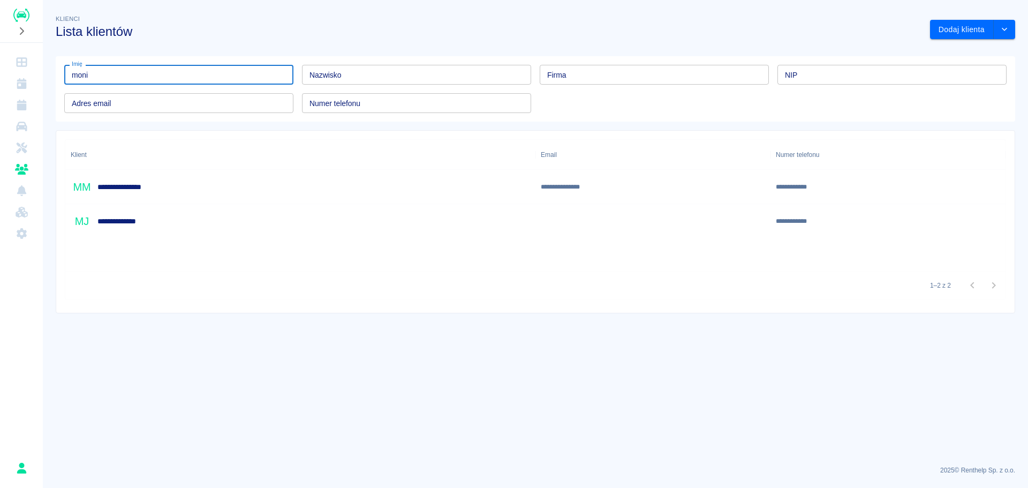
type input "moni"
click at [108, 223] on h6 "**********" at bounding box center [123, 221] width 52 height 11
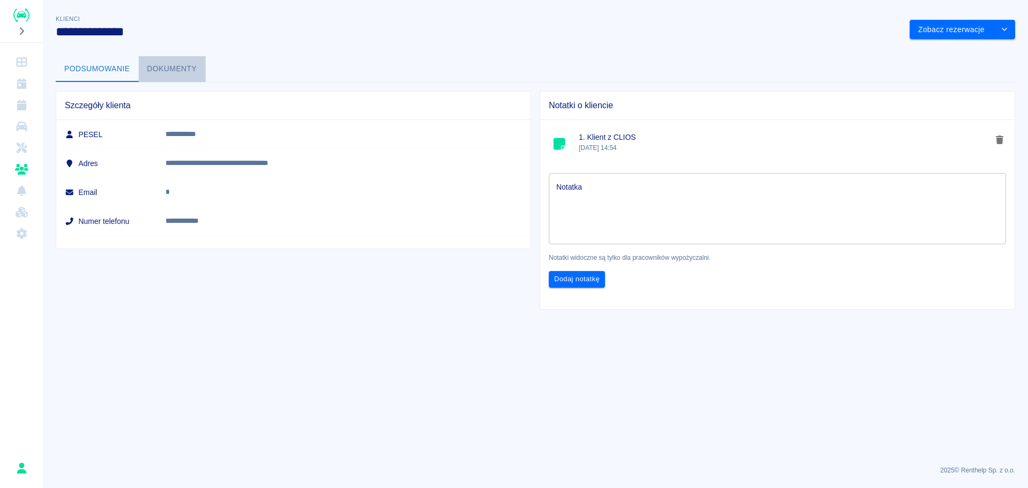
click at [186, 74] on button "Dokumenty" at bounding box center [172, 69] width 67 height 26
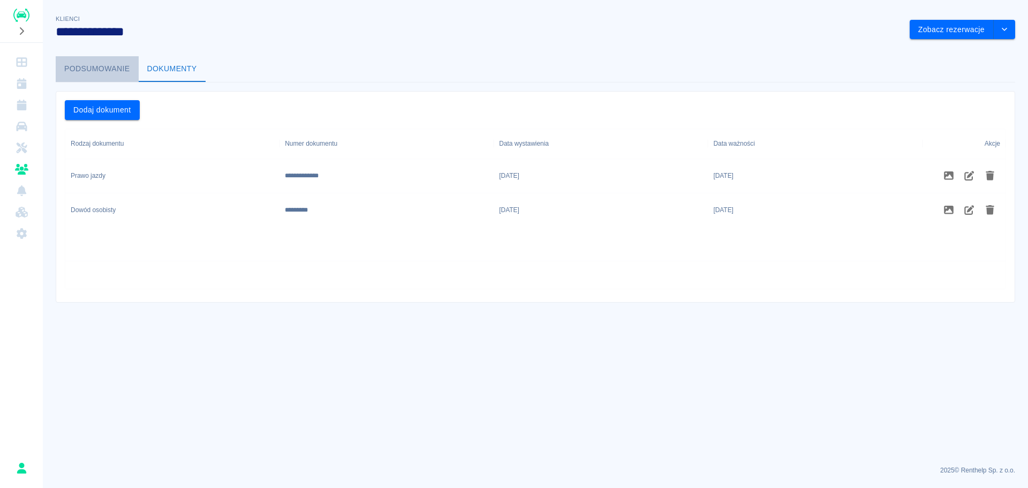
click at [88, 73] on button "Podsumowanie" at bounding box center [97, 69] width 83 height 26
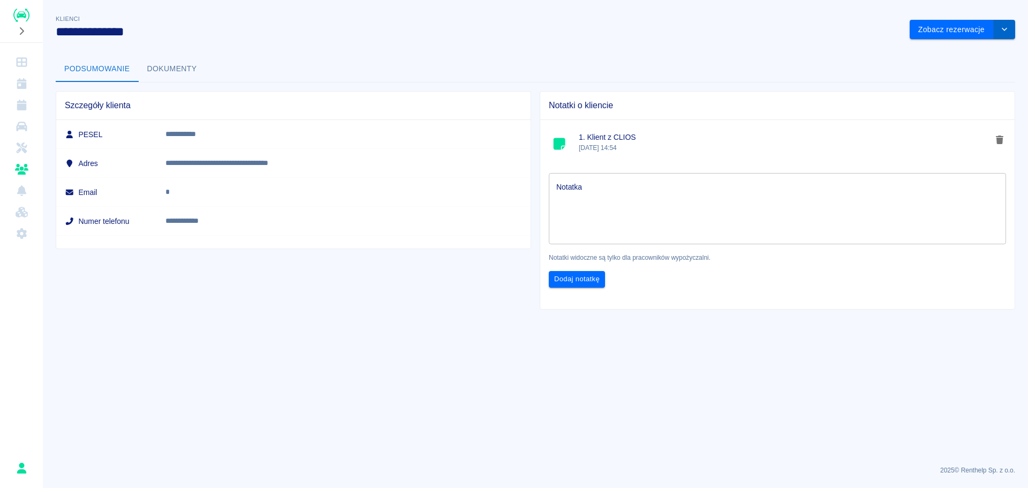
click at [1010, 29] on button "drop-down" at bounding box center [1004, 30] width 21 height 20
click at [972, 48] on li "Edytuj klienta" at bounding box center [962, 52] width 96 height 18
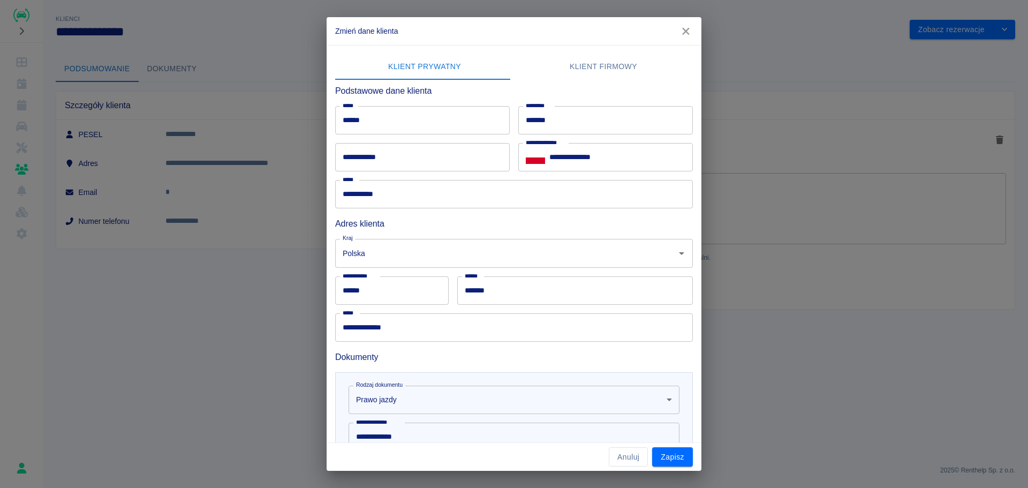
click at [405, 143] on input "**********" at bounding box center [422, 157] width 175 height 28
type input "**********"
click at [669, 452] on button "Zapisz" at bounding box center [672, 457] width 41 height 20
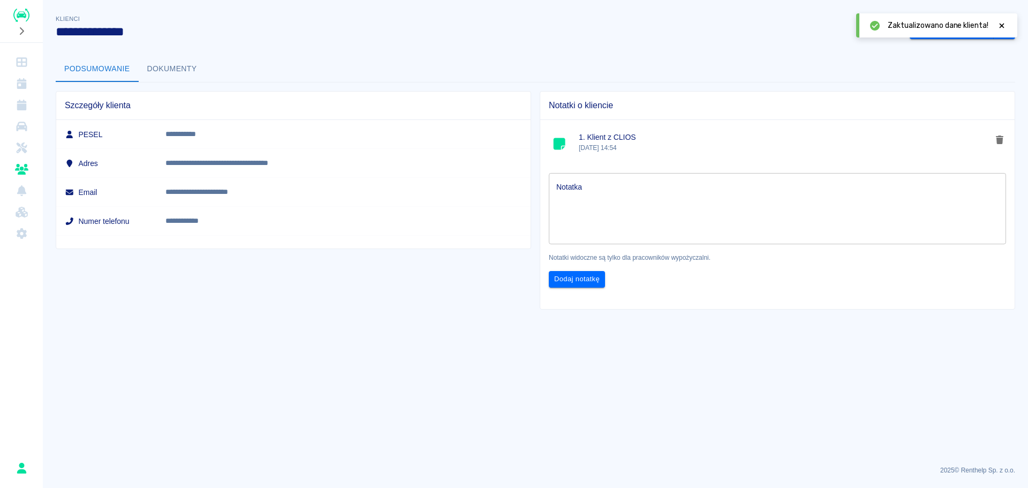
click at [992, 24] on div "Zaktualizowano dane klienta!" at bounding box center [947, 25] width 119 height 11
click at [999, 25] on icon at bounding box center [1002, 25] width 10 height 7
click at [1003, 29] on icon "drop-down" at bounding box center [1004, 29] width 5 height 3
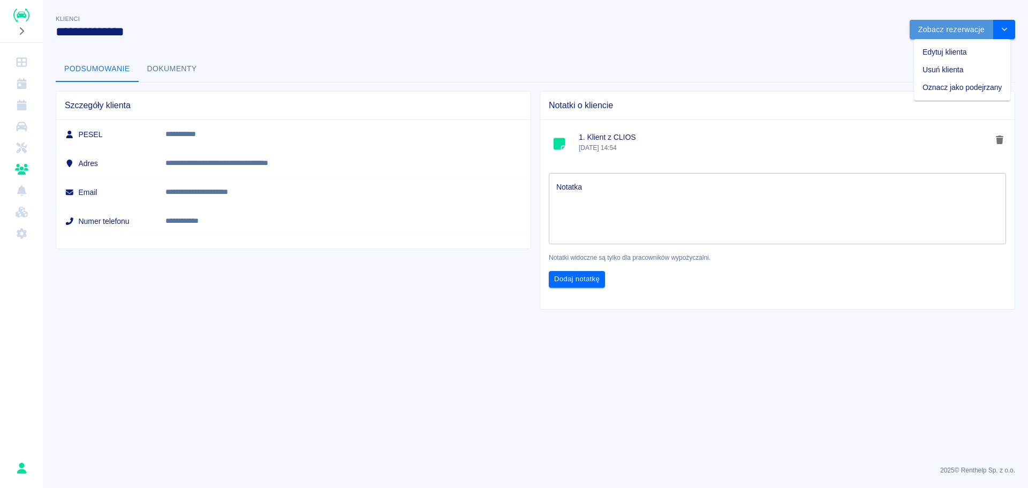
click at [953, 29] on button "Zobacz rezerwacje" at bounding box center [951, 30] width 84 height 20
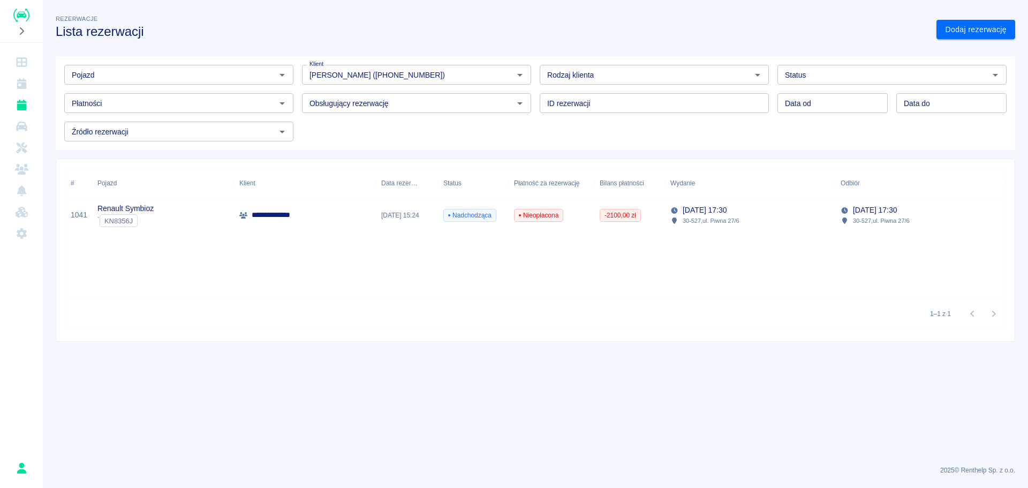
click at [923, 217] on div "24 paź 2025, 17:30 30-527 , ul. Piwna 27/6" at bounding box center [920, 215] width 170 height 34
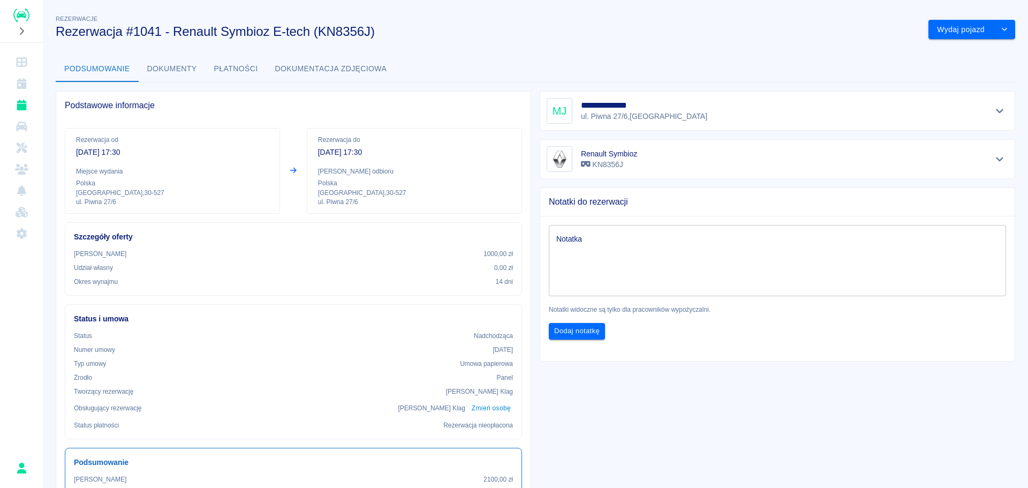
drag, startPoint x: 480, startPoint y: 361, endPoint x: 786, endPoint y: 143, distance: 375.8
click at [482, 360] on p "Umowa papierowa" at bounding box center [486, 364] width 53 height 10
click at [1005, 29] on button "drop-down" at bounding box center [1004, 30] width 21 height 20
click at [185, 67] on button "Dokumenty" at bounding box center [172, 69] width 67 height 26
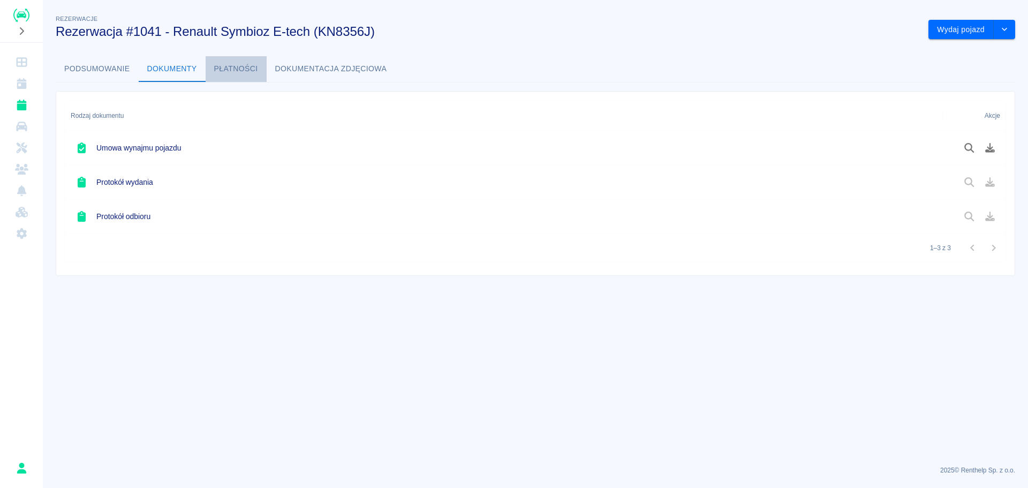
click at [236, 78] on button "Płatności" at bounding box center [236, 69] width 61 height 26
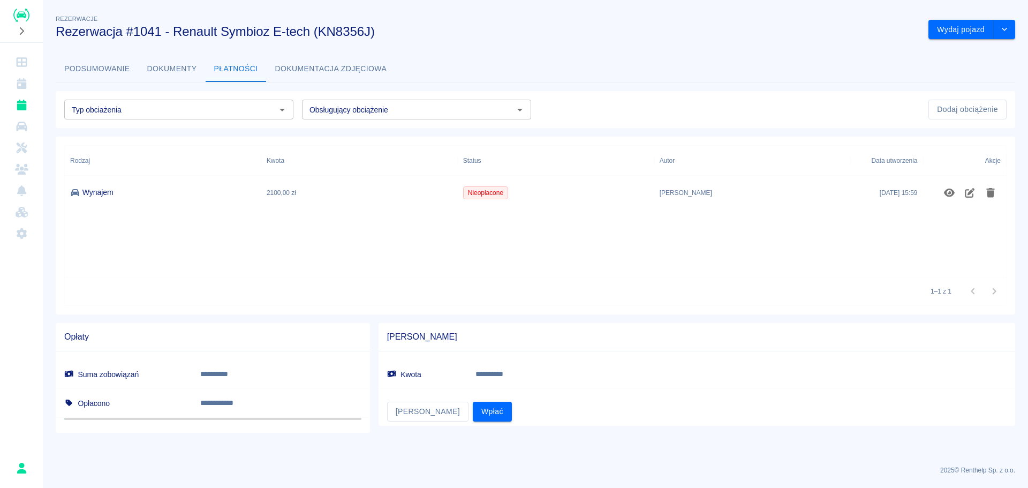
click at [368, 60] on button "Dokumentacja zdjęciowa" at bounding box center [331, 69] width 129 height 26
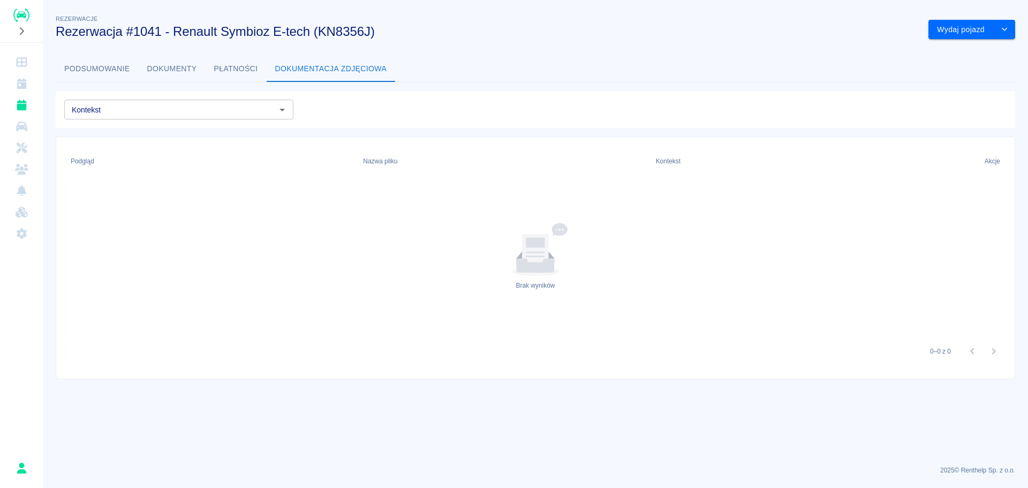
click at [215, 54] on div "Rezerwacje Rezerwacja #1041 - Renault Symbioz E-tech (KN8356J) Wydaj pojazd Pod…" at bounding box center [535, 191] width 985 height 375
click at [242, 76] on button "Płatności" at bounding box center [236, 69] width 61 height 26
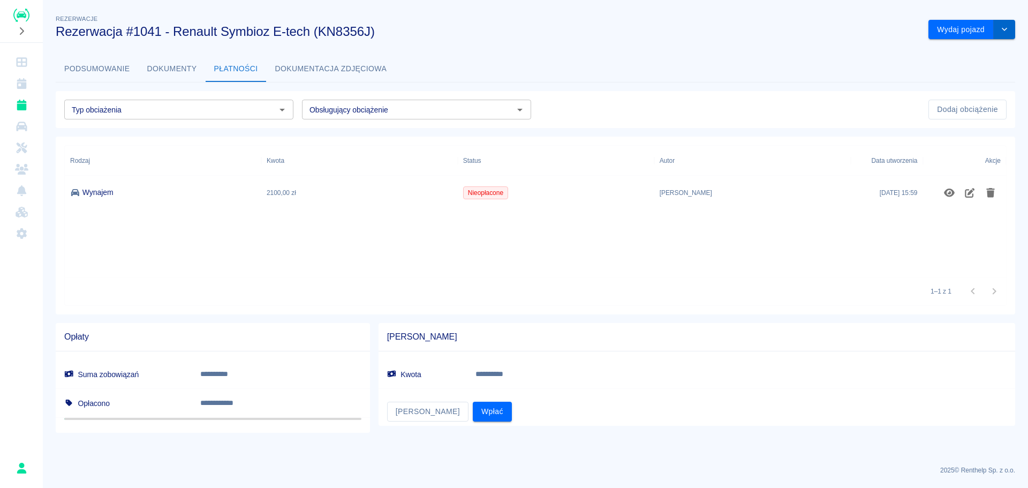
click at [1000, 21] on button "drop-down" at bounding box center [1004, 30] width 21 height 20
click at [952, 66] on li "Anuluj rezerwację" at bounding box center [972, 70] width 90 height 18
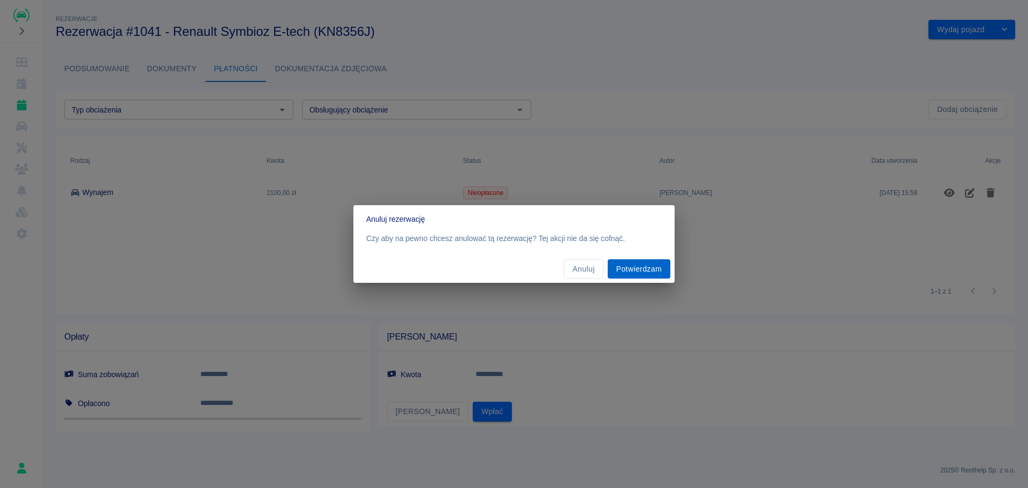
click at [653, 270] on button "Potwierdzam" at bounding box center [639, 269] width 63 height 20
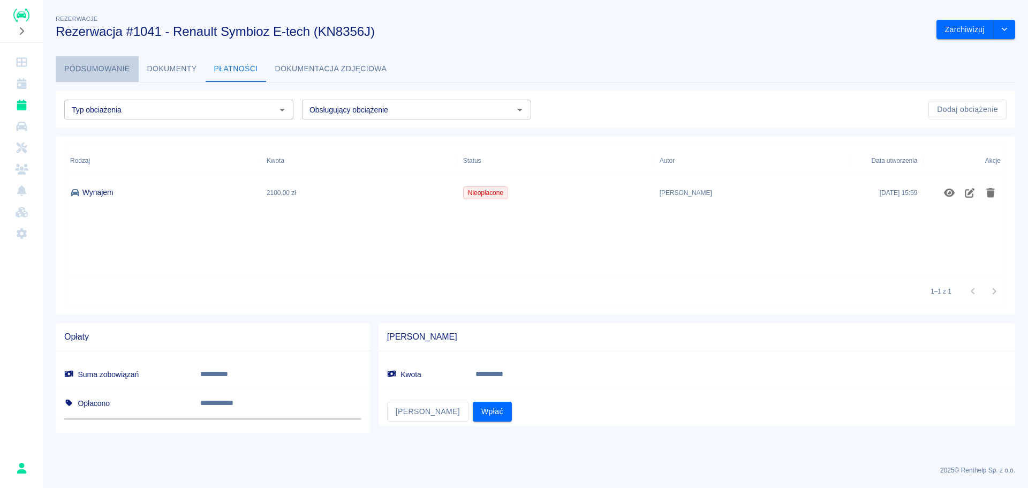
click at [108, 64] on button "Podsumowanie" at bounding box center [97, 69] width 83 height 26
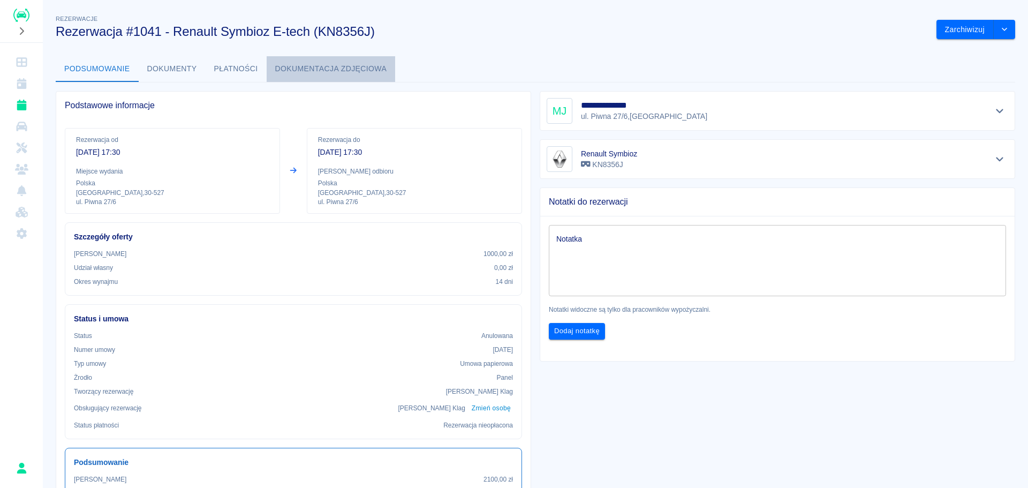
click at [315, 64] on button "Dokumentacja zdjęciowa" at bounding box center [331, 69] width 129 height 26
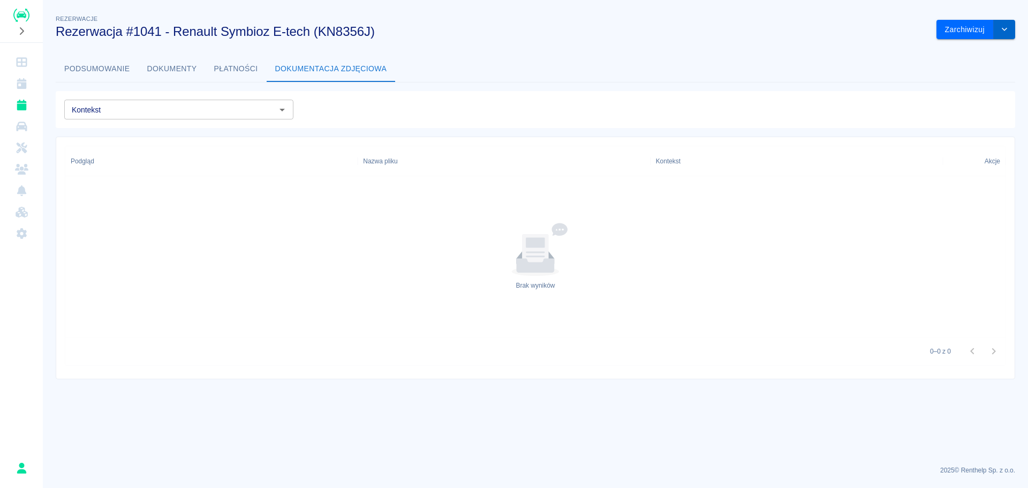
click at [1009, 30] on icon "drop-down" at bounding box center [1004, 29] width 9 height 7
click at [971, 33] on button "Zarchiwizuj" at bounding box center [964, 30] width 57 height 20
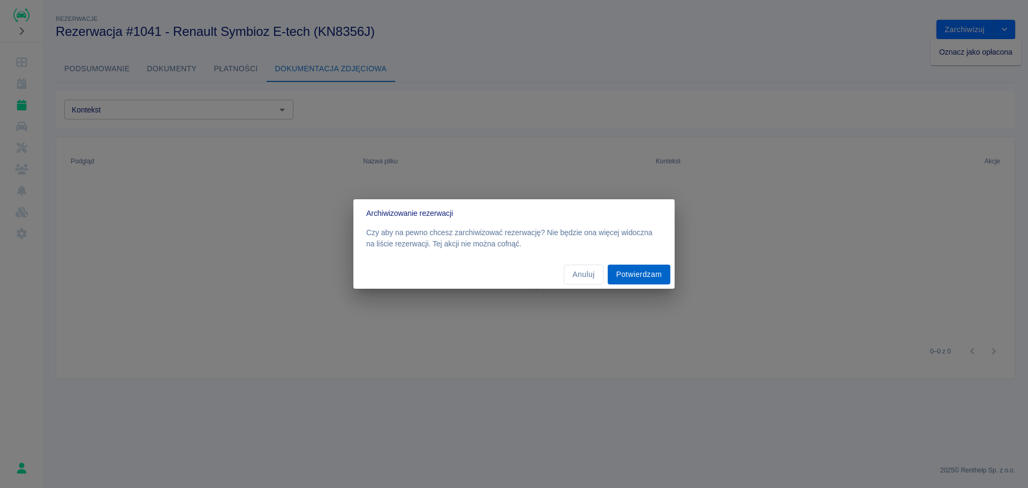
click at [657, 276] on button "Potwierdzam" at bounding box center [639, 274] width 63 height 20
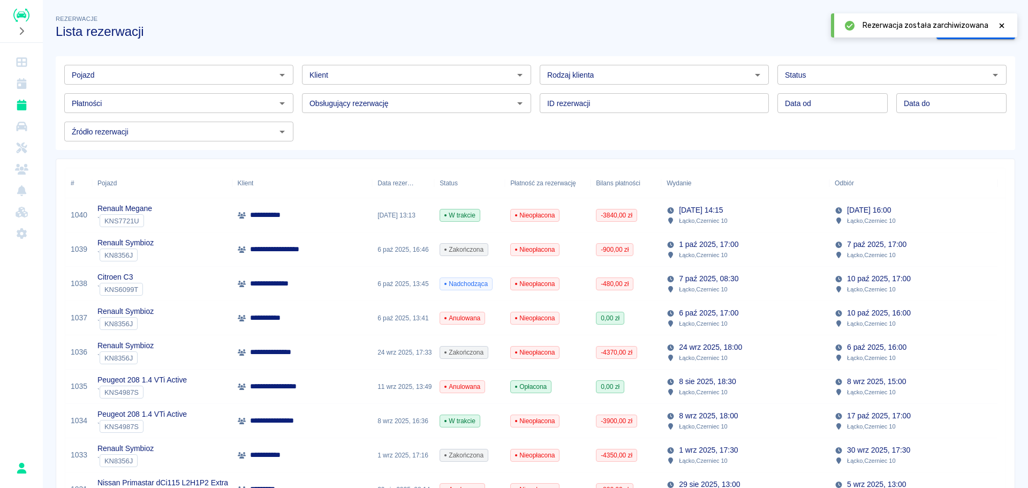
click at [1000, 23] on icon at bounding box center [1002, 25] width 10 height 7
click at [987, 29] on link "Dodaj rezerwację" at bounding box center [975, 30] width 79 height 20
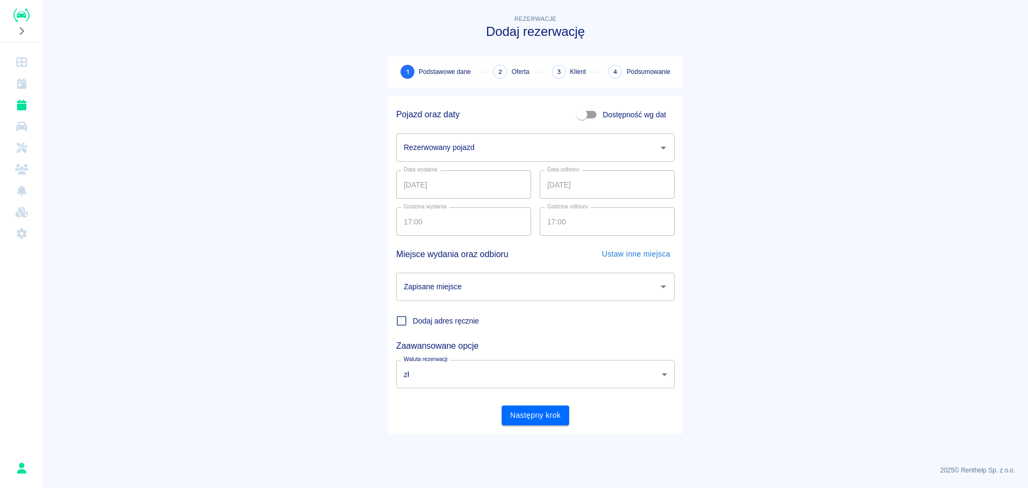
click at [486, 146] on input "Rezerwowany pojazd" at bounding box center [527, 147] width 253 height 19
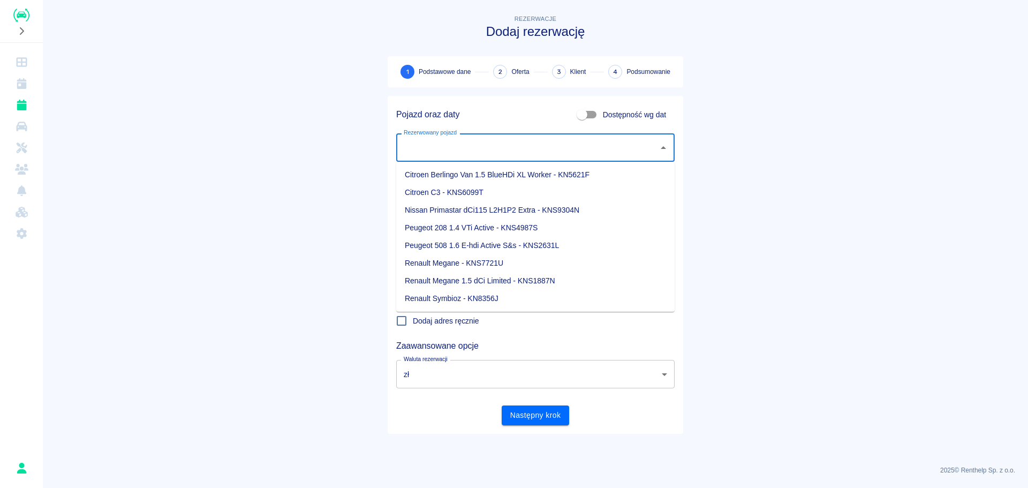
click at [474, 299] on li "Renault Symbioz - KN8356J" at bounding box center [535, 299] width 278 height 18
type input "Renault Symbioz - KN8356J"
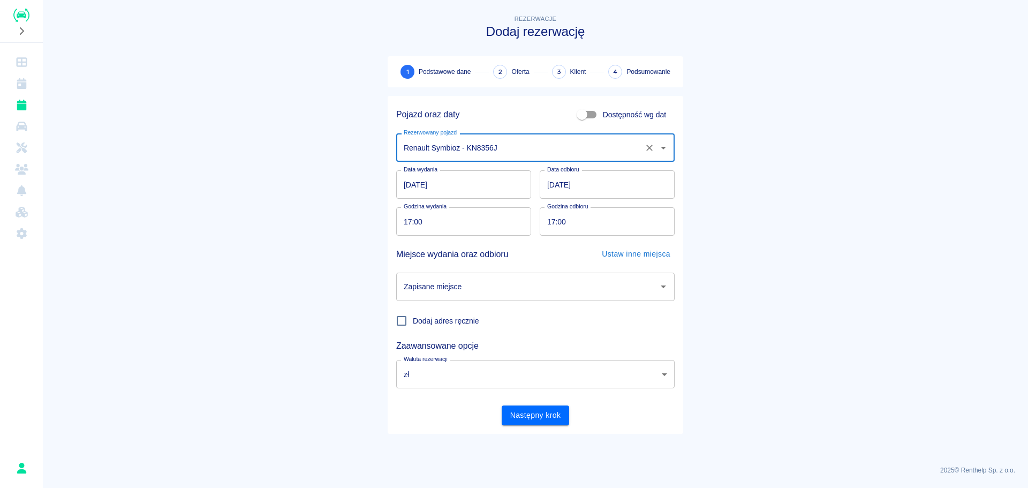
click at [658, 206] on div "Godzina odbioru 17:00 Godzina odbioru" at bounding box center [602, 217] width 143 height 37
click at [603, 188] on input "[DATE]" at bounding box center [607, 184] width 135 height 28
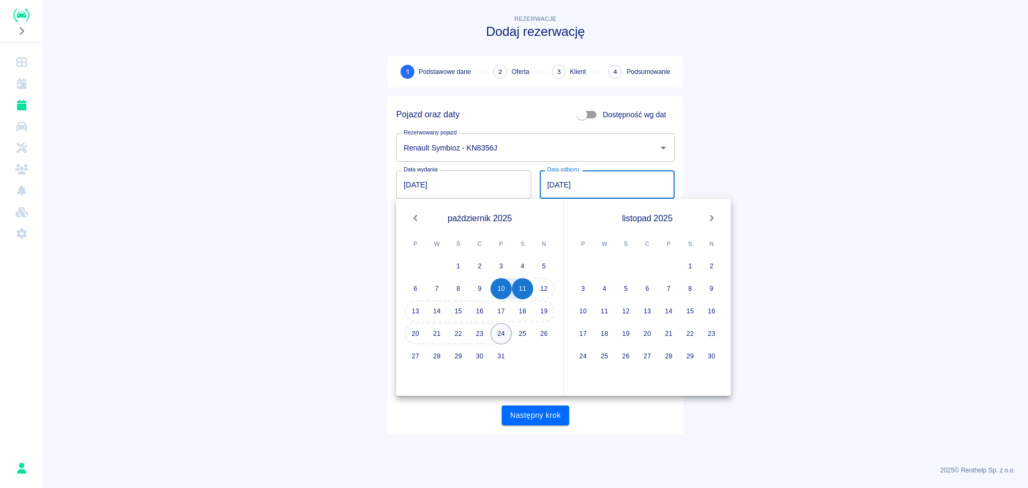
click at [495, 335] on button "24" at bounding box center [500, 333] width 21 height 21
type input "[DATE]"
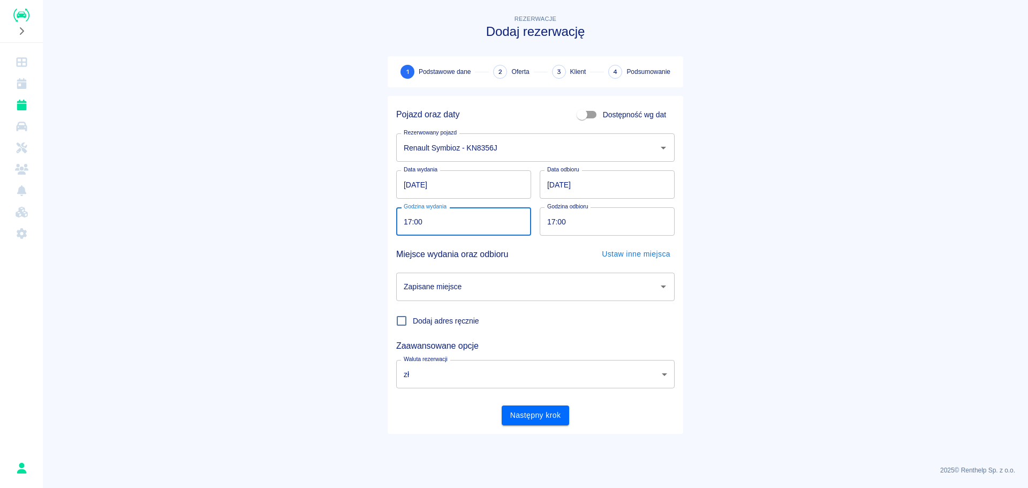
click at [433, 226] on input "17:00" at bounding box center [459, 221] width 127 height 28
type input "18:00"
click at [556, 225] on input "17:00" at bounding box center [603, 221] width 127 height 28
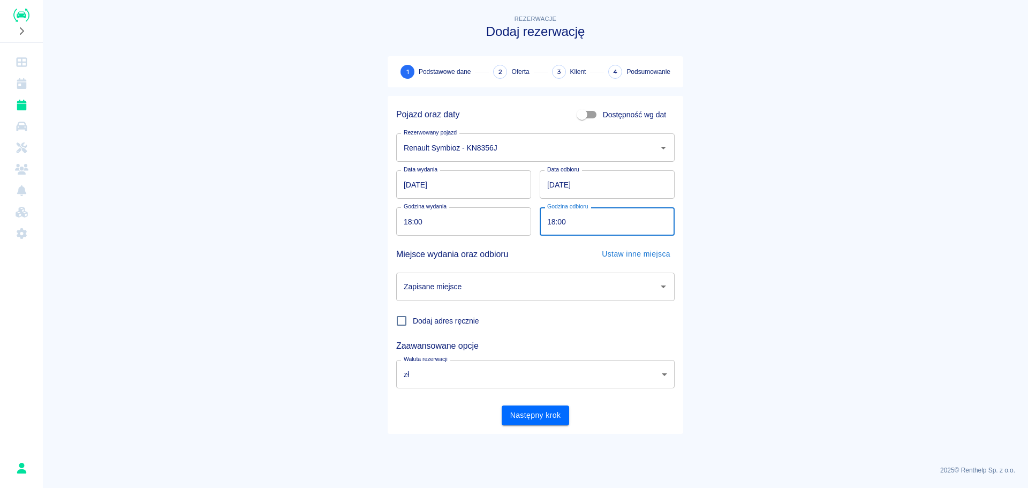
type input "18:00"
click at [589, 289] on input "Zapisane miejsce" at bounding box center [527, 286] width 253 height 19
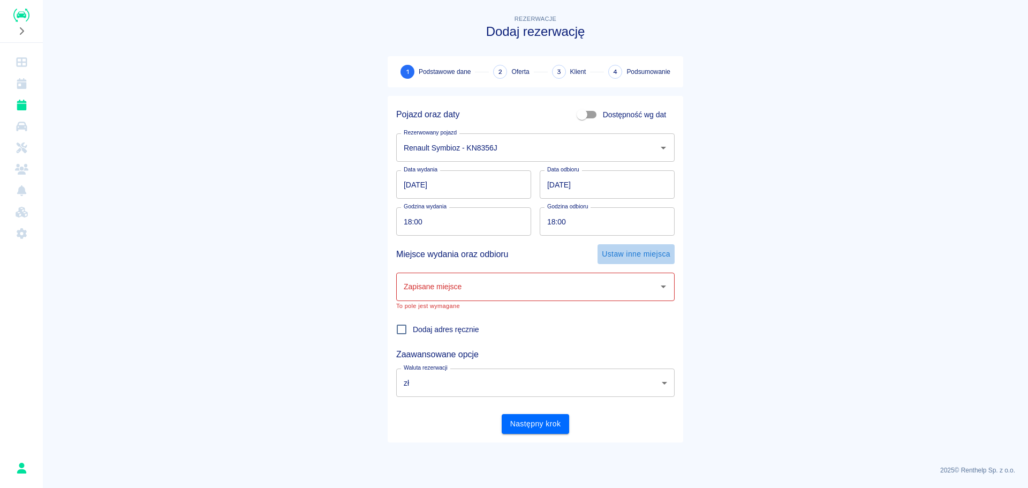
click at [662, 250] on button "Ustaw inne miejsca" at bounding box center [635, 254] width 77 height 20
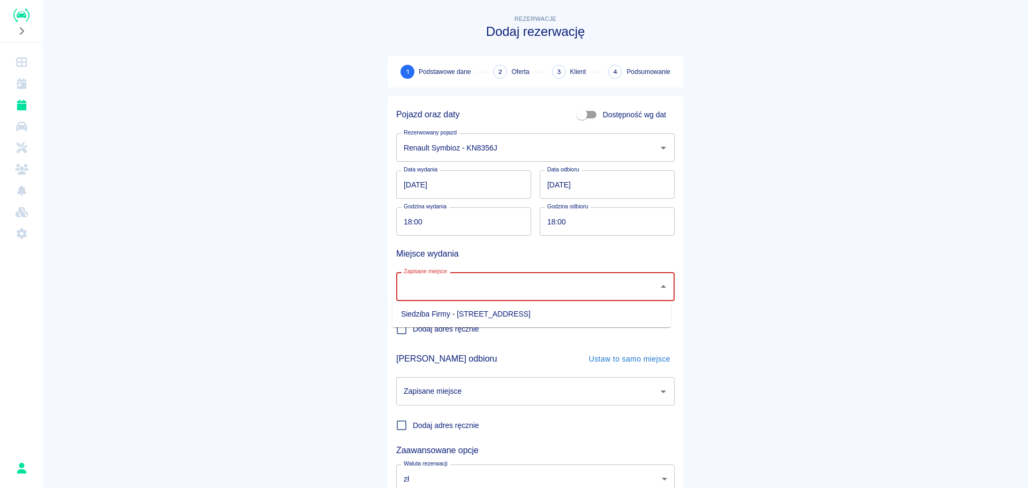
click at [465, 291] on input "Zapisane miejsce" at bounding box center [527, 286] width 253 height 19
drag, startPoint x: 314, startPoint y: 347, endPoint x: 320, endPoint y: 347, distance: 5.9
click at [316, 347] on main "Rezerwacje Dodaj rezerwację 1 Podstawowe dane 2 Oferta 3 Klient 4 Podsumowanie …" at bounding box center [535, 275] width 985 height 525
click at [404, 332] on input "Dodaj adres ręcznie" at bounding box center [401, 329] width 22 height 22
checkbox input "true"
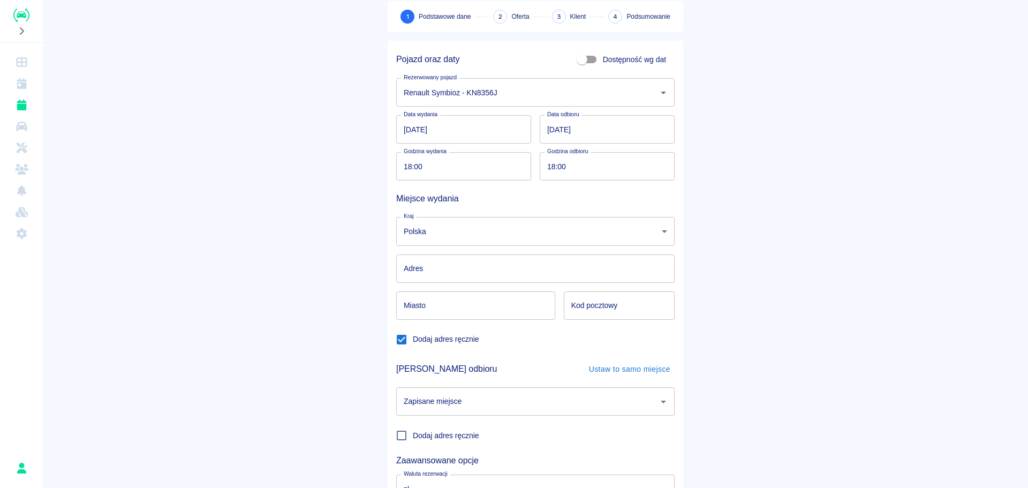
scroll to position [107, 0]
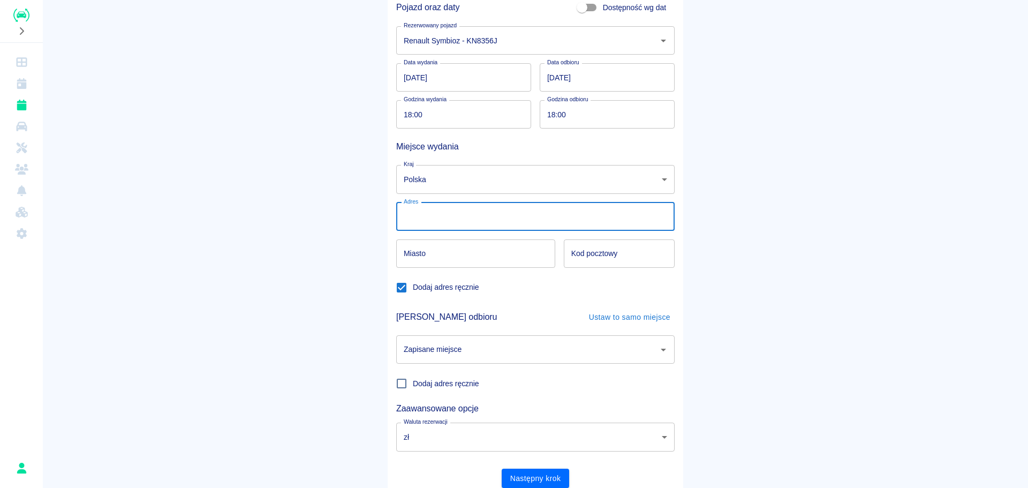
click at [516, 216] on input "Adres" at bounding box center [535, 216] width 278 height 28
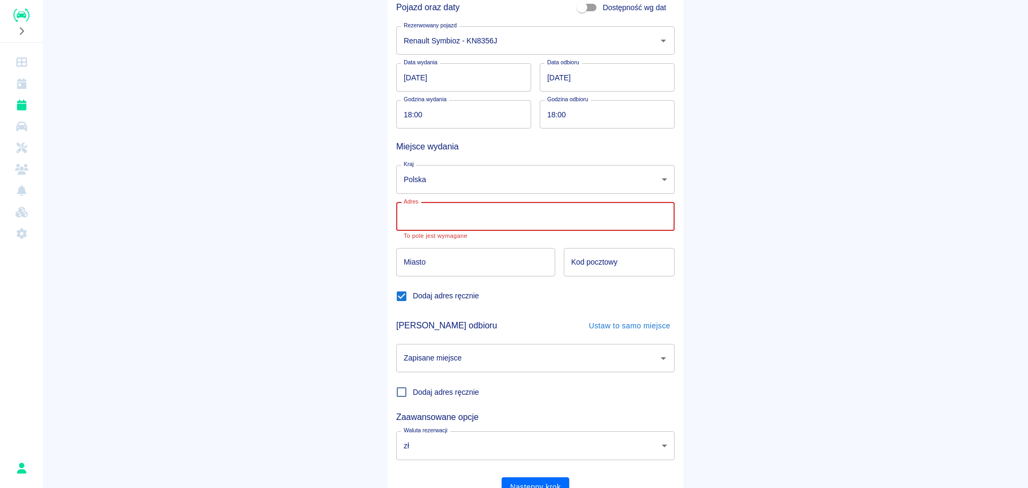
click at [451, 258] on input "Miasto" at bounding box center [475, 262] width 159 height 28
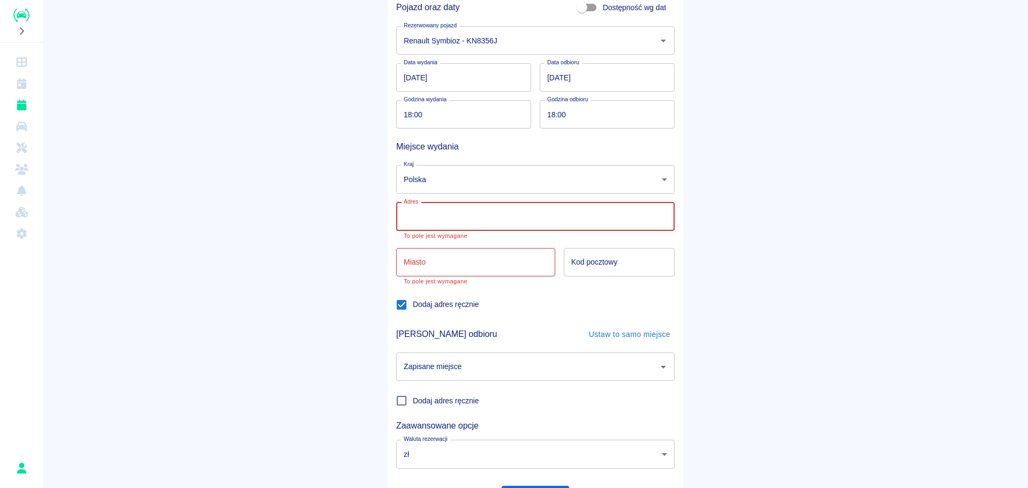
click at [478, 219] on input "Adres" at bounding box center [535, 216] width 278 height 28
paste input "30-527 [STREET_ADDRESS] PIWNA 27/6"
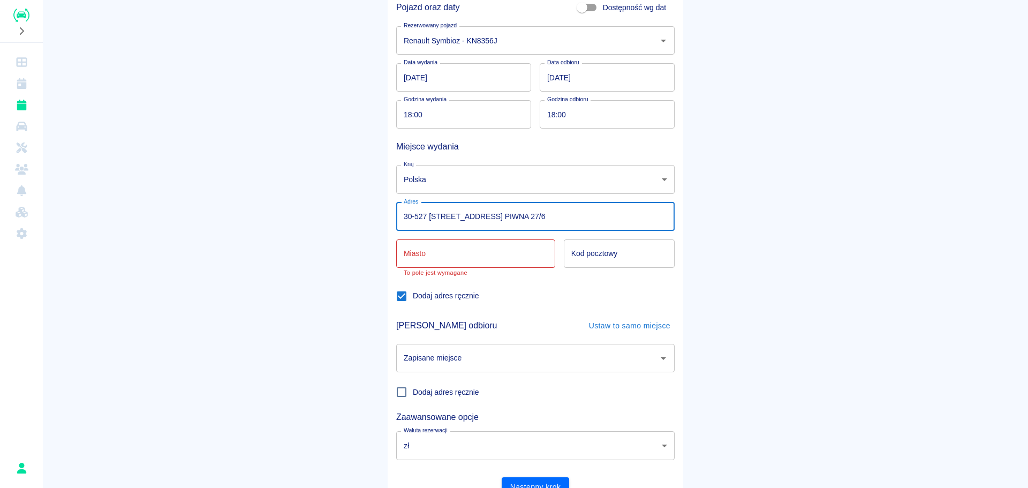
drag, startPoint x: 421, startPoint y: 217, endPoint x: 366, endPoint y: 218, distance: 55.7
click at [366, 218] on main "Rezerwacje Dodaj rezerwację 1 Podstawowe dane 2 Oferta 3 Klient 4 Podsumowanie …" at bounding box center [535, 205] width 985 height 599
type input "[GEOGRAPHIC_DATA], ul. PIWNA 27/6"
click at [602, 255] on input "Kod pocztowy" at bounding box center [619, 253] width 111 height 28
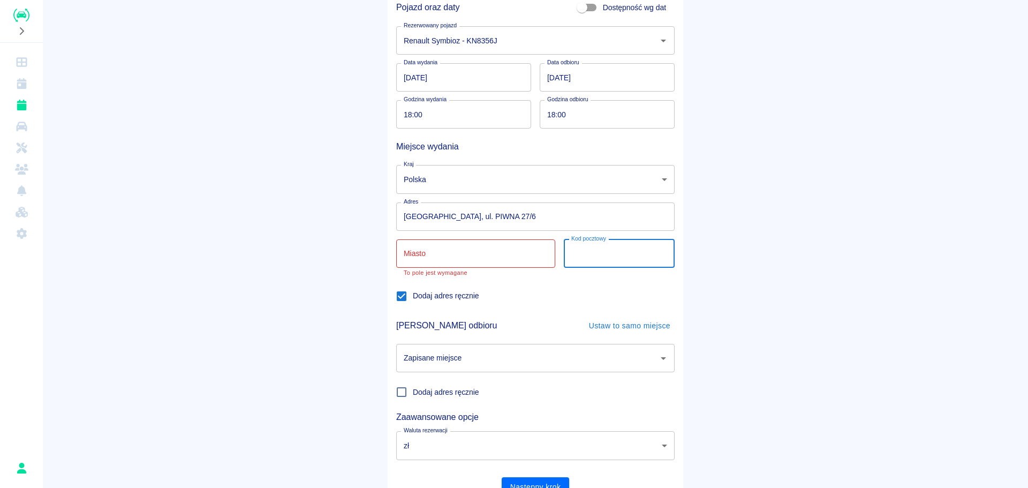
paste input "30-527"
type input "30-527"
click at [419, 246] on div "Miasto Miasto To pole jest wymagane" at bounding box center [475, 257] width 159 height 37
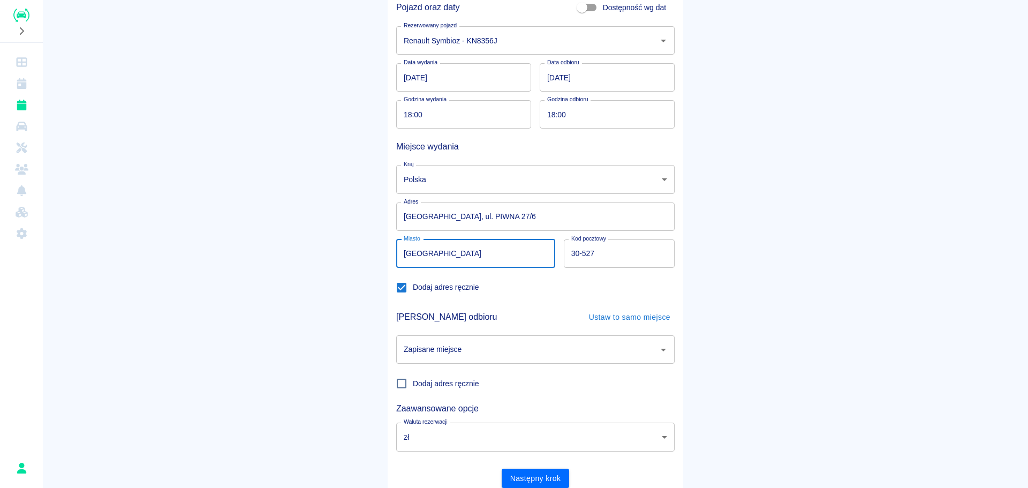
type input "[GEOGRAPHIC_DATA]"
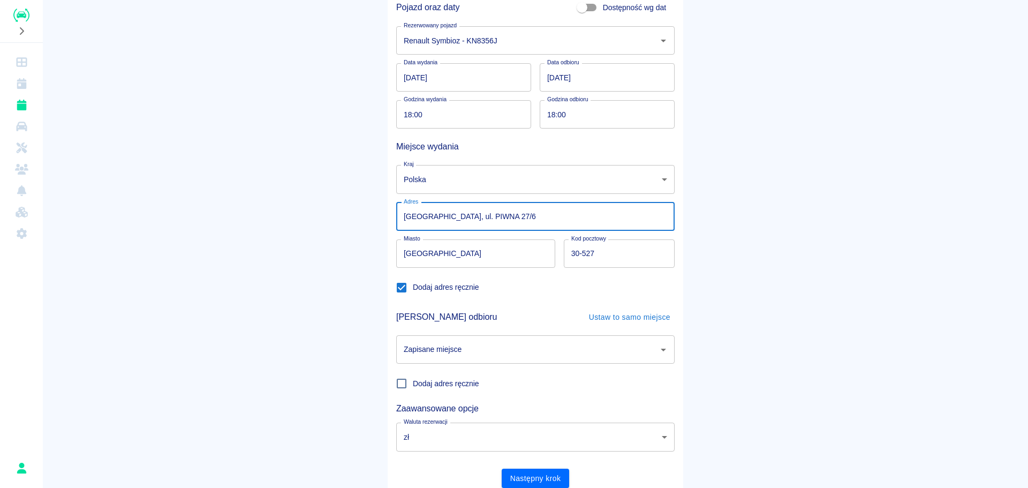
drag, startPoint x: 441, startPoint y: 215, endPoint x: 300, endPoint y: 226, distance: 141.2
click at [300, 226] on main "Rezerwacje Dodaj rezerwację 1 Podstawowe dane 2 Oferta 3 Klient 4 Podsumowanie …" at bounding box center [535, 201] width 985 height 590
drag, startPoint x: 433, startPoint y: 219, endPoint x: 413, endPoint y: 218, distance: 20.3
click at [413, 218] on input "ul. PIWNA 27/6" at bounding box center [535, 216] width 278 height 28
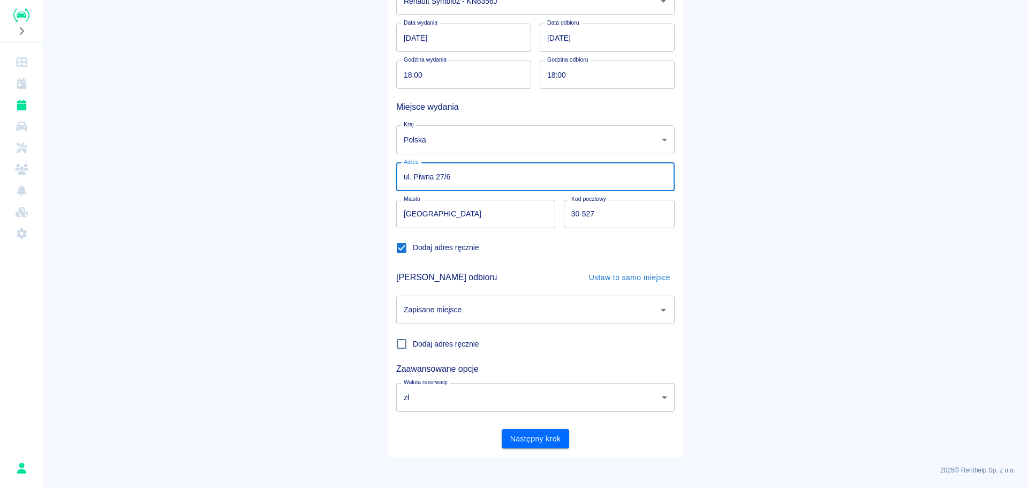
type input "ul. Piwna 27/6"
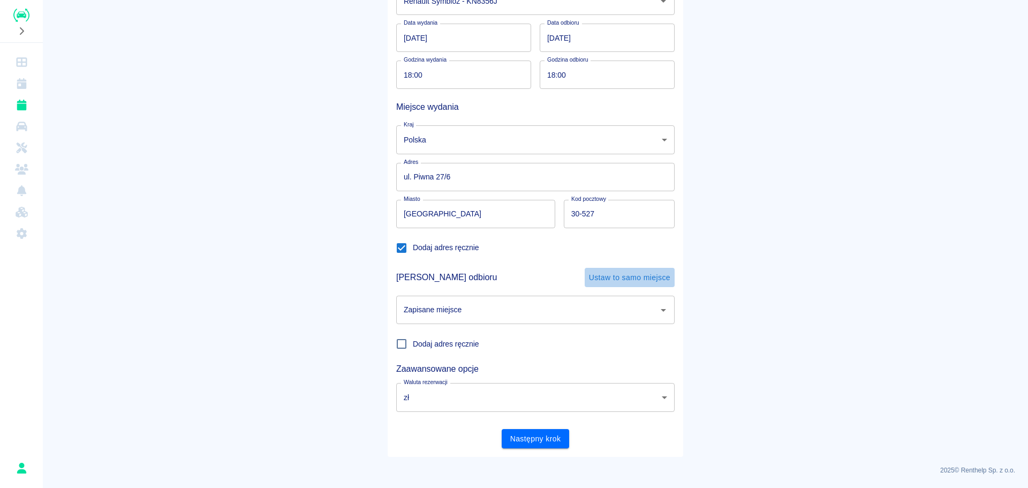
click at [626, 272] on button "Ustaw to samo miejsce" at bounding box center [630, 278] width 90 height 20
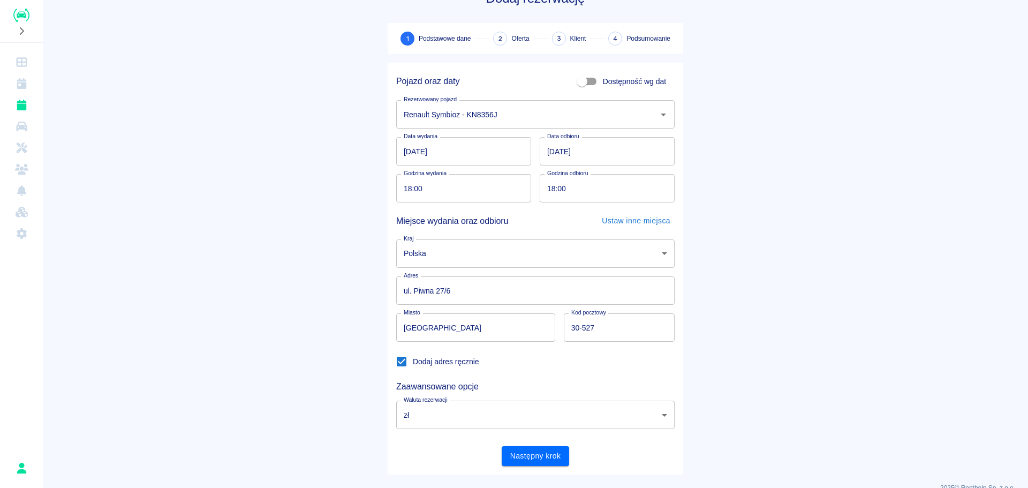
scroll to position [51, 0]
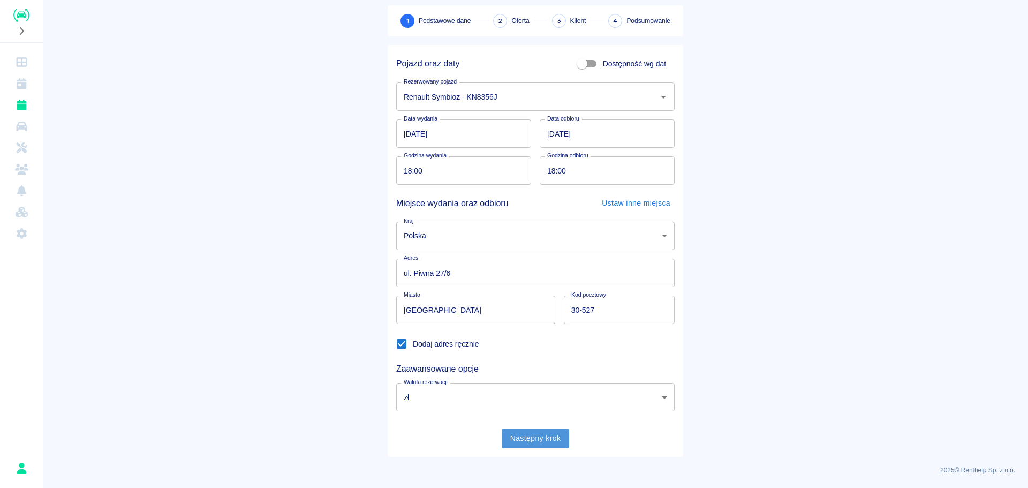
click at [551, 441] on button "Następny krok" at bounding box center [536, 438] width 68 height 20
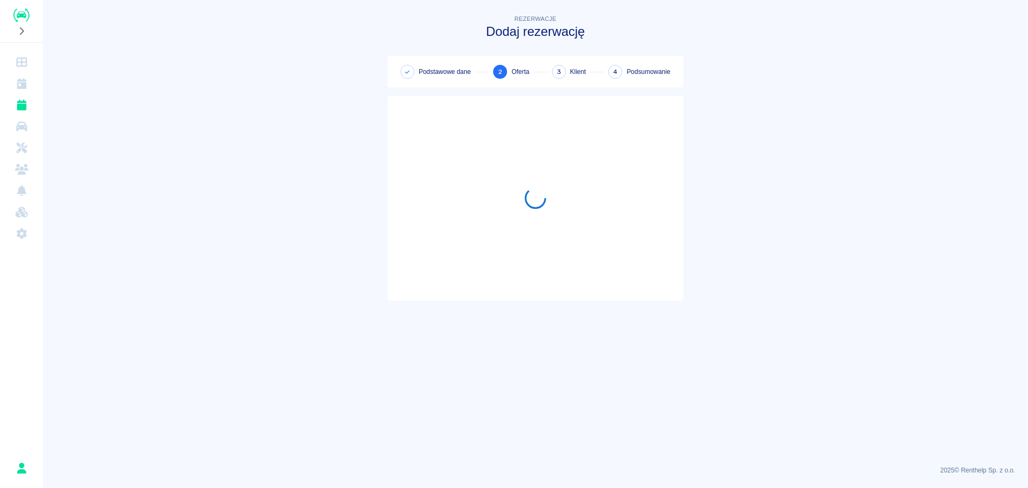
scroll to position [0, 0]
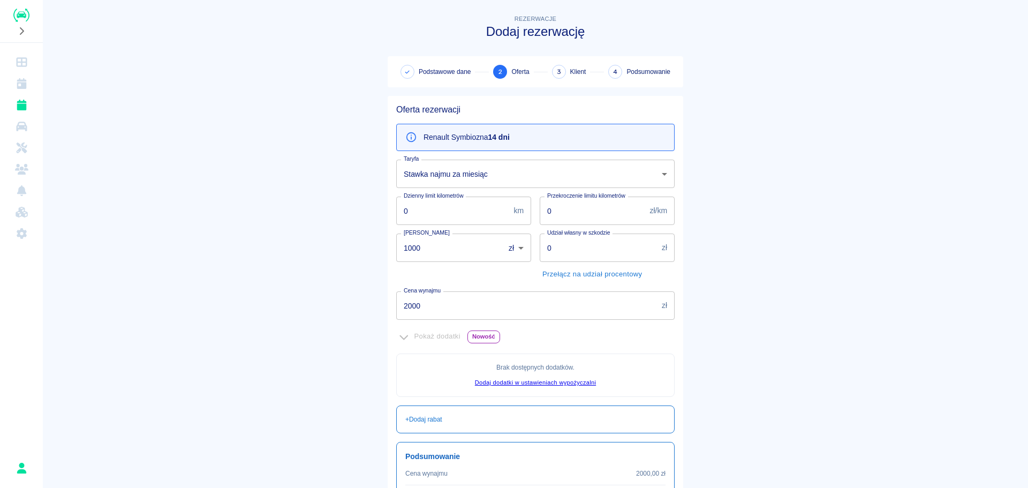
click at [543, 174] on body "Używamy plików Cookies, by zapewnić Ci najlepsze możliwe doświadczenie. Aby dow…" at bounding box center [514, 244] width 1028 height 488
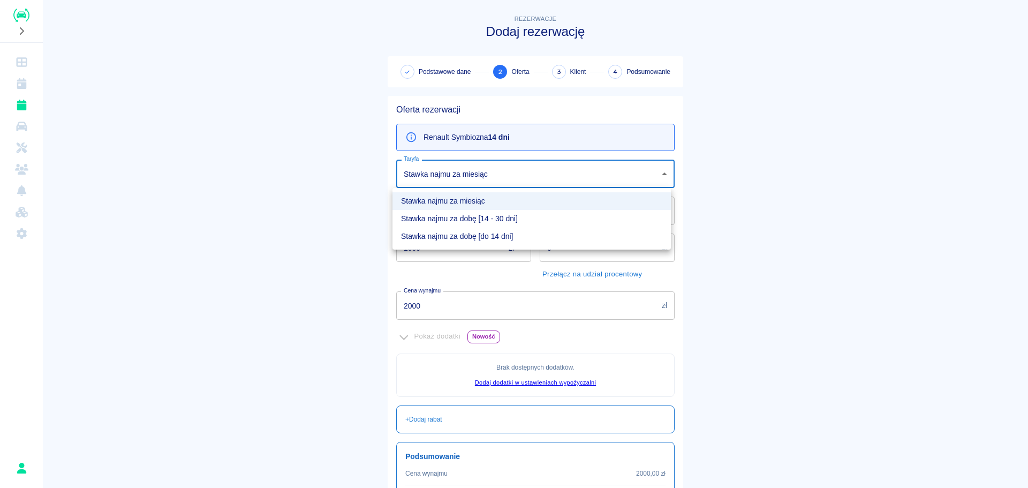
click at [496, 218] on li "Stawka najmu za dobę [14 - 30 dni]" at bounding box center [531, 219] width 278 height 18
type input "6b716ff2-8e82-4fd0-a55d-9ecf6491e800"
type input "2100"
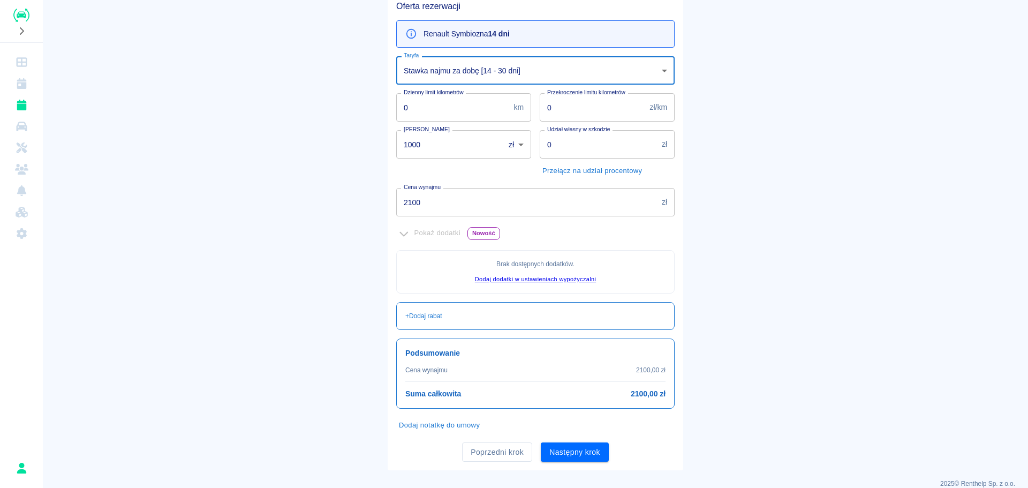
scroll to position [117, 0]
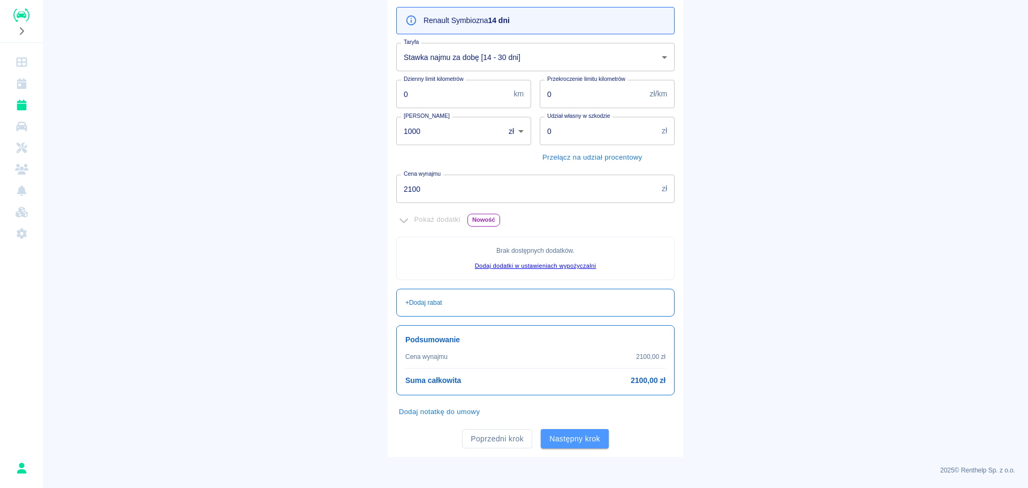
drag, startPoint x: 576, startPoint y: 441, endPoint x: 460, endPoint y: 425, distance: 116.7
click at [460, 425] on div "Poprzedni krok Następny krok" at bounding box center [531, 434] width 287 height 28
click at [461, 411] on button "Dodaj notatkę do umowy" at bounding box center [439, 412] width 86 height 17
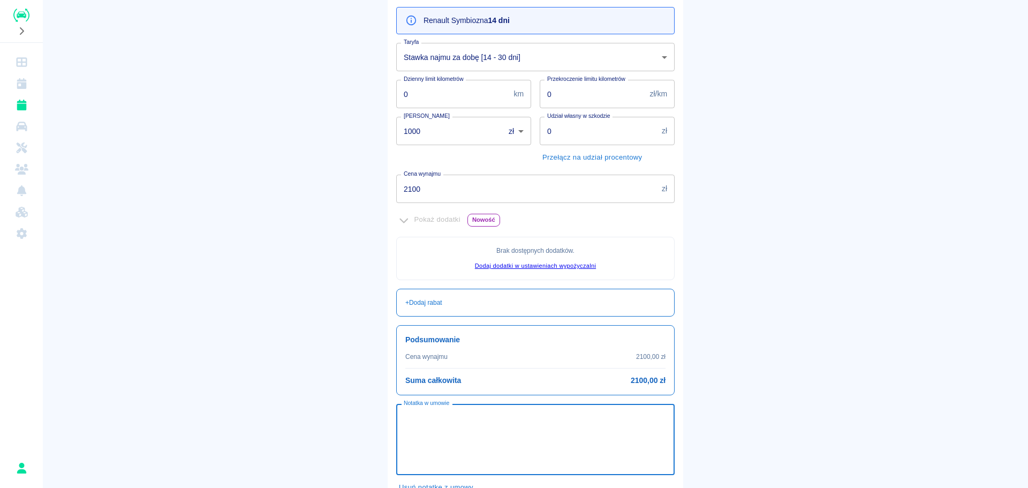
click at [439, 423] on textarea "Notatka w umowie" at bounding box center [535, 440] width 263 height 54
type textarea "L"
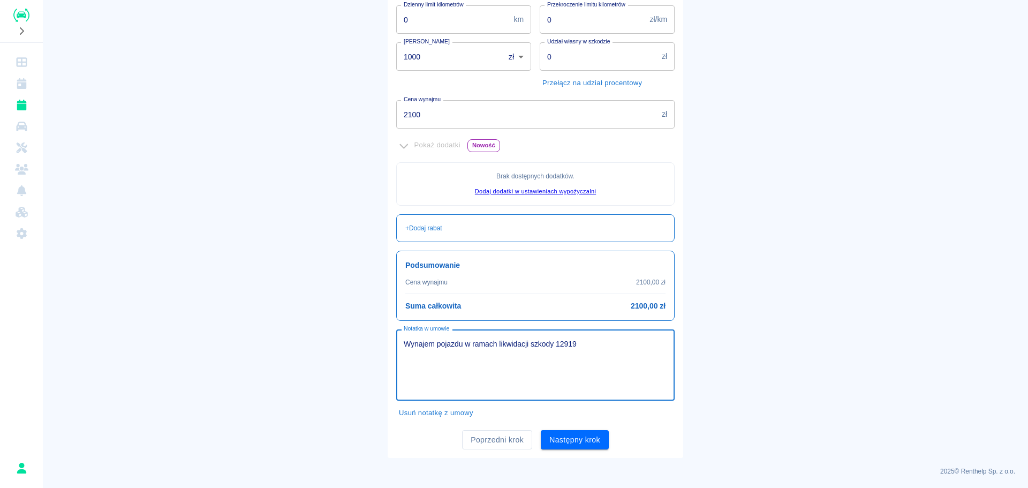
scroll to position [192, 0]
type textarea "Wynajem pojazdu w ramach likwidacji szkody 1291929.01"
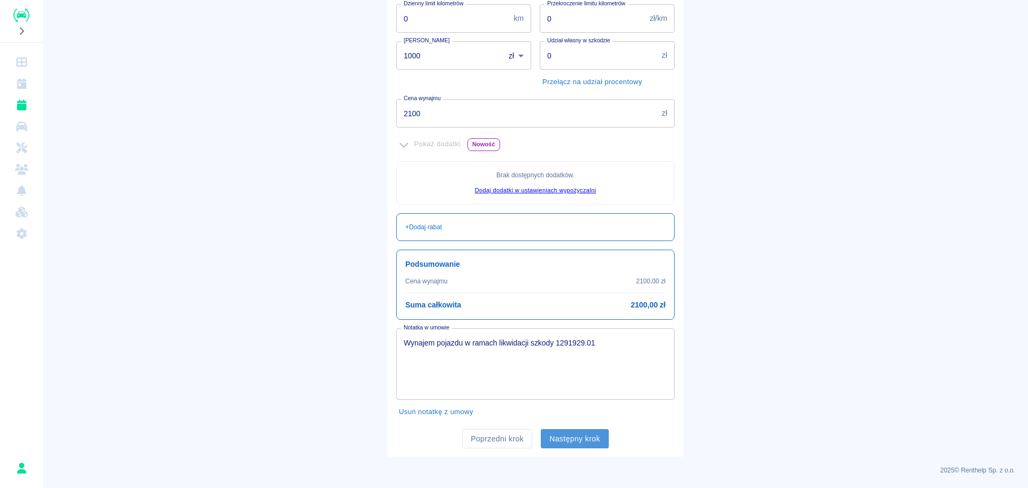
click at [570, 437] on button "Następny krok" at bounding box center [575, 439] width 68 height 20
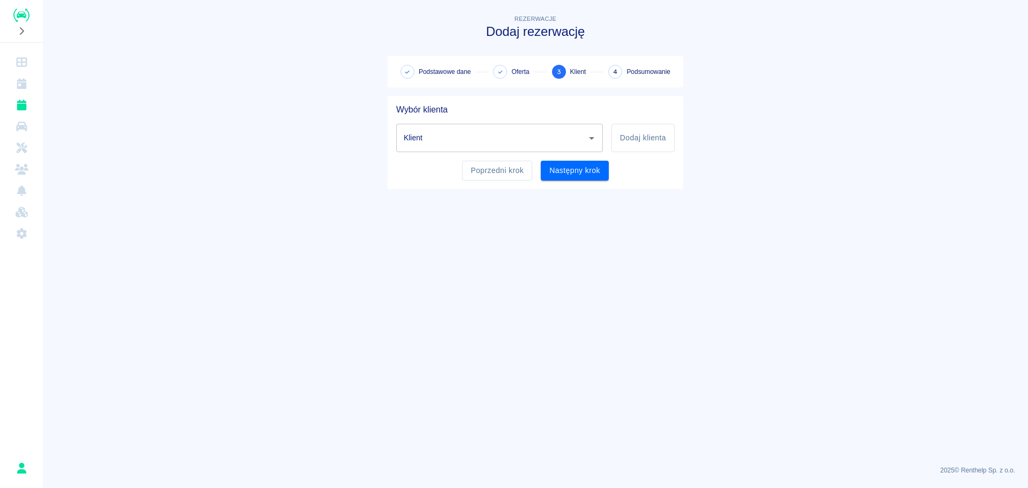
click at [551, 141] on input "Klient" at bounding box center [491, 137] width 181 height 19
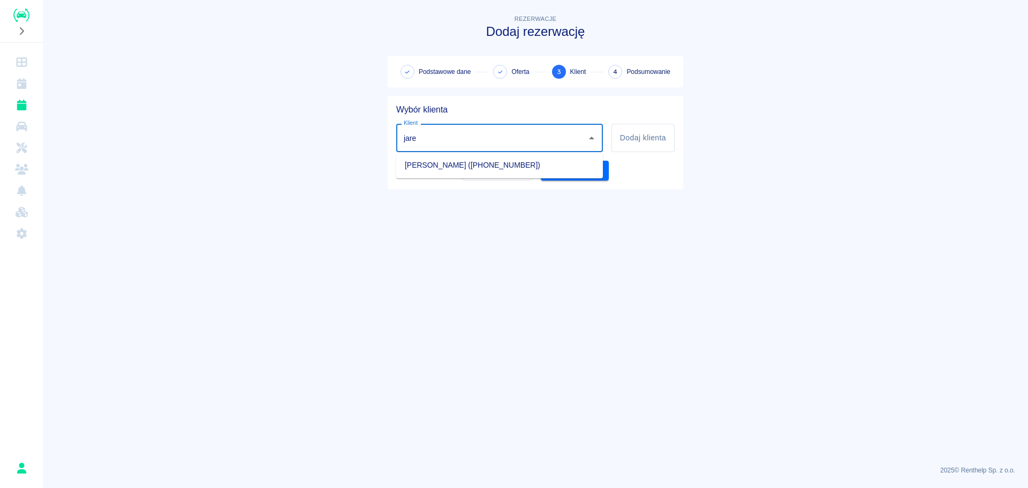
click at [529, 157] on li "[PERSON_NAME] ([PHONE_NUMBER])" at bounding box center [499, 165] width 207 height 18
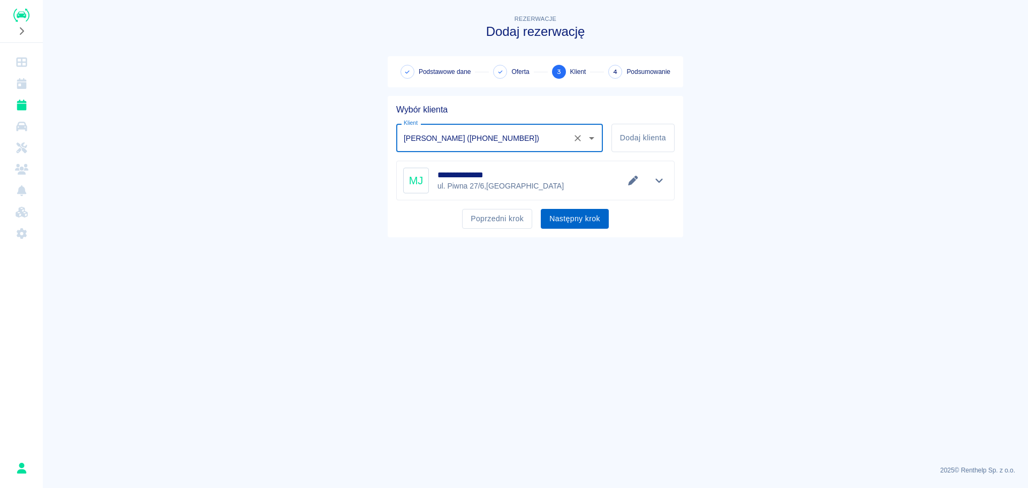
type input "[PERSON_NAME] ([PHONE_NUMBER])"
click at [587, 218] on button "Następny krok" at bounding box center [575, 219] width 68 height 20
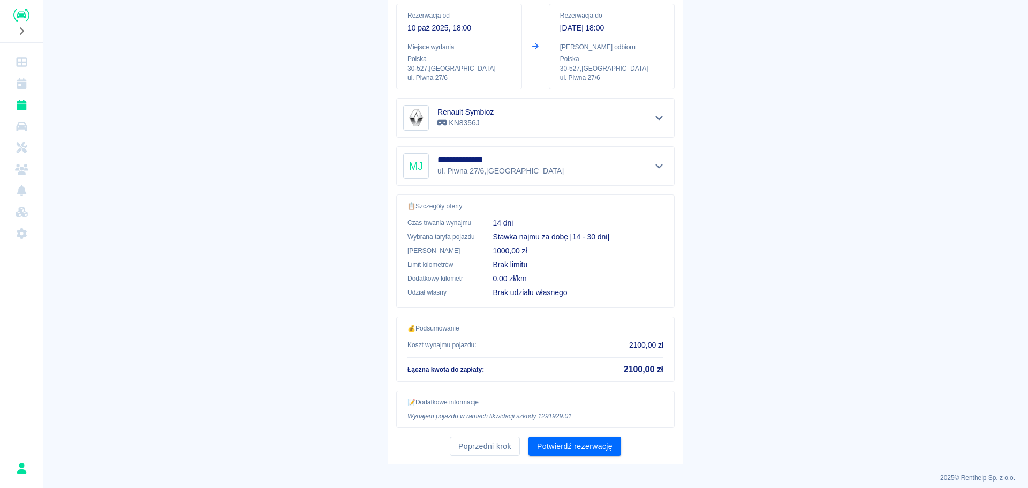
scroll to position [127, 0]
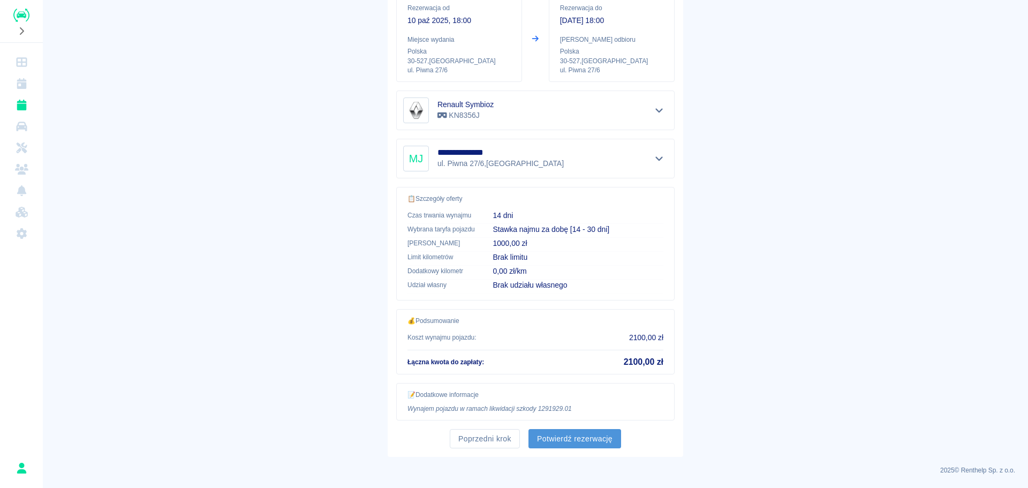
click at [611, 440] on button "Potwierdź rezerwację" at bounding box center [574, 439] width 93 height 20
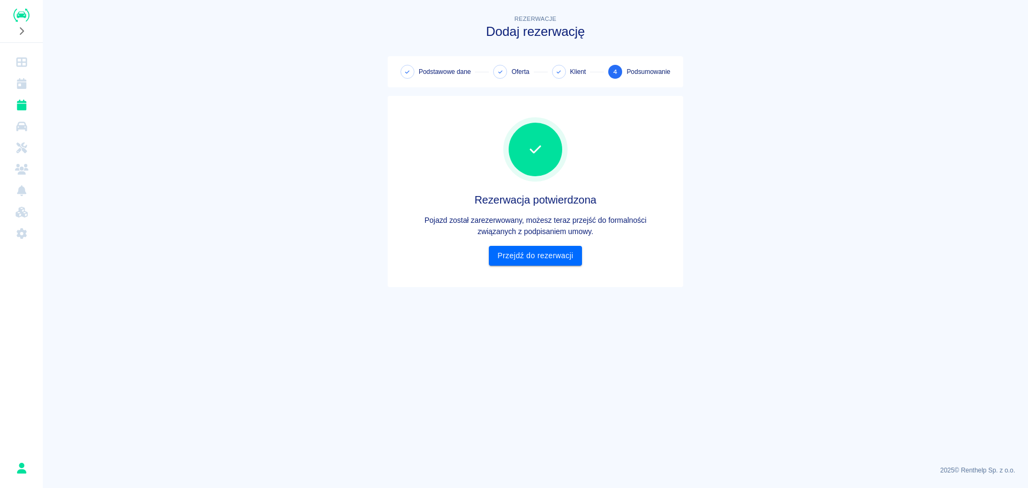
scroll to position [0, 0]
click at [525, 260] on link "Przejdź do rezerwacji" at bounding box center [535, 256] width 93 height 20
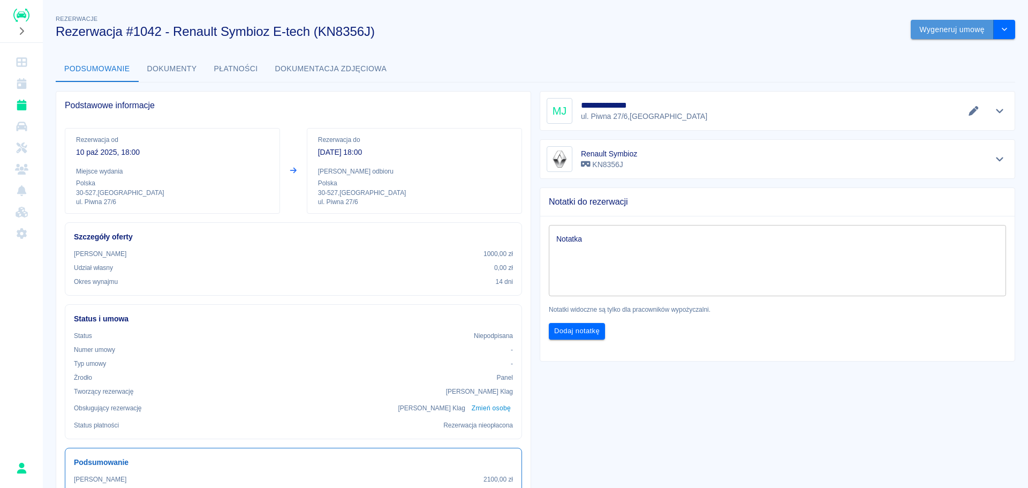
click at [934, 34] on button "Wygeneruj umowę" at bounding box center [952, 30] width 83 height 20
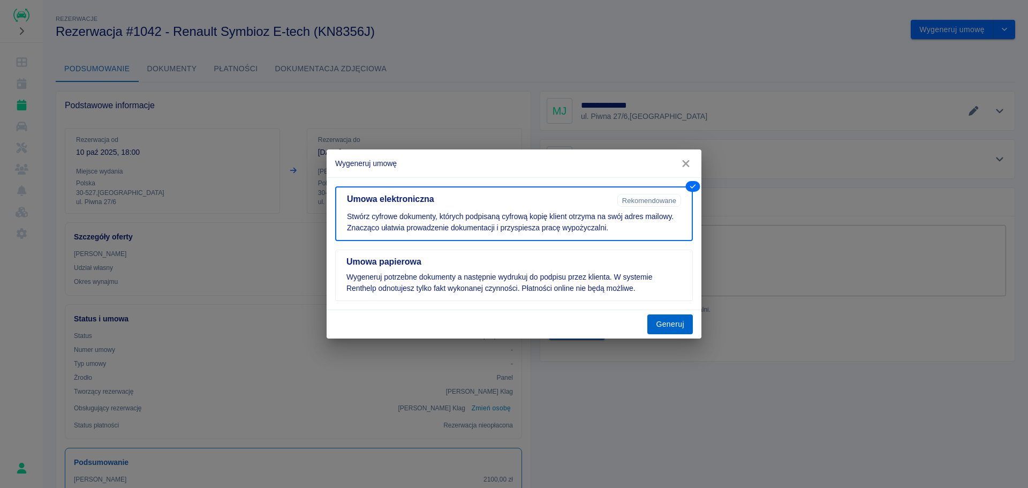
click at [663, 330] on button "Generuj" at bounding box center [670, 324] width 46 height 20
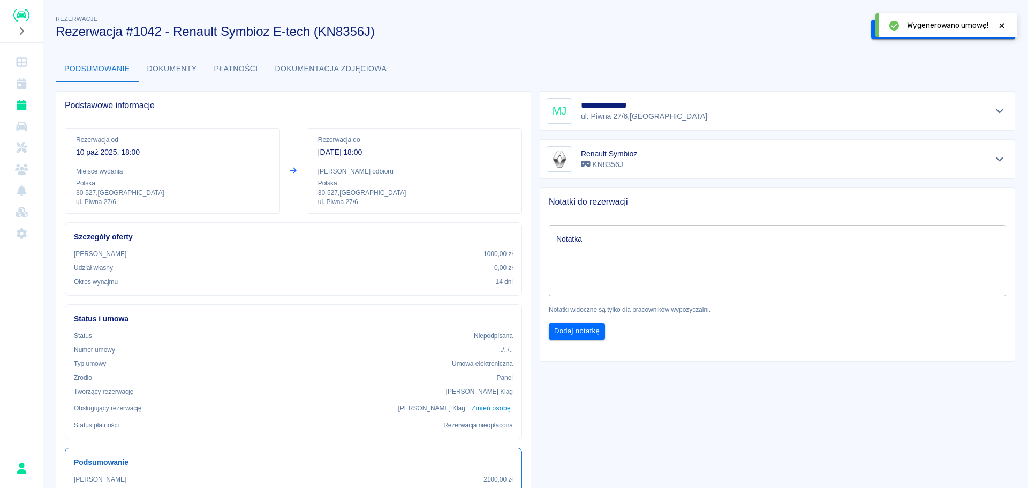
click at [1004, 28] on icon at bounding box center [1002, 25] width 10 height 7
click at [1009, 35] on div "**********" at bounding box center [535, 357] width 985 height 706
click at [1002, 33] on button "drop-down" at bounding box center [1004, 30] width 21 height 20
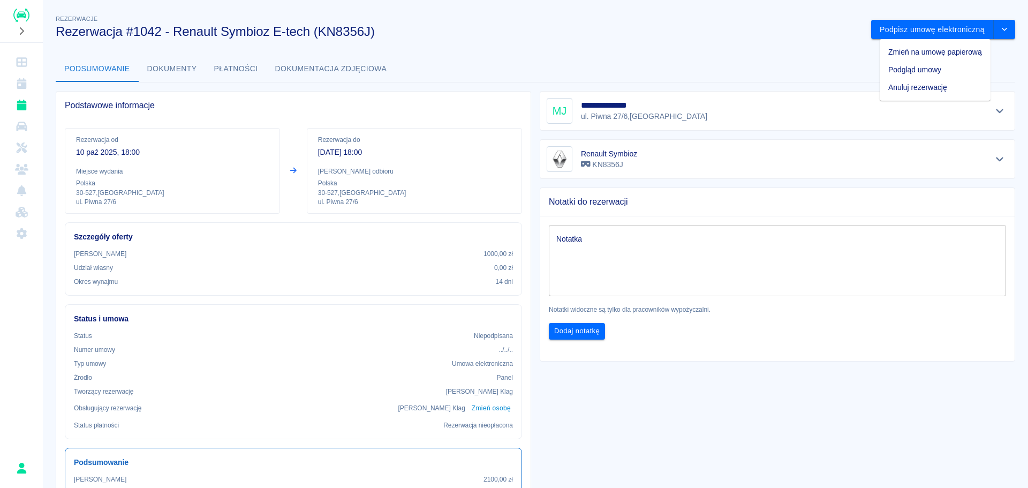
click at [718, 50] on div "**********" at bounding box center [535, 357] width 985 height 706
click at [1003, 20] on button "drop-down" at bounding box center [1004, 30] width 21 height 20
click at [800, 59] on div "Podsumowanie Dokumenty Płatności Dokumentacja zdjęciowa" at bounding box center [535, 69] width 959 height 26
